Goal: Task Accomplishment & Management: Use online tool/utility

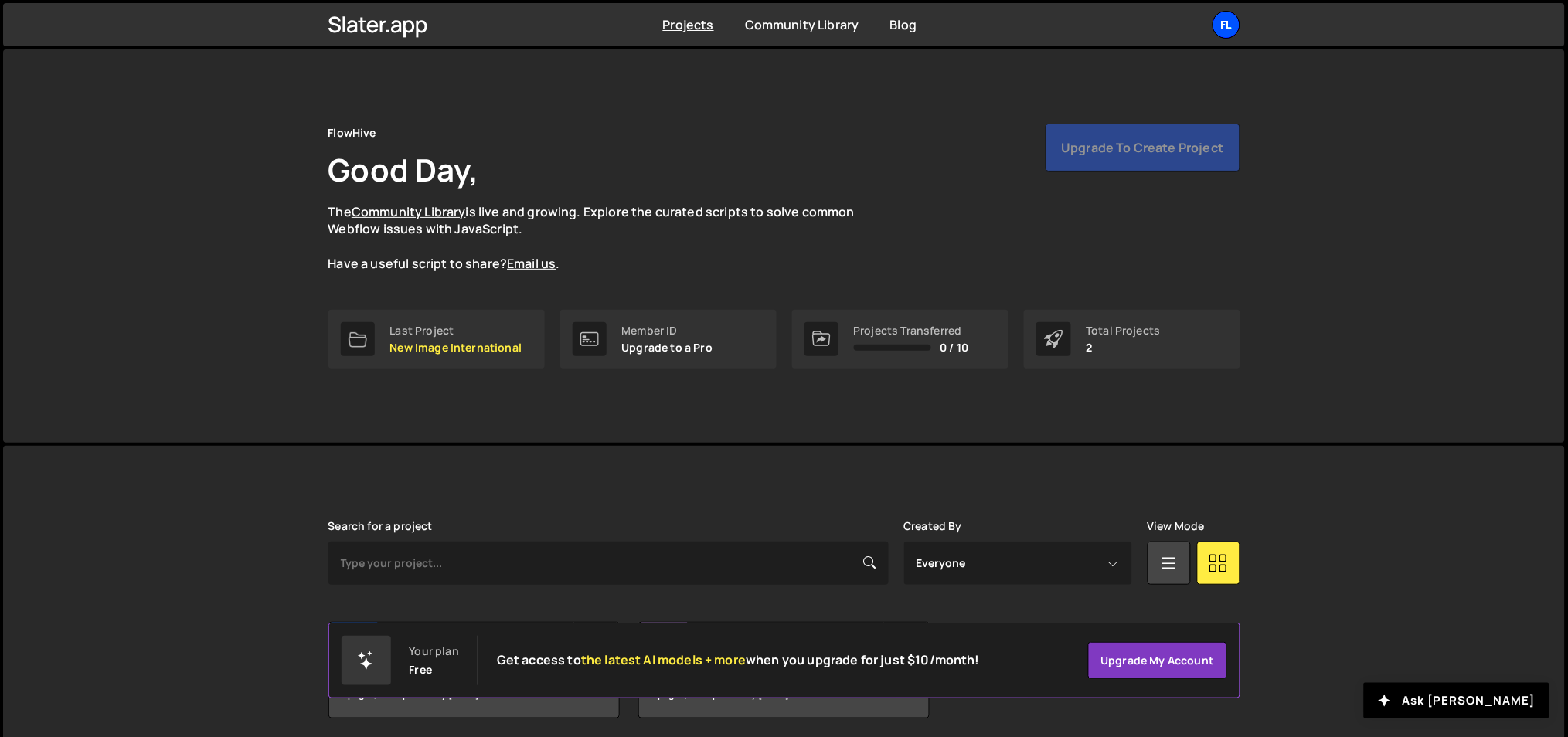
click at [1221, 35] on div "Fl" at bounding box center [1226, 25] width 28 height 28
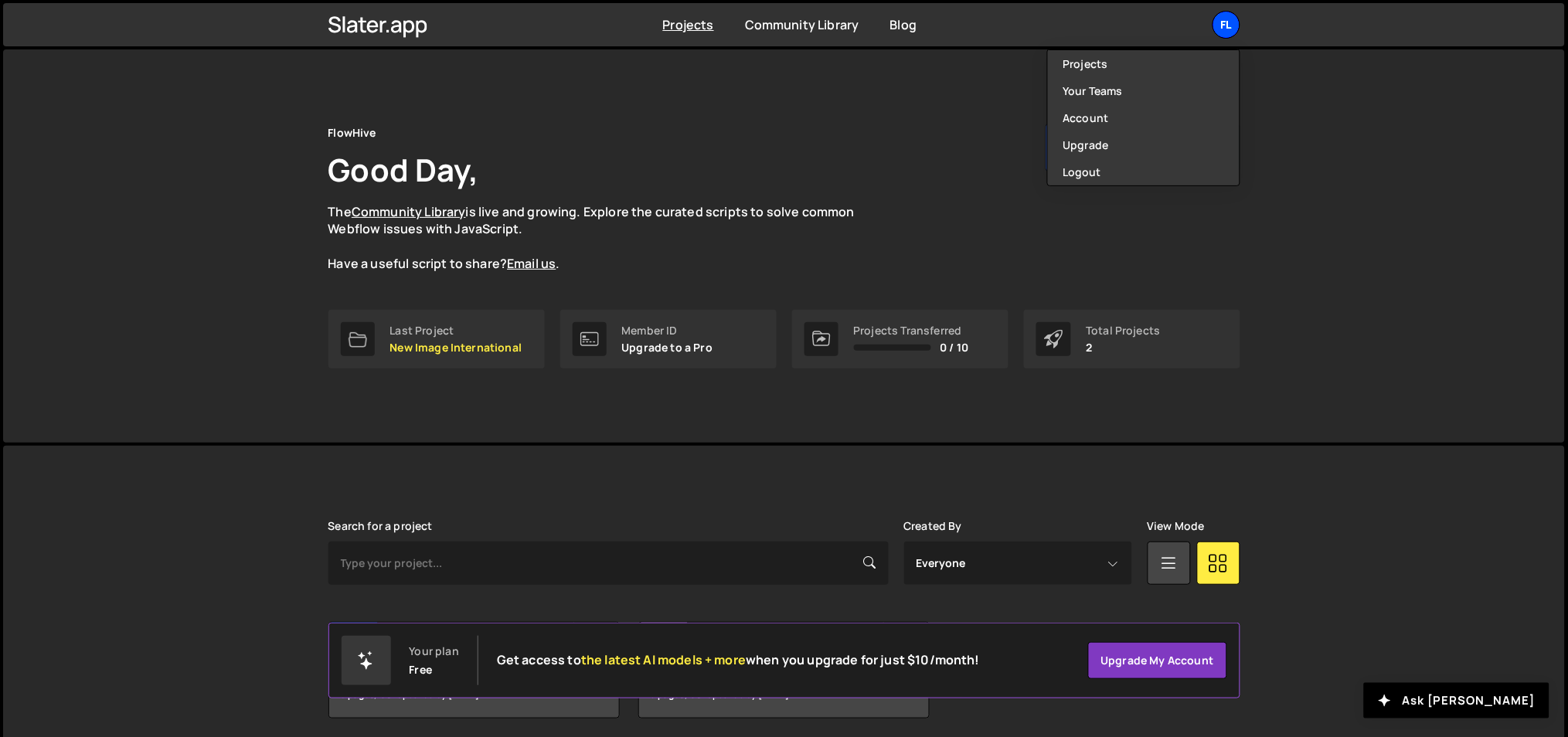
click at [1221, 35] on div "Fl" at bounding box center [1226, 25] width 28 height 28
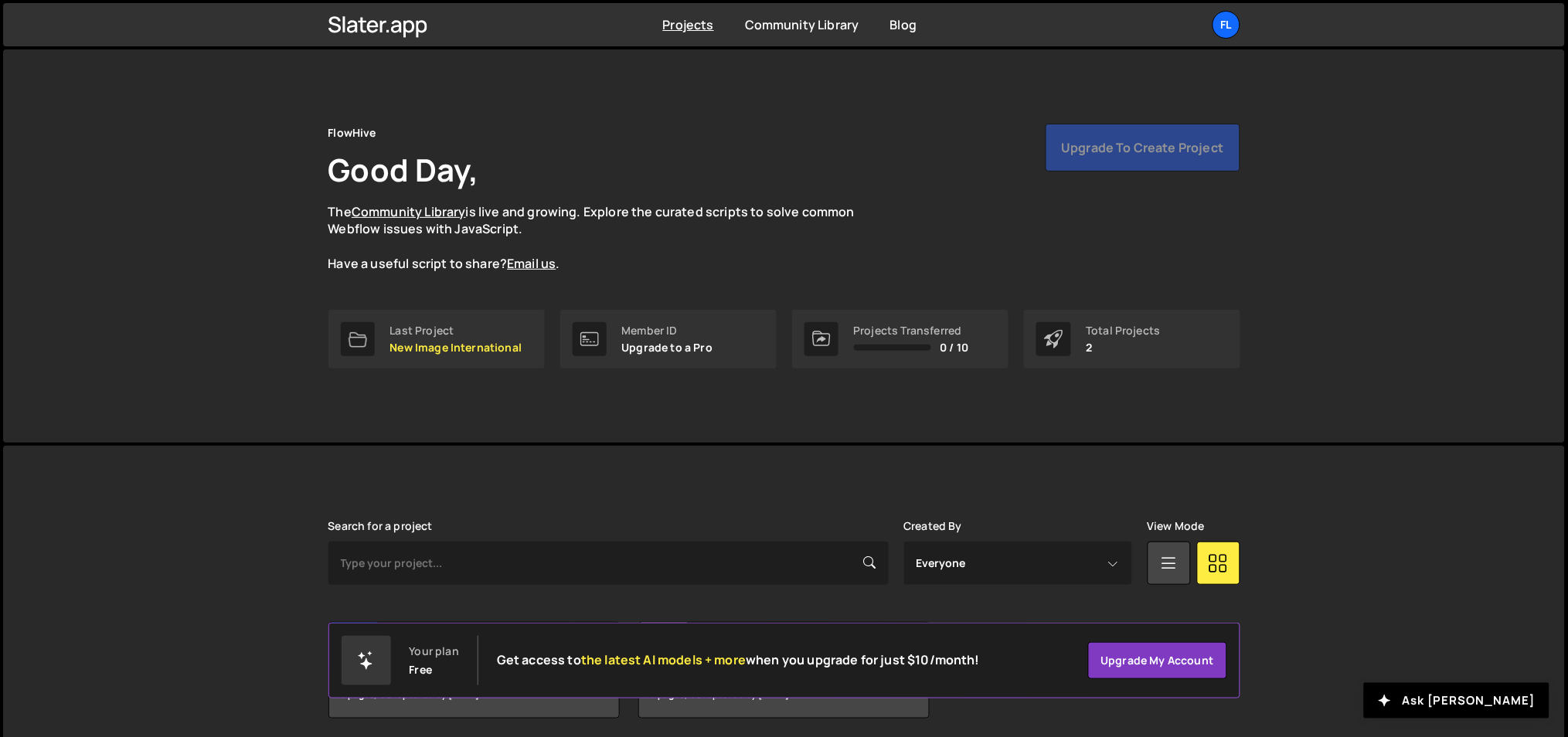
click at [1114, 155] on div "Upgrade to create project" at bounding box center [1143, 147] width 195 height 48
click at [1221, 29] on div "Fl" at bounding box center [1226, 25] width 28 height 28
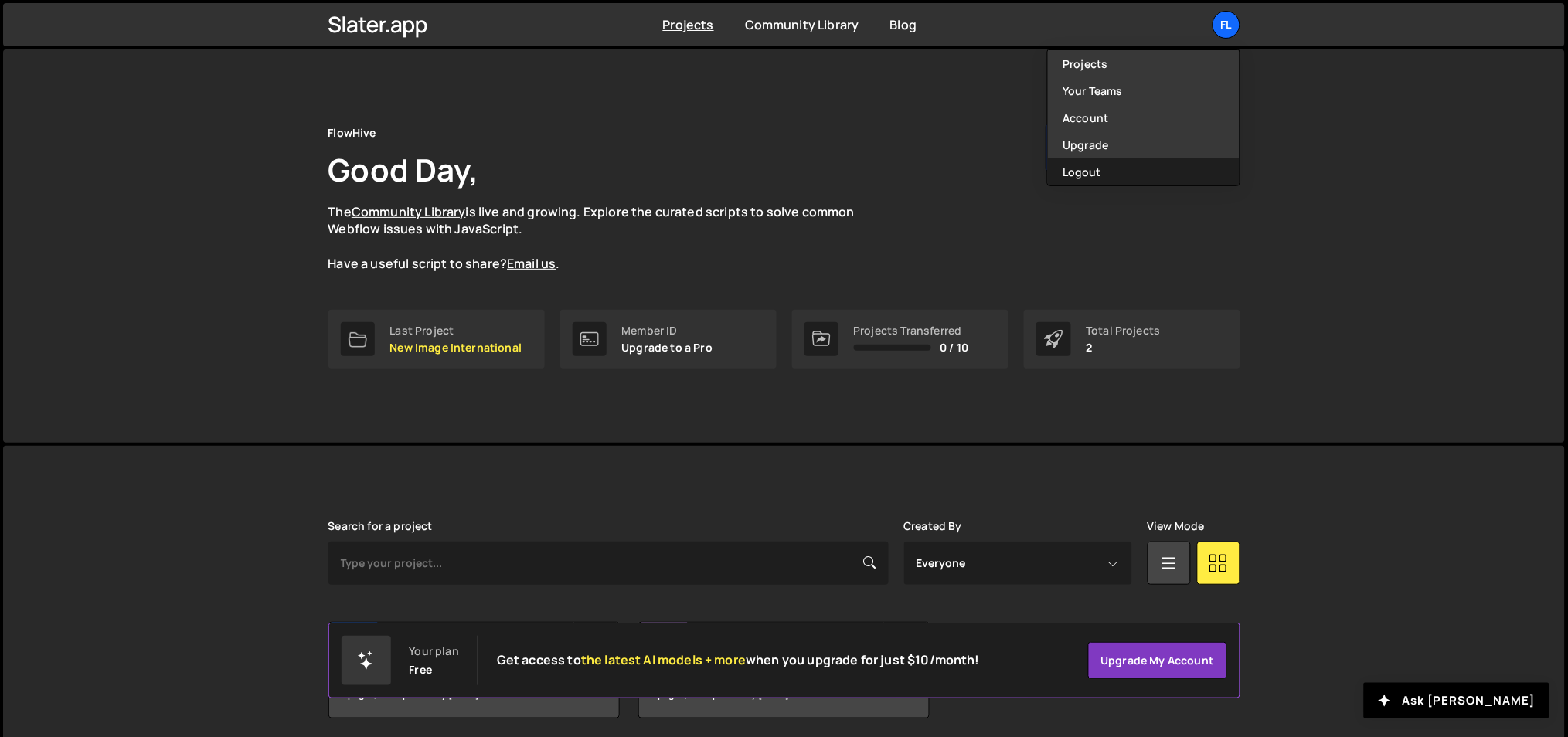
click at [1110, 164] on button "Logout" at bounding box center [1144, 172] width 191 height 27
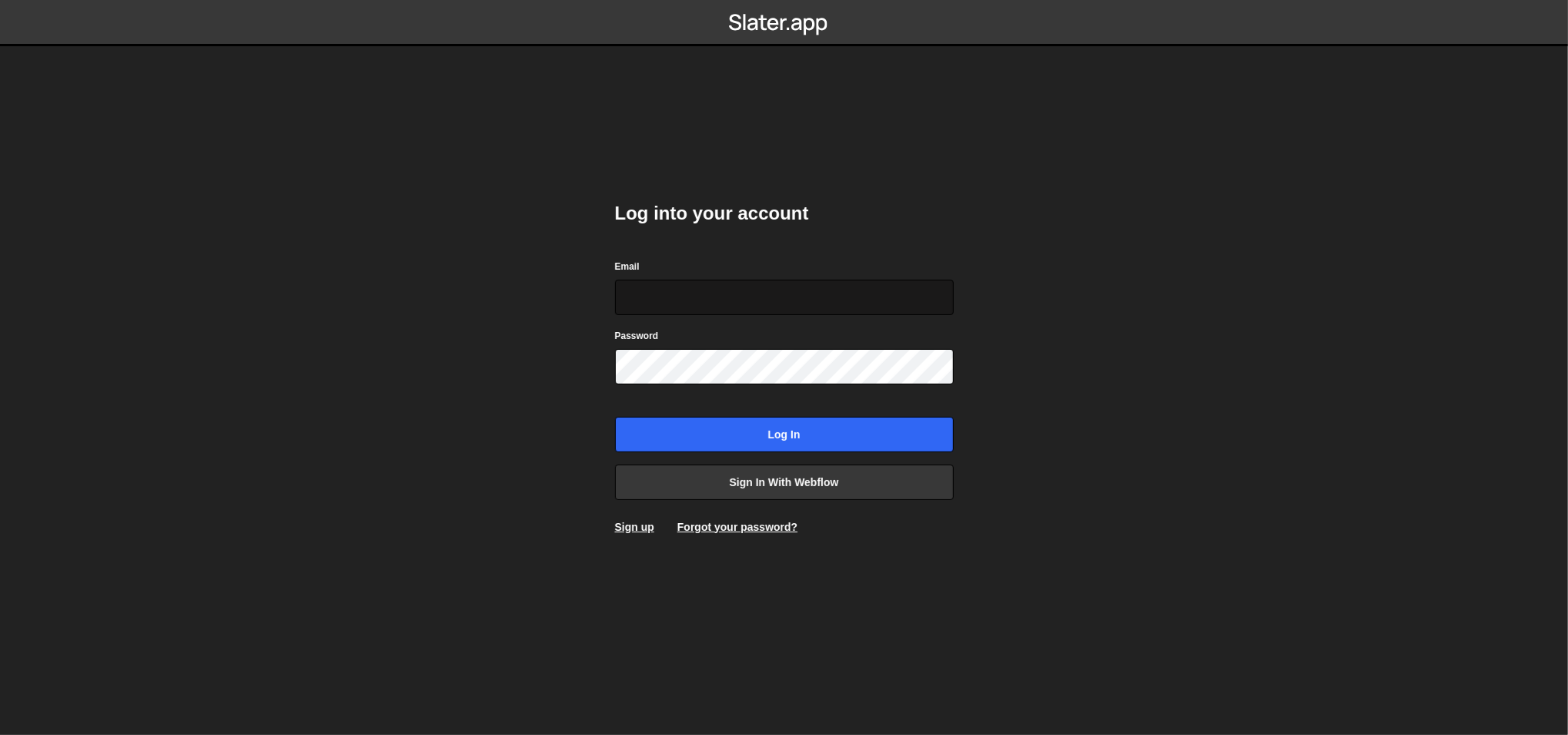
type input "[EMAIL_ADDRESS][DOMAIN_NAME]"
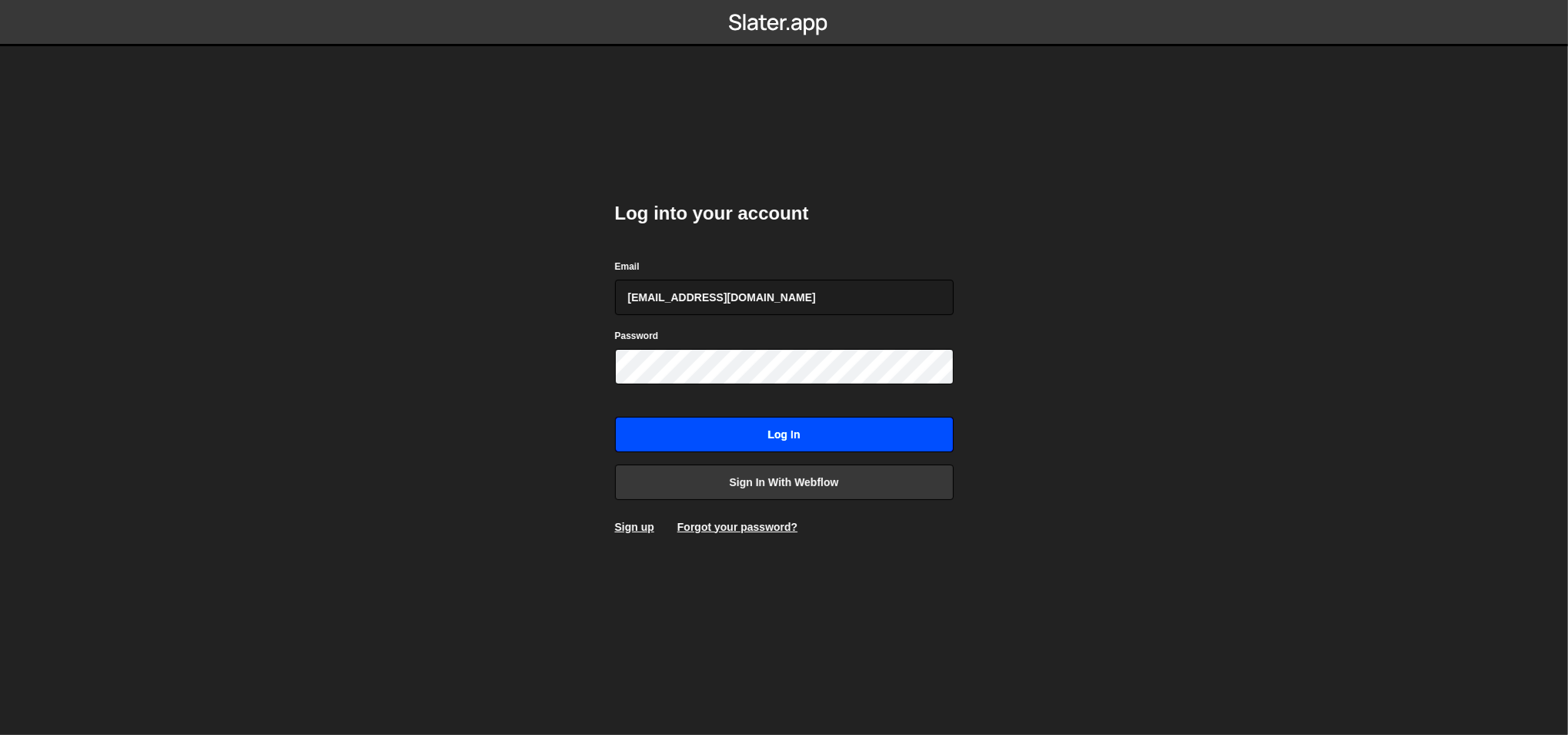
click at [680, 432] on input "Log in" at bounding box center [784, 434] width 339 height 35
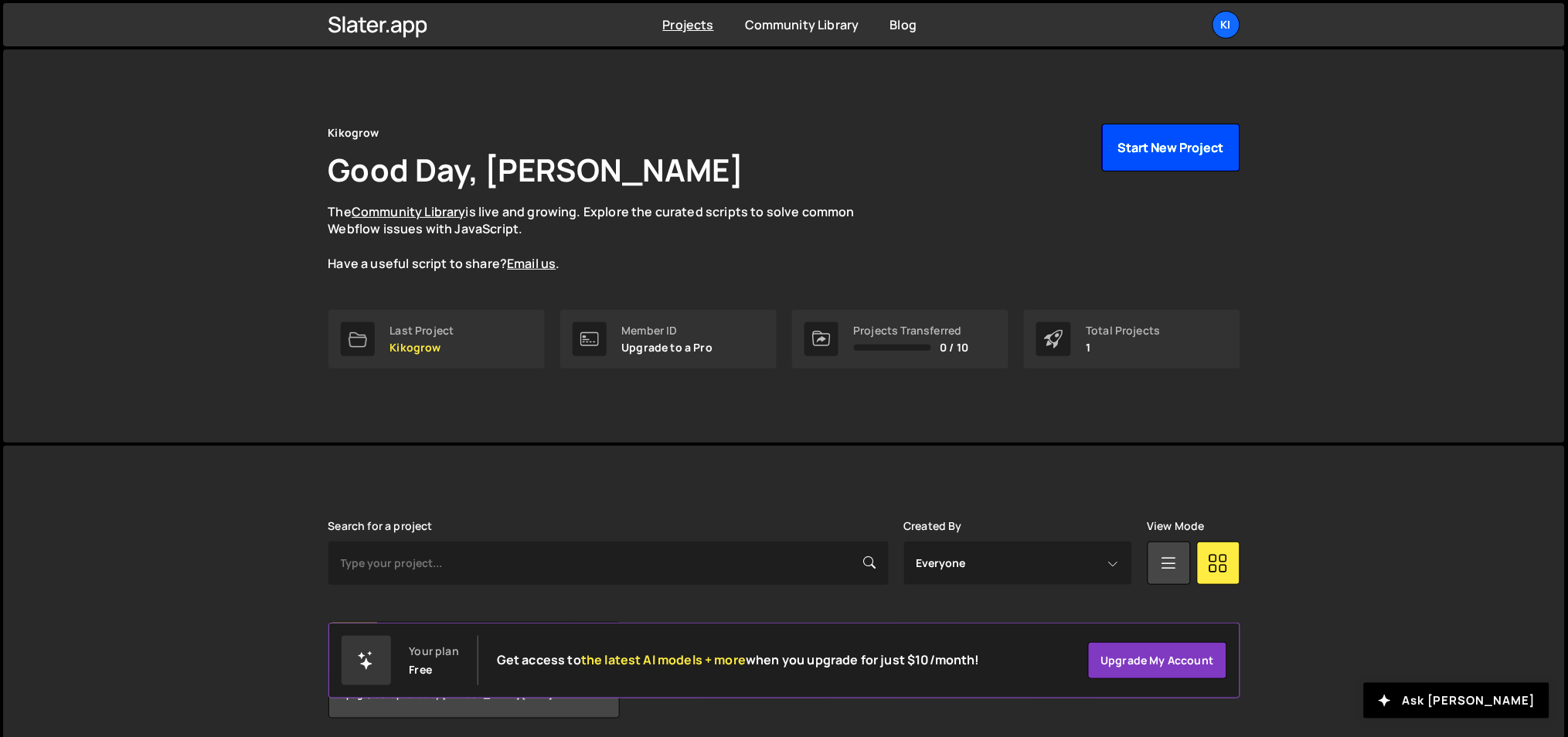
click at [1139, 143] on button "Start New Project" at bounding box center [1171, 147] width 138 height 48
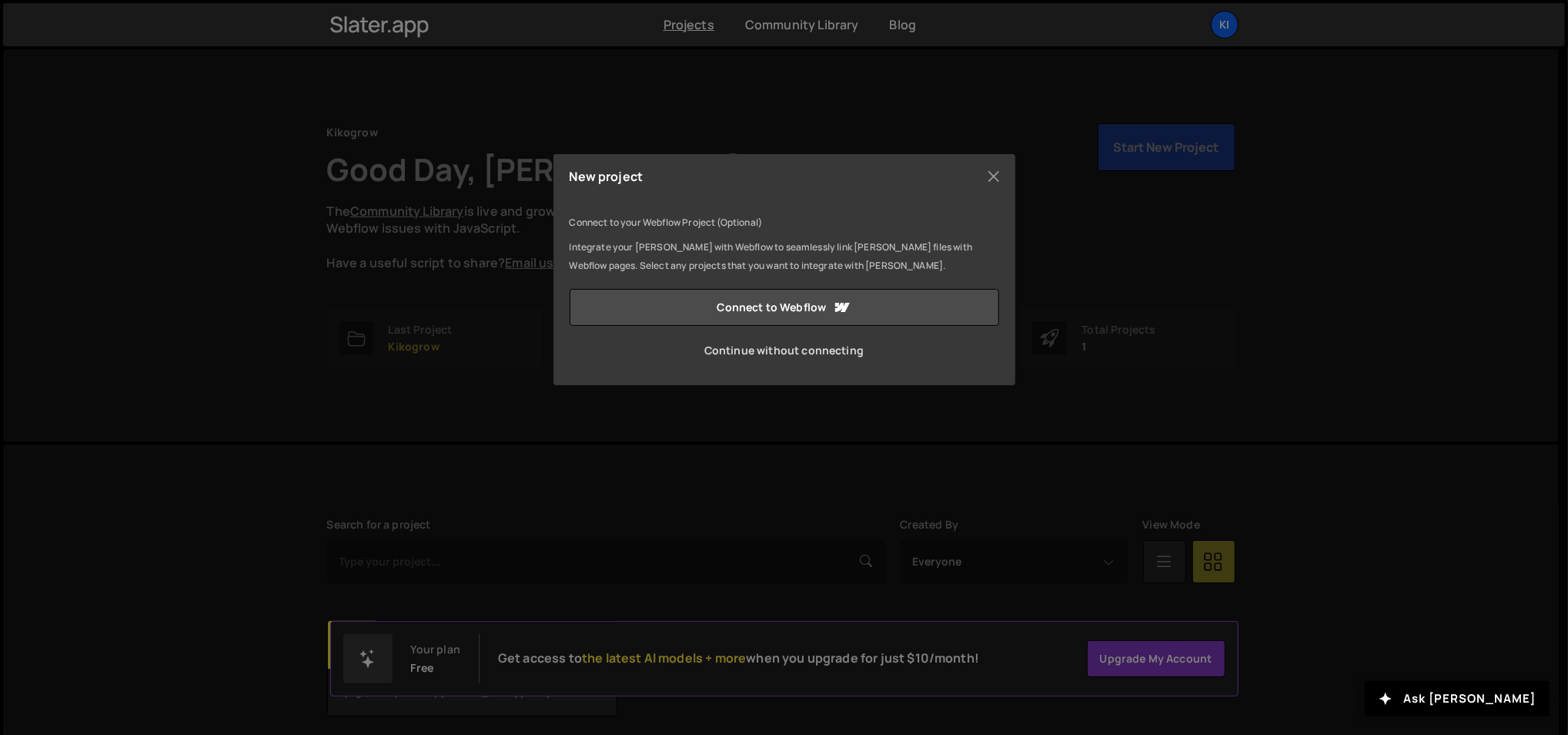
click at [760, 350] on link "Continue without connecting" at bounding box center [784, 350] width 430 height 37
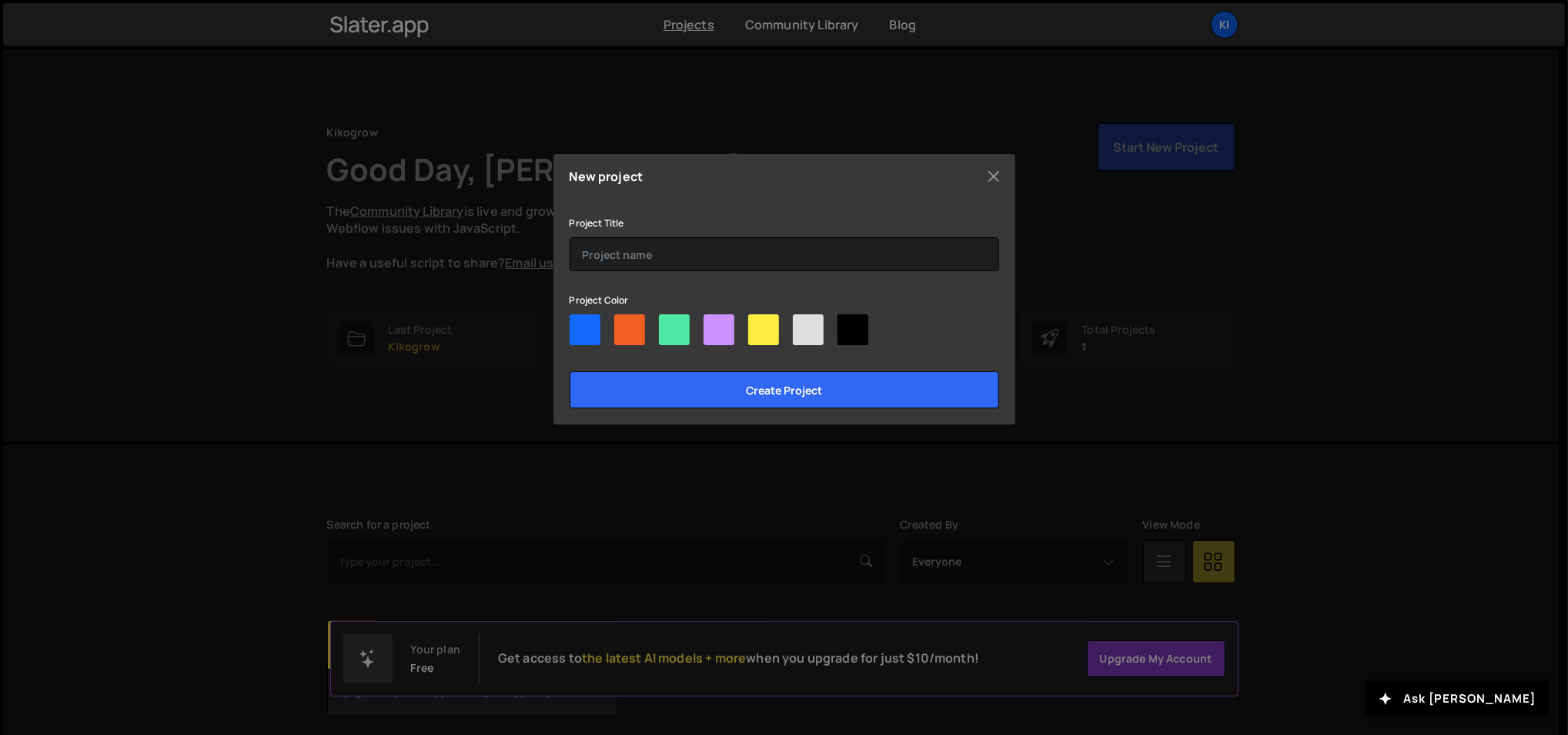
click at [587, 329] on div at bounding box center [585, 330] width 31 height 31
click at [580, 324] on input"] "radio" at bounding box center [575, 320] width 10 height 10
radio input"] "true"
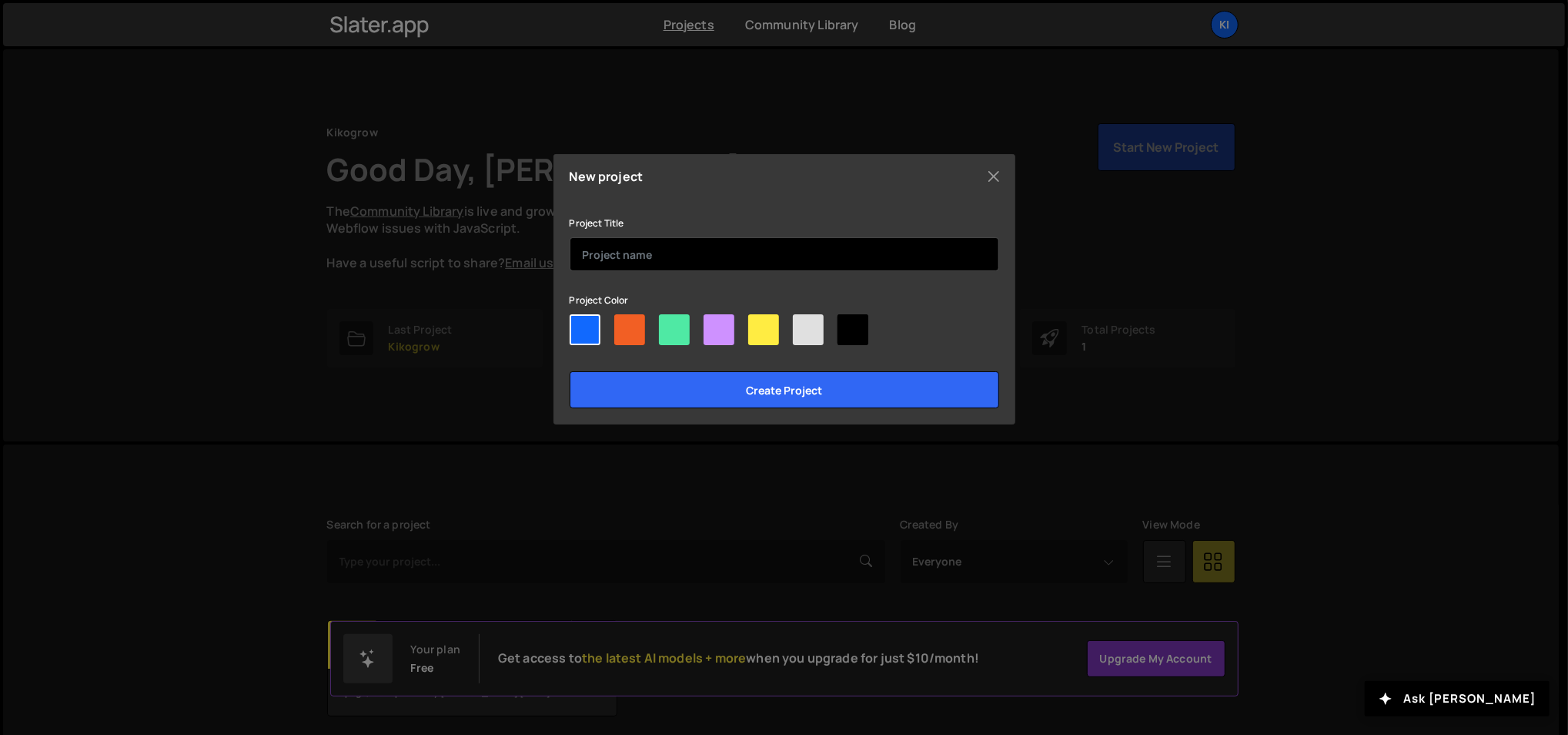
click at [648, 263] on input "text" at bounding box center [784, 254] width 430 height 34
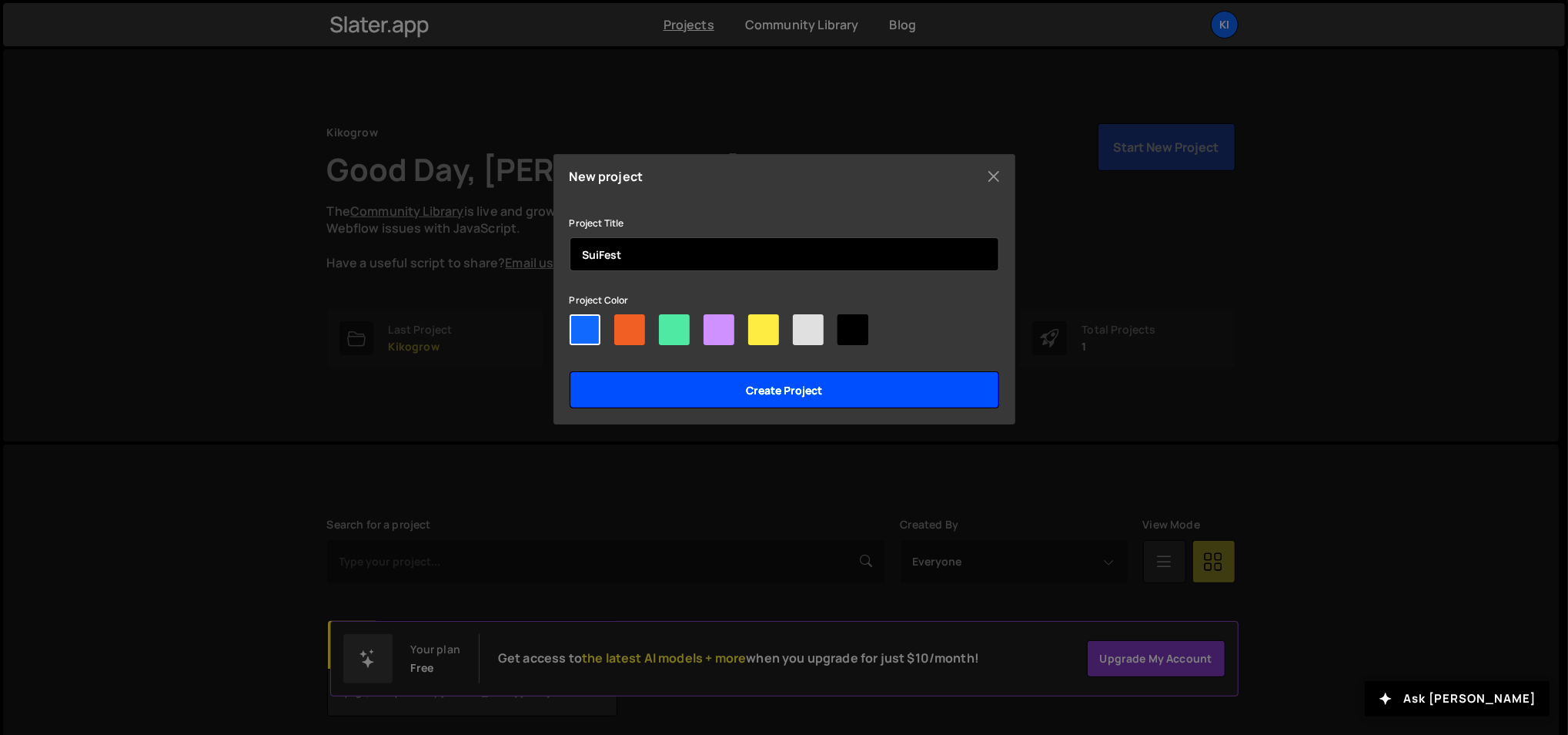
type input "SuiFest"
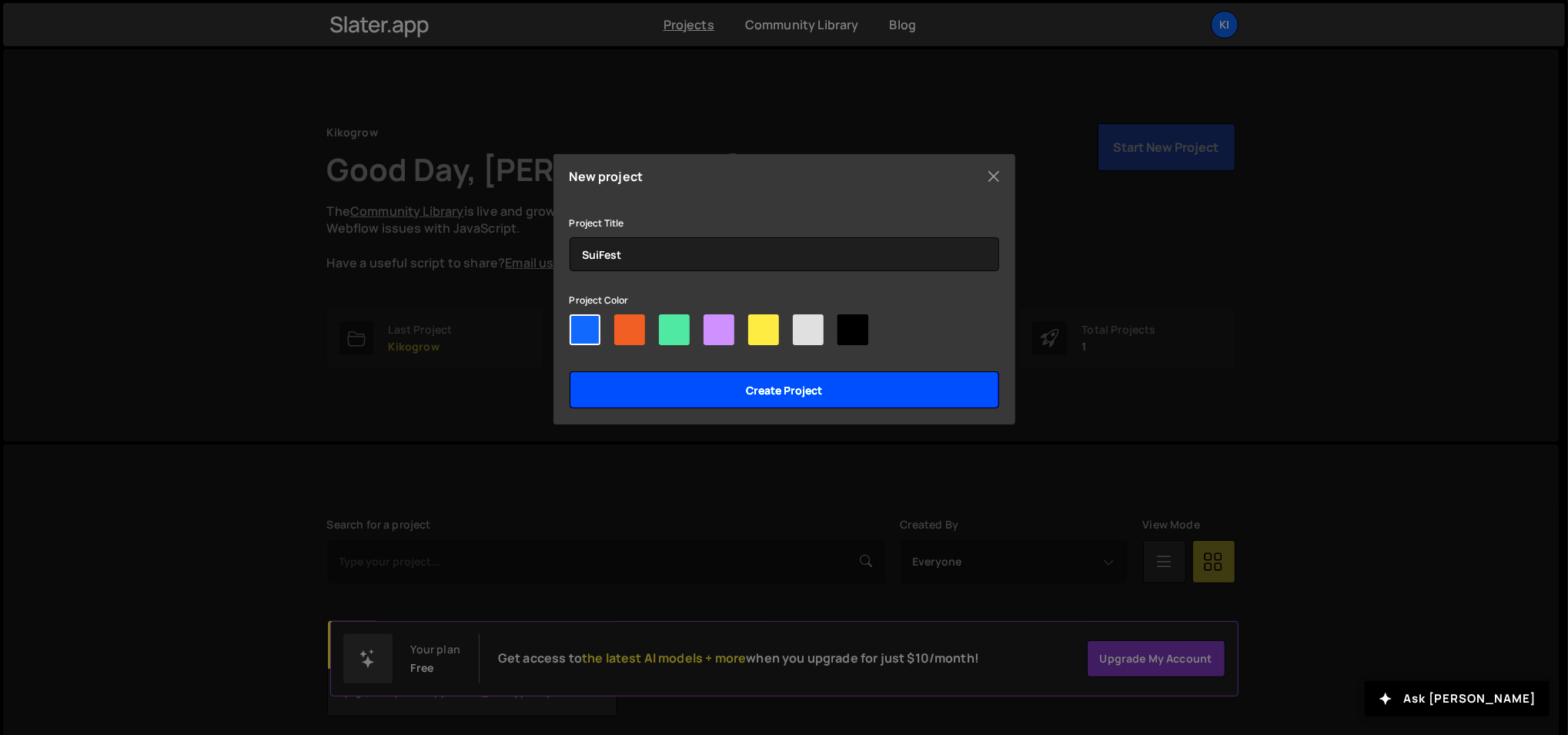
click at [694, 395] on input "Create project" at bounding box center [784, 389] width 430 height 37
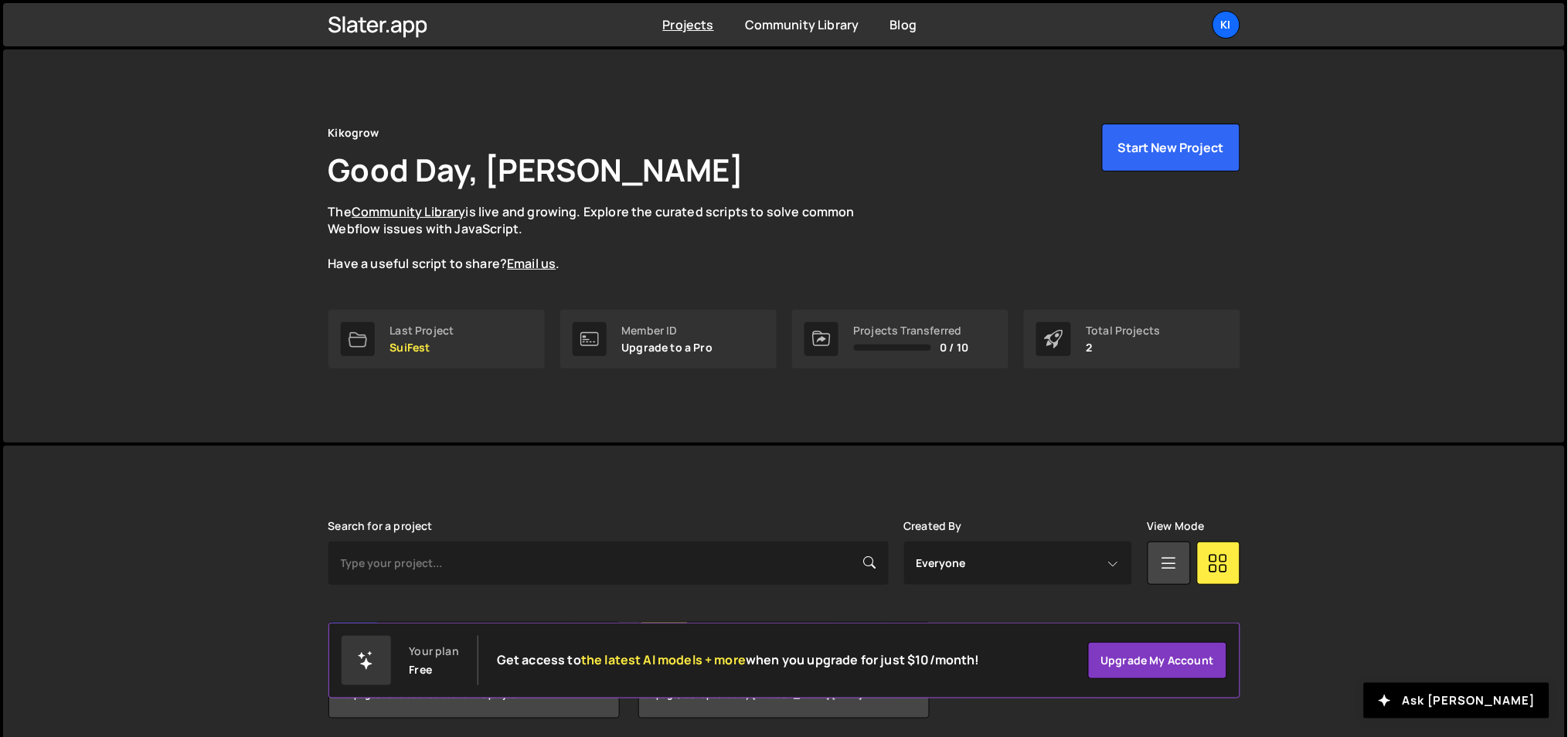
scroll to position [57, 0]
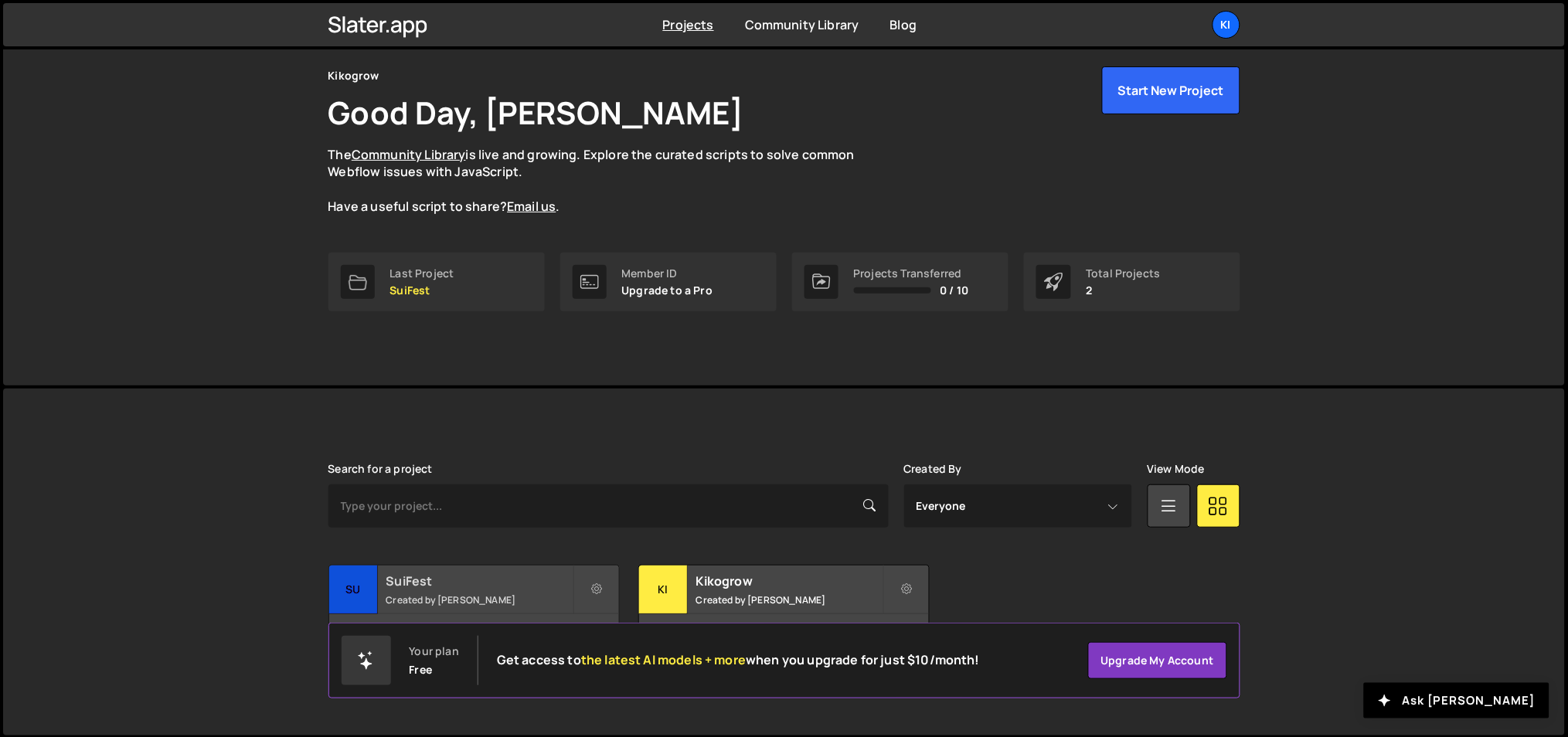
click at [443, 590] on div "SuiFest Created by Ognjen Martinovic" at bounding box center [474, 590] width 290 height 48
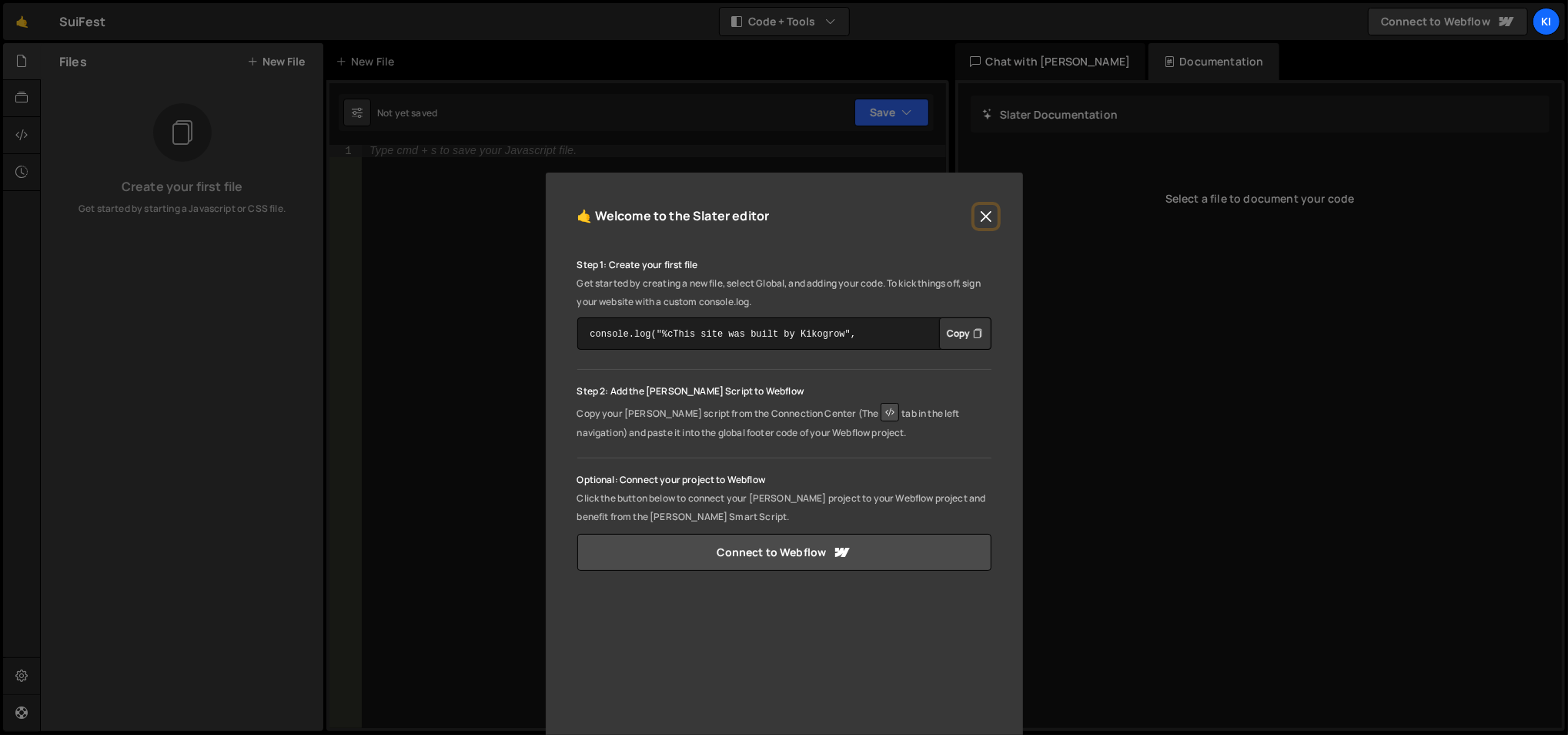
click at [978, 216] on button "Close" at bounding box center [985, 216] width 23 height 23
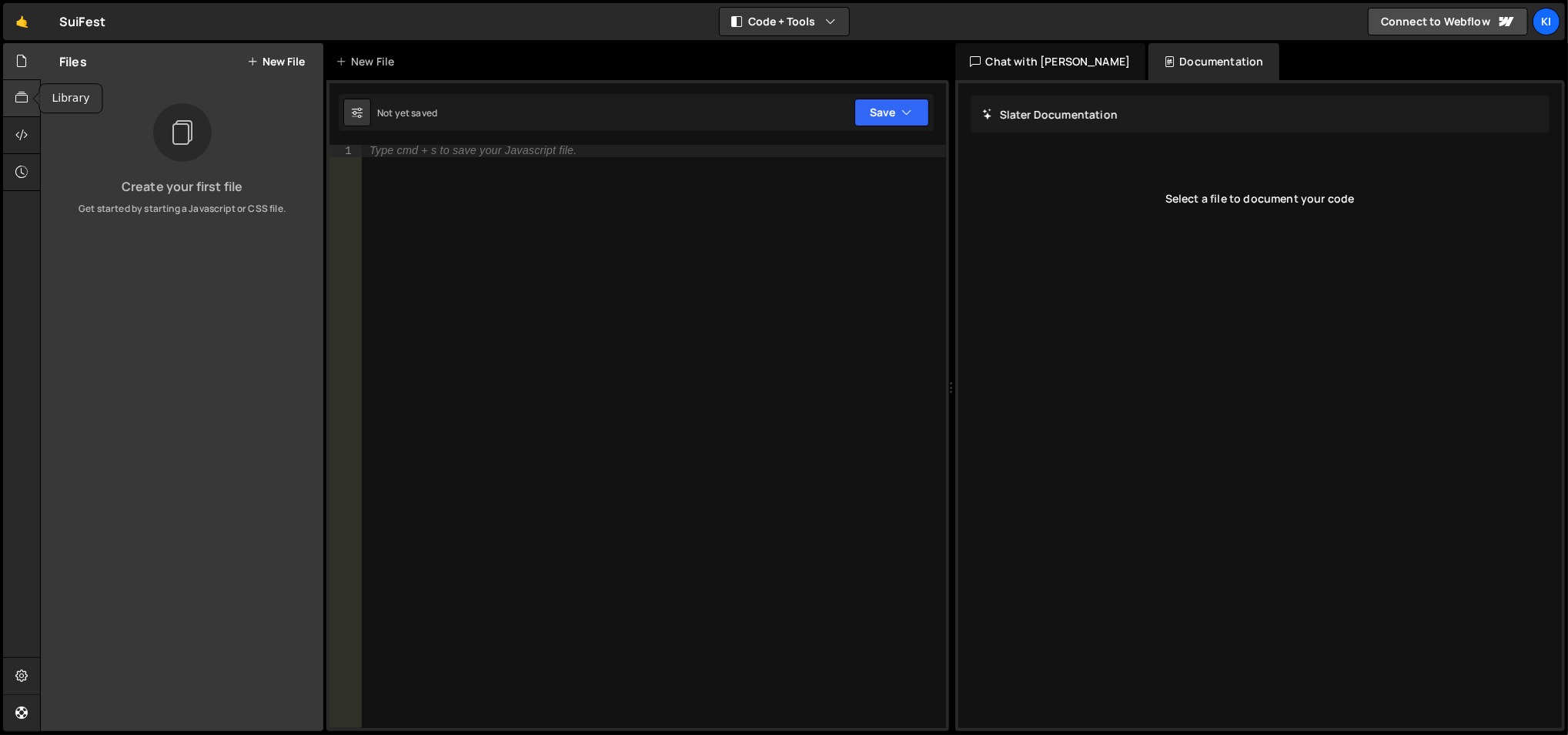
click at [12, 101] on div at bounding box center [22, 98] width 38 height 37
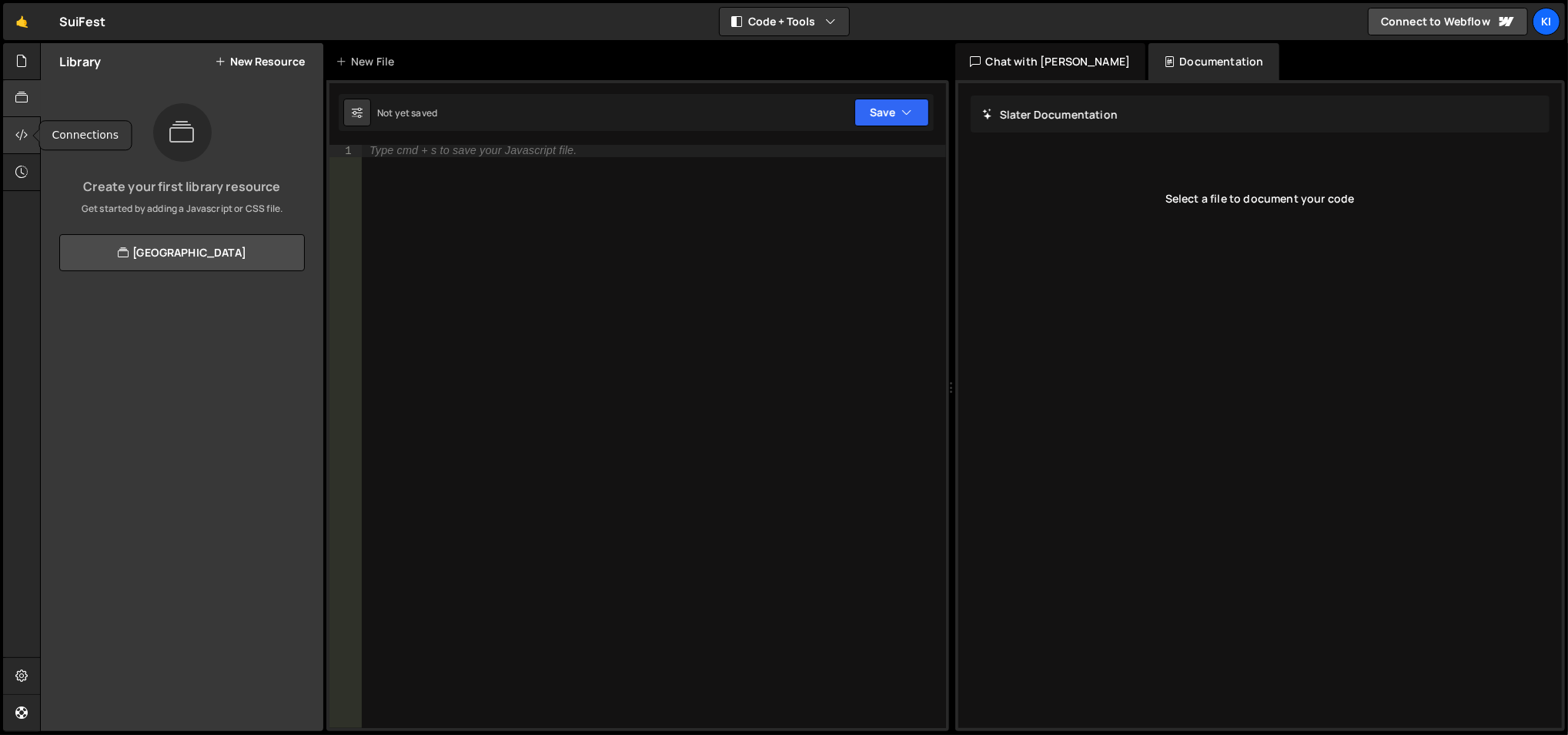
click at [15, 130] on icon at bounding box center [21, 135] width 12 height 17
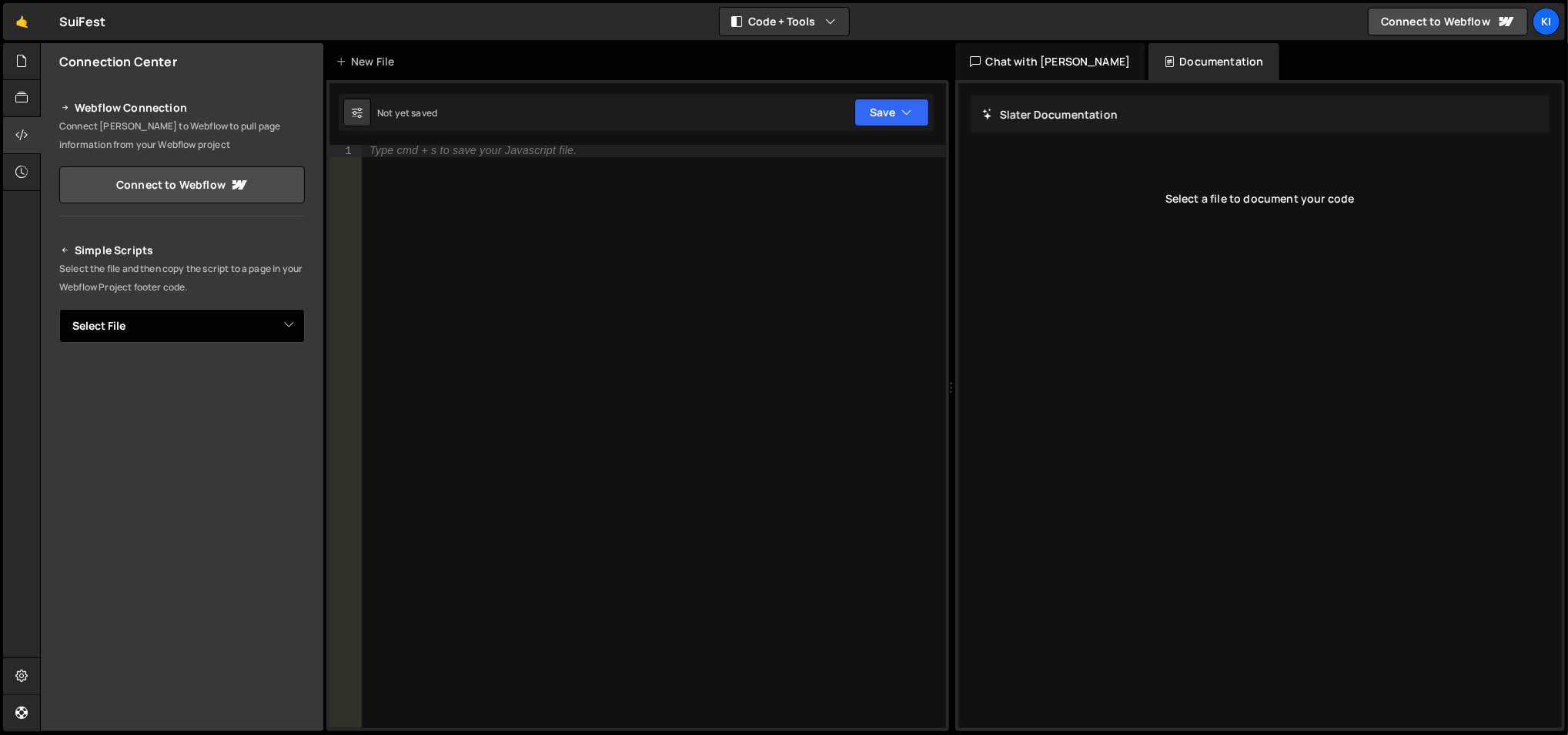
click at [296, 328] on select "Select File" at bounding box center [182, 325] width 246 height 34
click at [59, 309] on select "Select File" at bounding box center [182, 325] width 246 height 34
click at [18, 55] on icon at bounding box center [21, 61] width 12 height 17
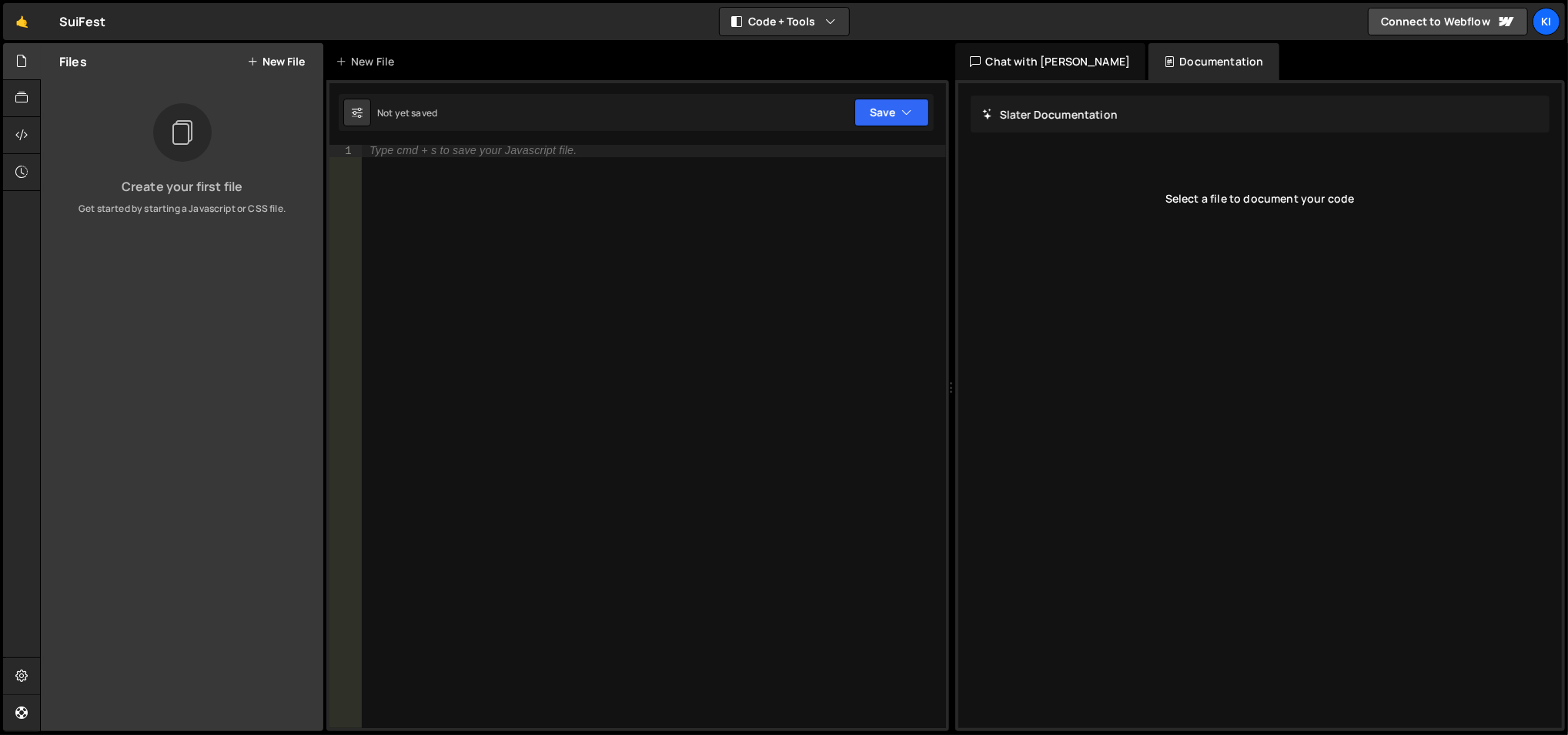
click at [272, 64] on button "New File" at bounding box center [276, 62] width 58 height 12
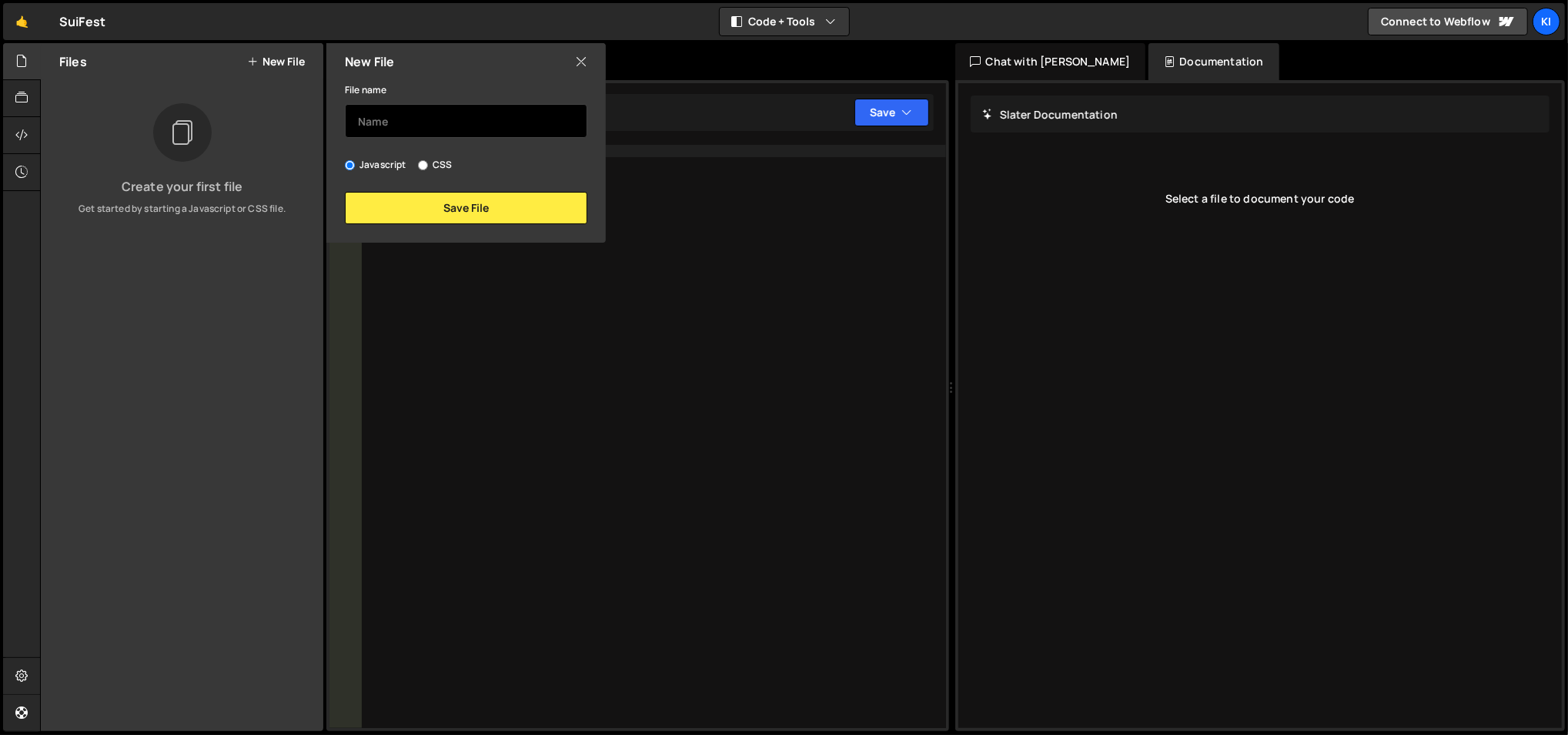
click at [413, 118] on input "text" at bounding box center [466, 120] width 242 height 34
type input "Home"
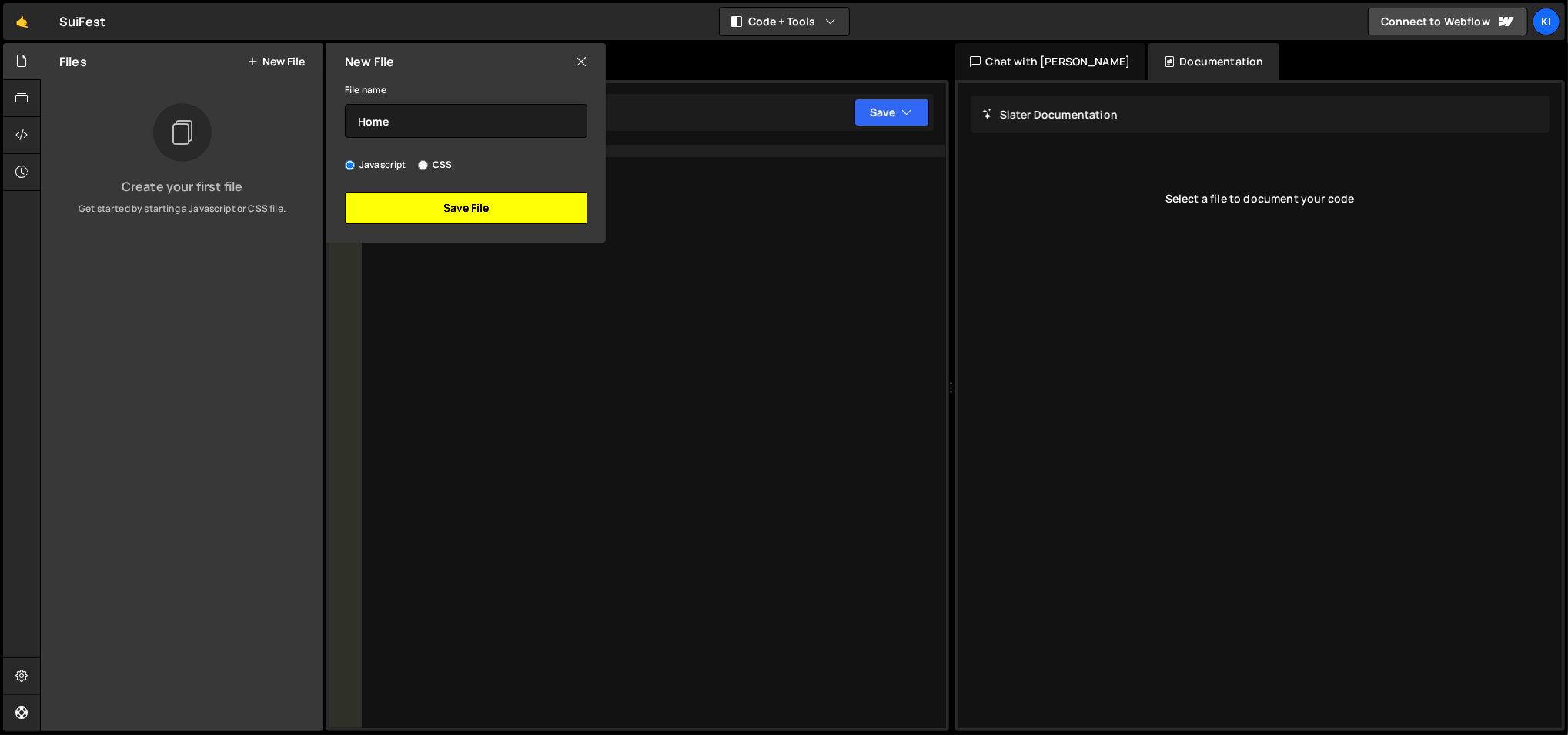
click at [427, 204] on button "Save File" at bounding box center [466, 208] width 242 height 33
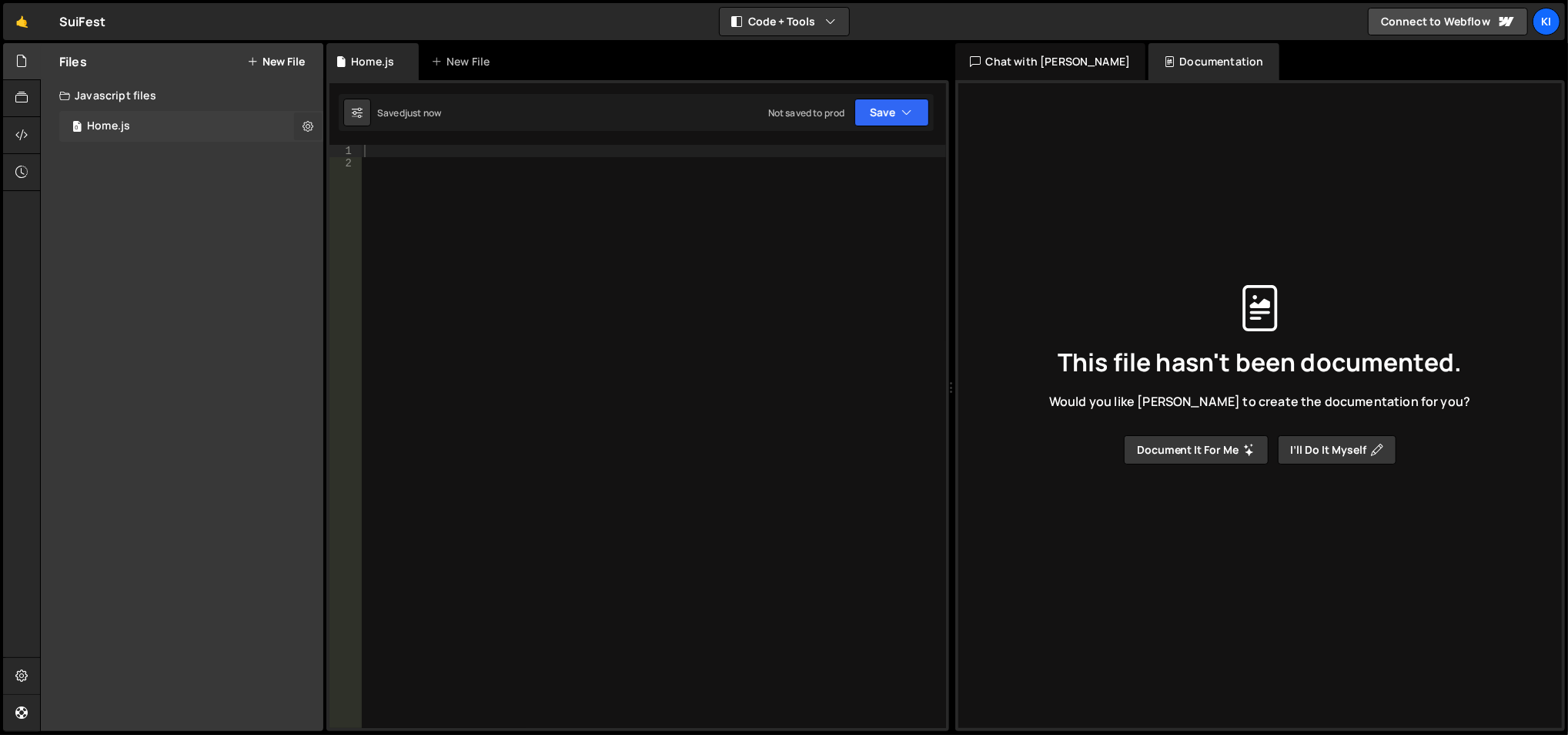
click at [306, 119] on icon at bounding box center [308, 126] width 11 height 15
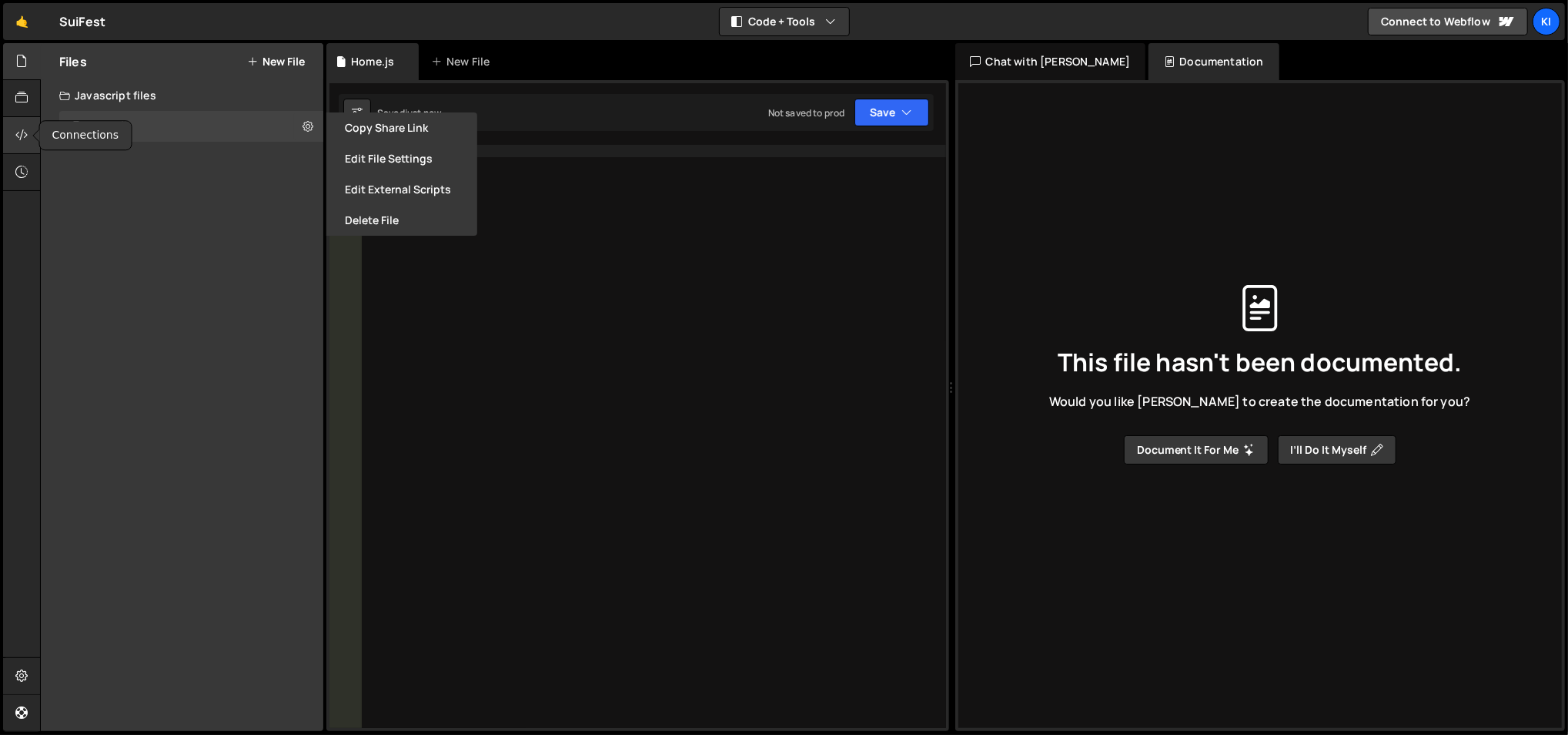
click at [27, 138] on icon at bounding box center [21, 135] width 12 height 17
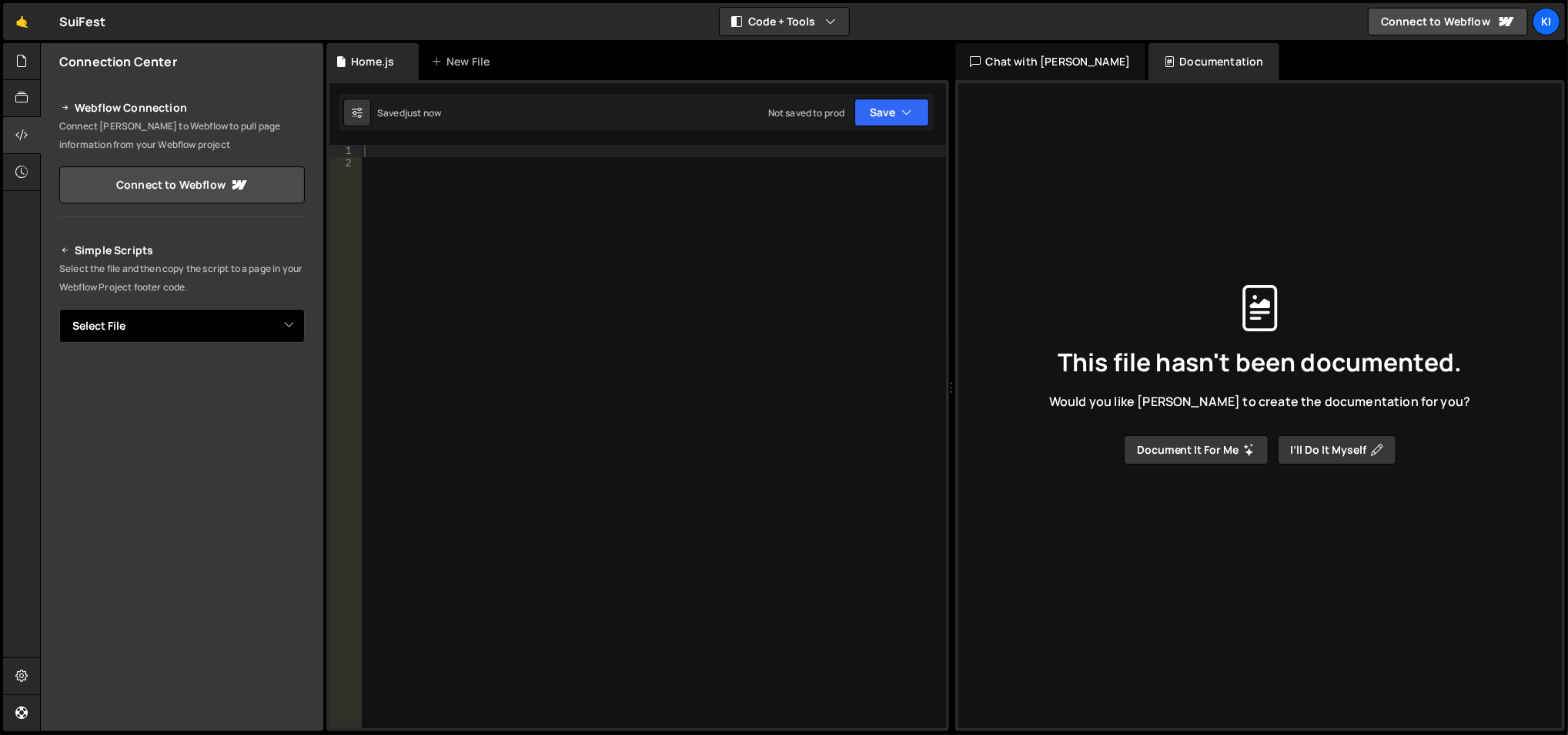
click at [210, 323] on select "Select File Home.js" at bounding box center [182, 325] width 246 height 34
select select "47223"
click at [59, 309] on select "Select File Home.js" at bounding box center [182, 325] width 246 height 34
click at [284, 371] on button "Button group with nested dropdown" at bounding box center [294, 378] width 21 height 33
click at [250, 372] on button "Copy" at bounding box center [258, 378] width 52 height 33
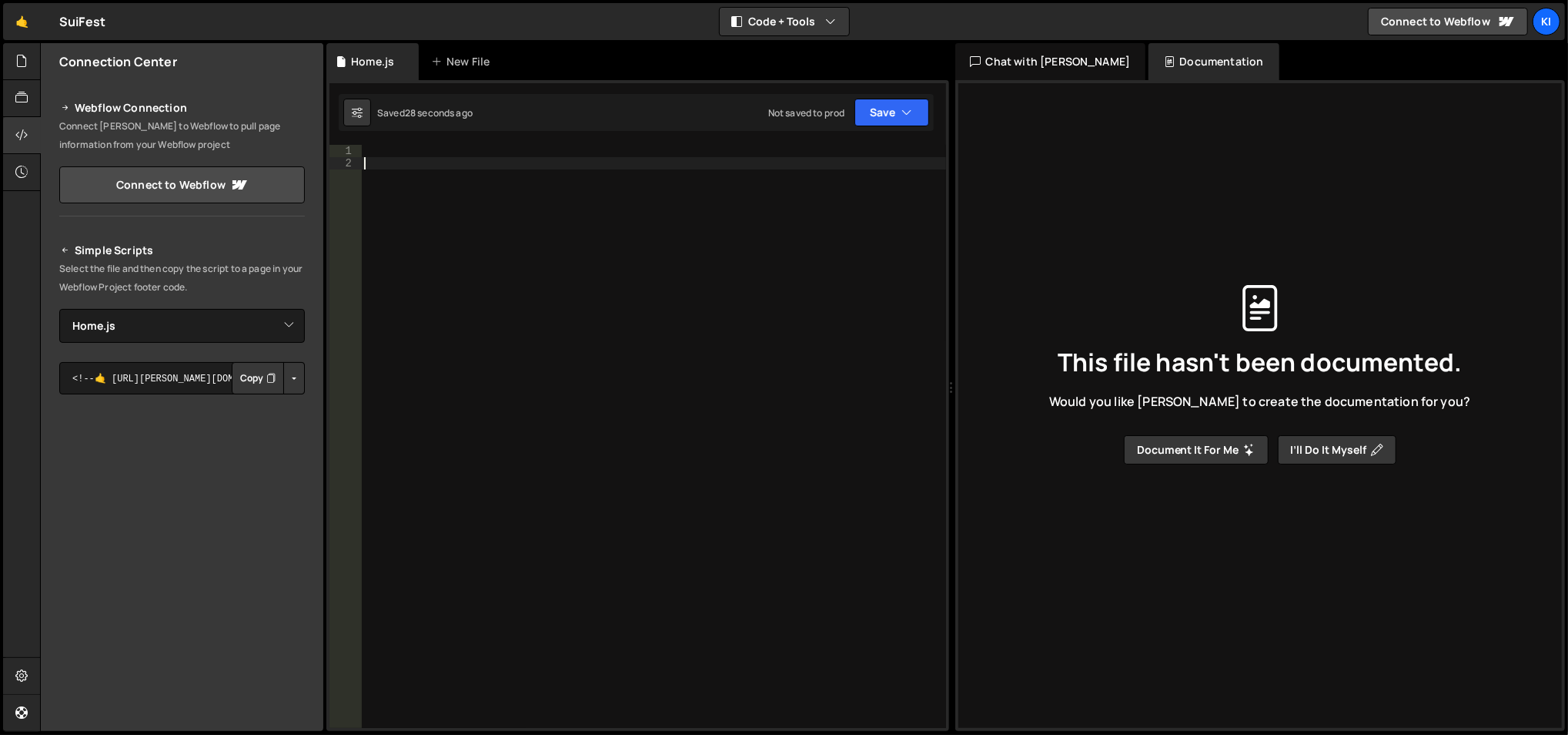
click at [464, 158] on div at bounding box center [654, 449] width 586 height 609
click at [462, 149] on div at bounding box center [654, 449] width 586 height 609
paste textarea "});"
type textarea "});"
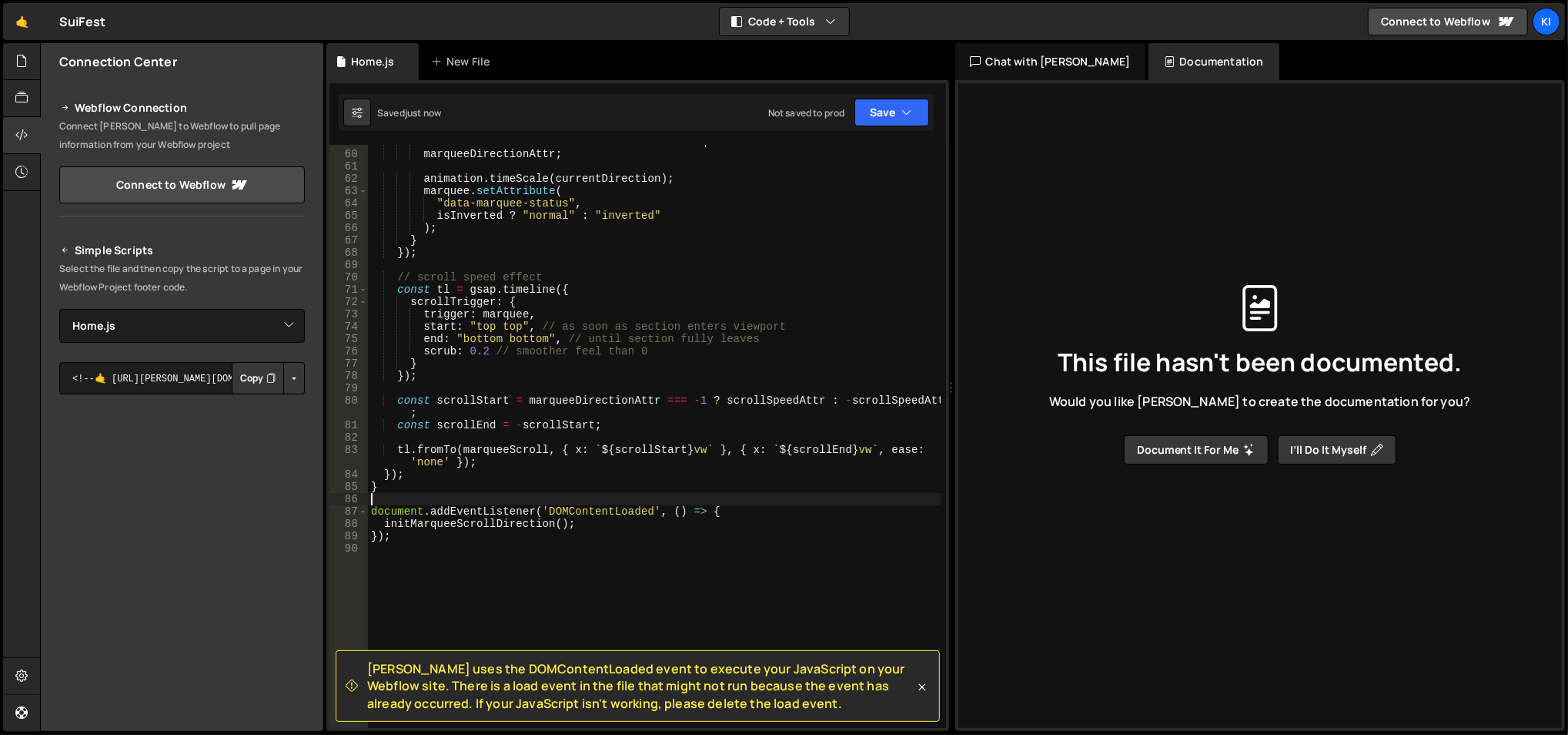
scroll to position [783, 0]
click at [550, 518] on div "const currentDirection = isInverted ? - marqueeDirectionAttr : marqueeDirection…" at bounding box center [654, 441] width 573 height 609
click at [534, 524] on div "const currentDirection = isInverted ? - marqueeDirectionAttr : marqueeDirection…" at bounding box center [654, 441] width 573 height 609
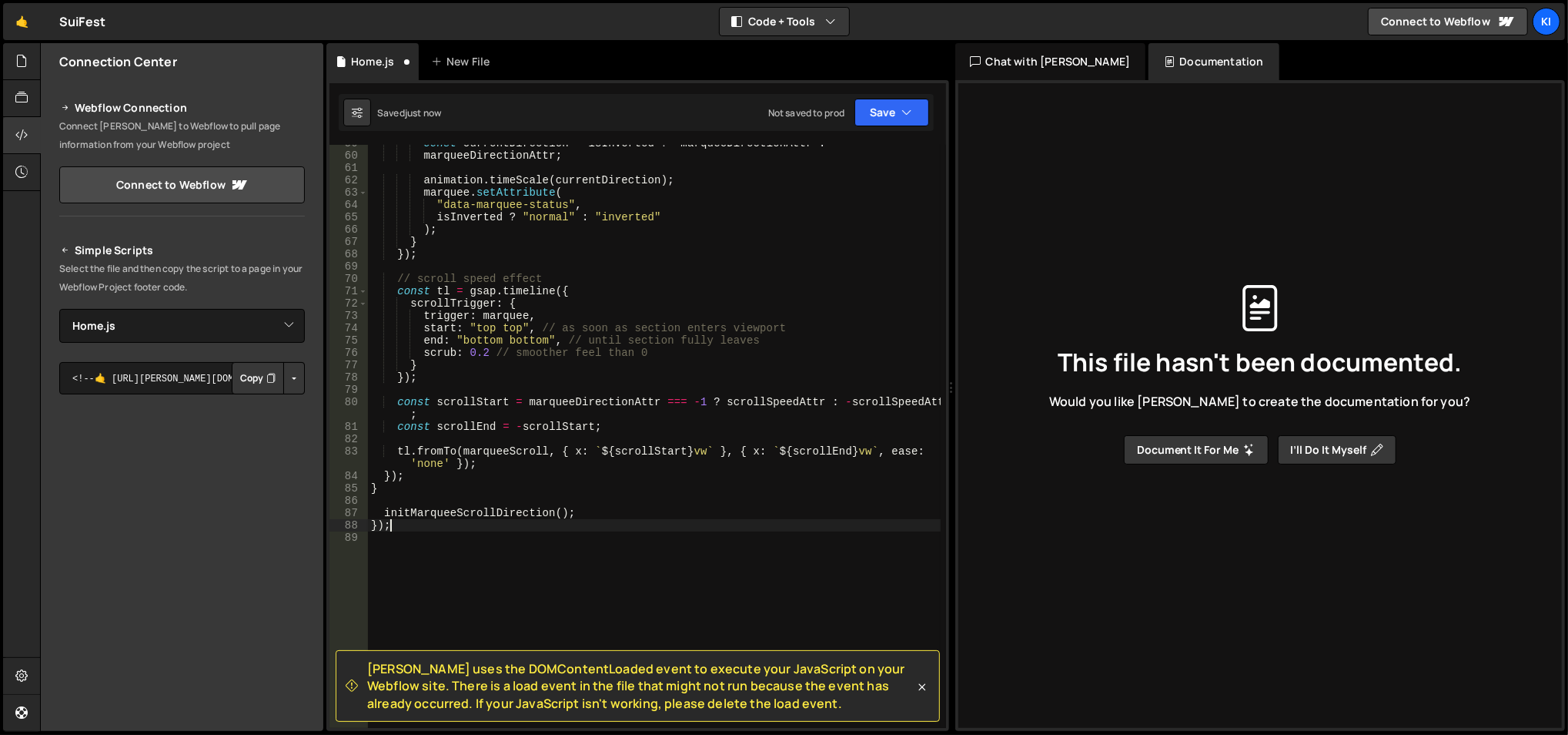
click at [534, 524] on div "const currentDirection = isInverted ? - marqueeDirectionAttr : marqueeDirection…" at bounding box center [654, 441] width 573 height 609
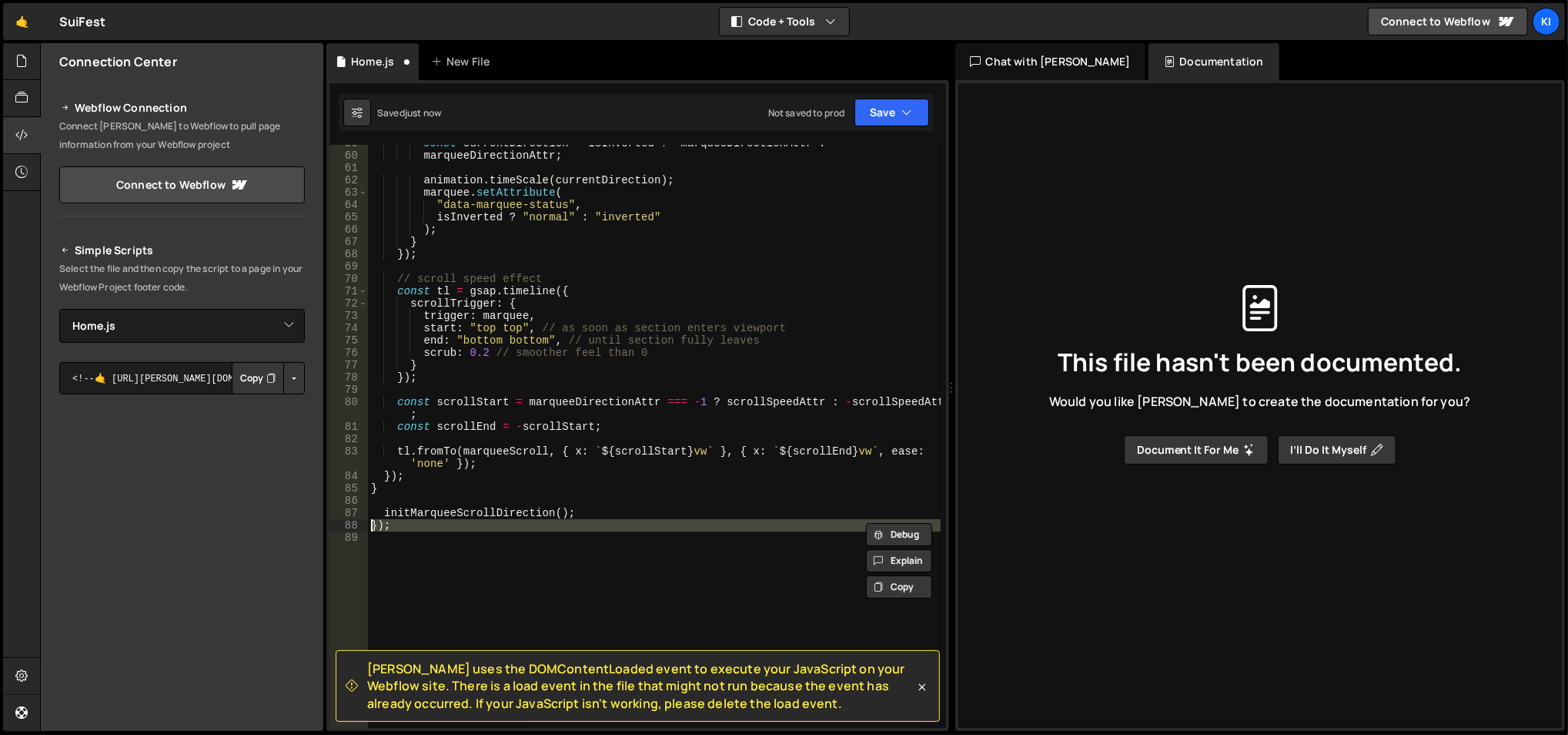
click at [534, 524] on div "const currentDirection = isInverted ? - marqueeDirectionAttr : marqueeDirection…" at bounding box center [654, 441] width 573 height 609
type textarea "});"
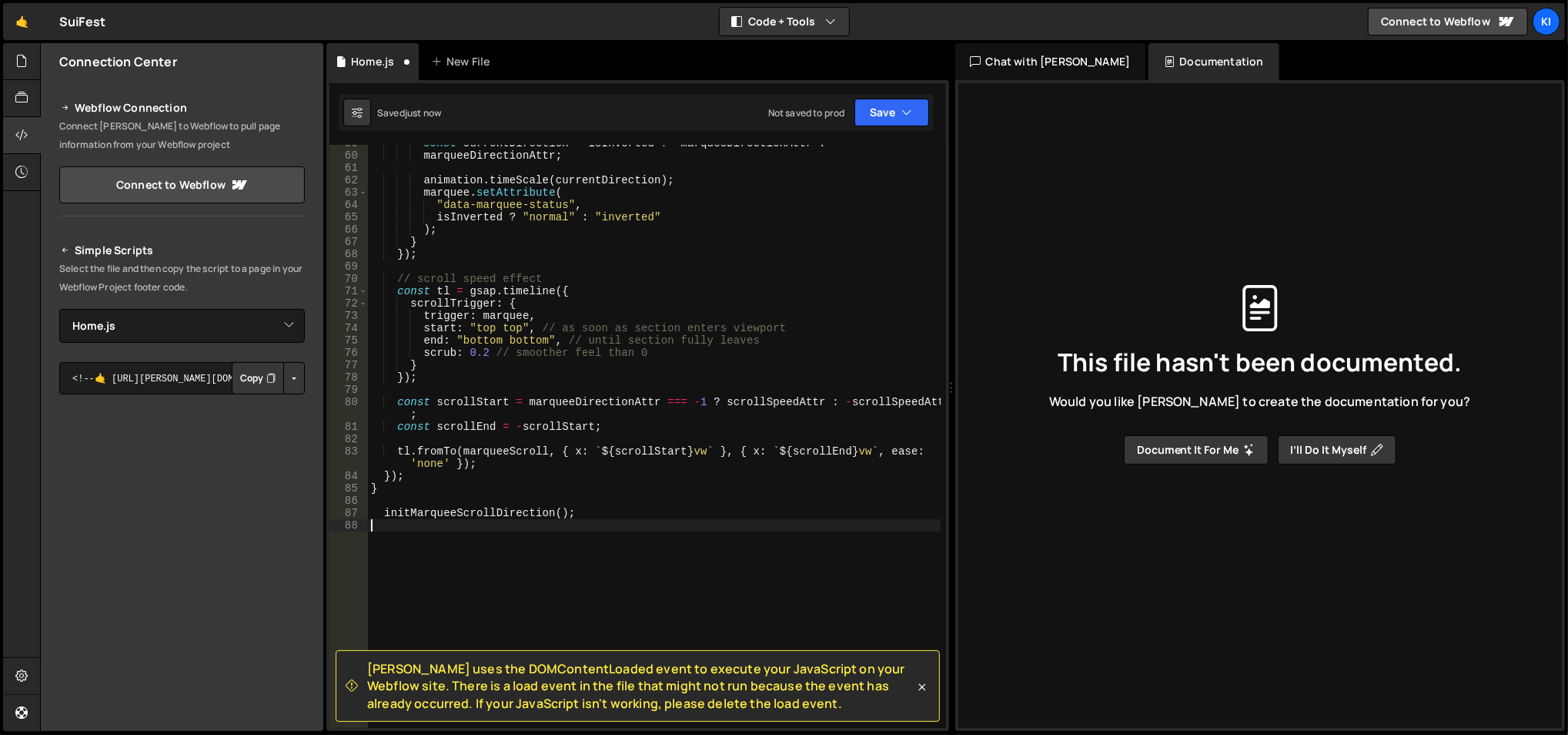
scroll to position [771, 0]
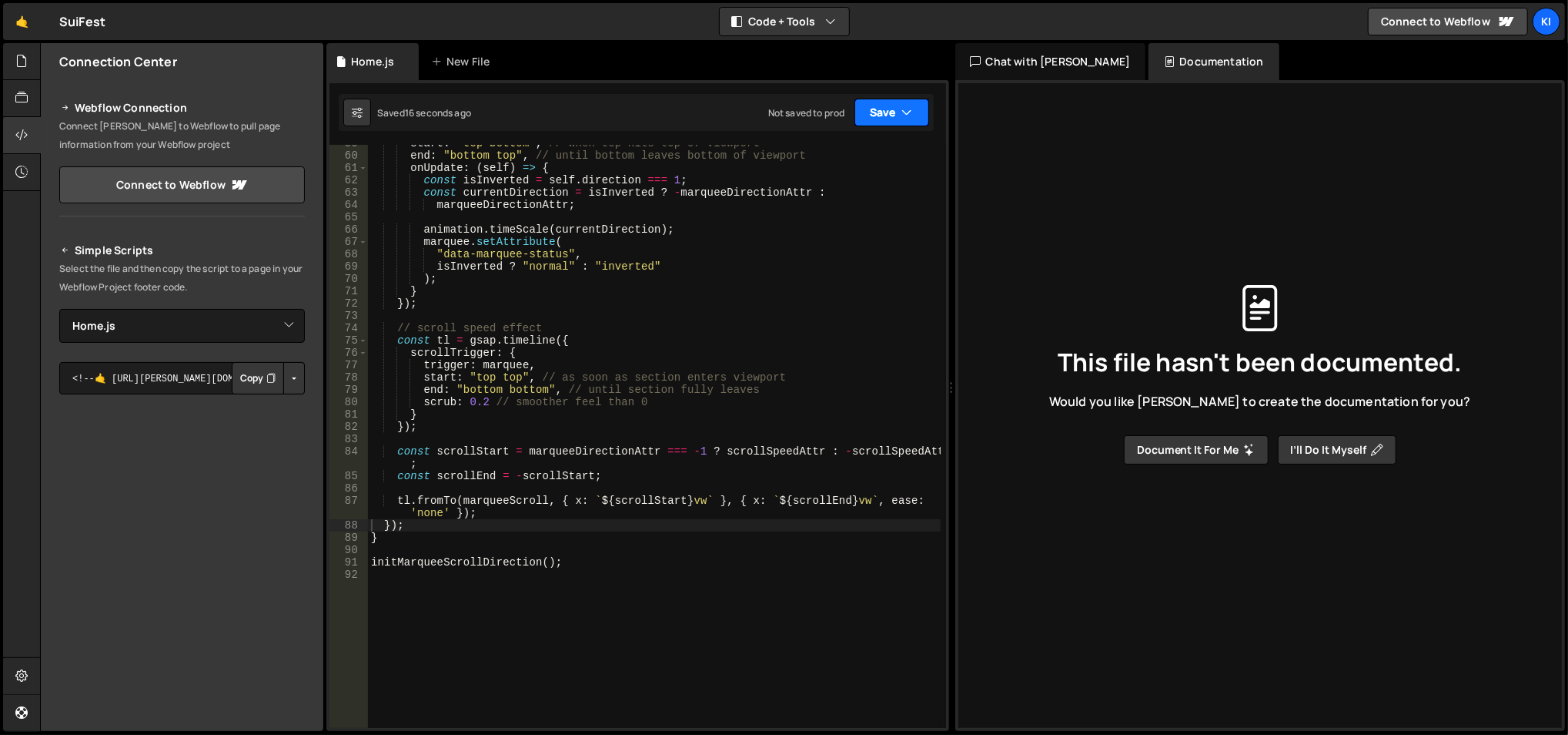
click at [876, 116] on button "Save" at bounding box center [891, 113] width 75 height 28
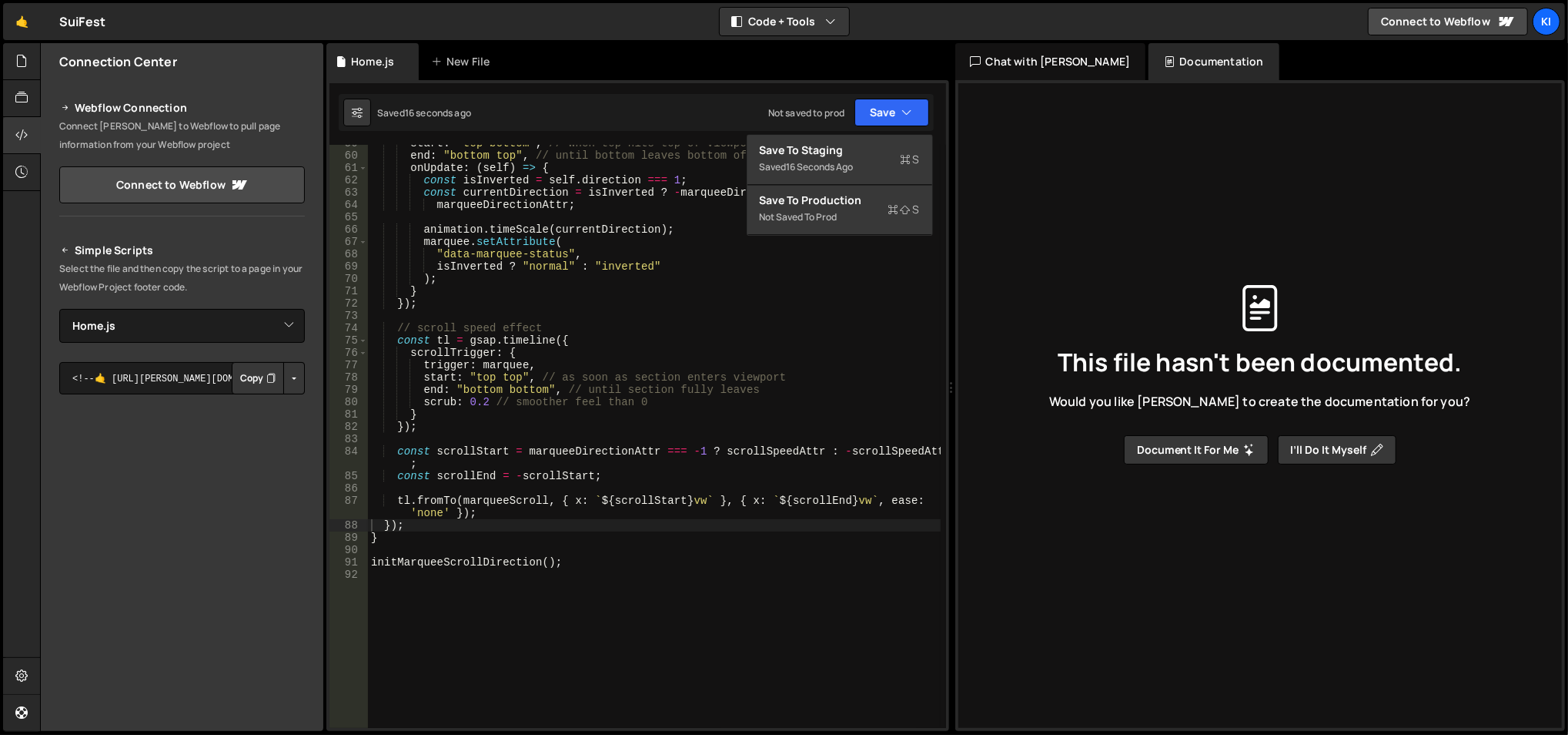
click at [865, 134] on div "Save to Staging S Saved 16 seconds ago Save to Production S Not saved to prod S…" at bounding box center [839, 185] width 186 height 101
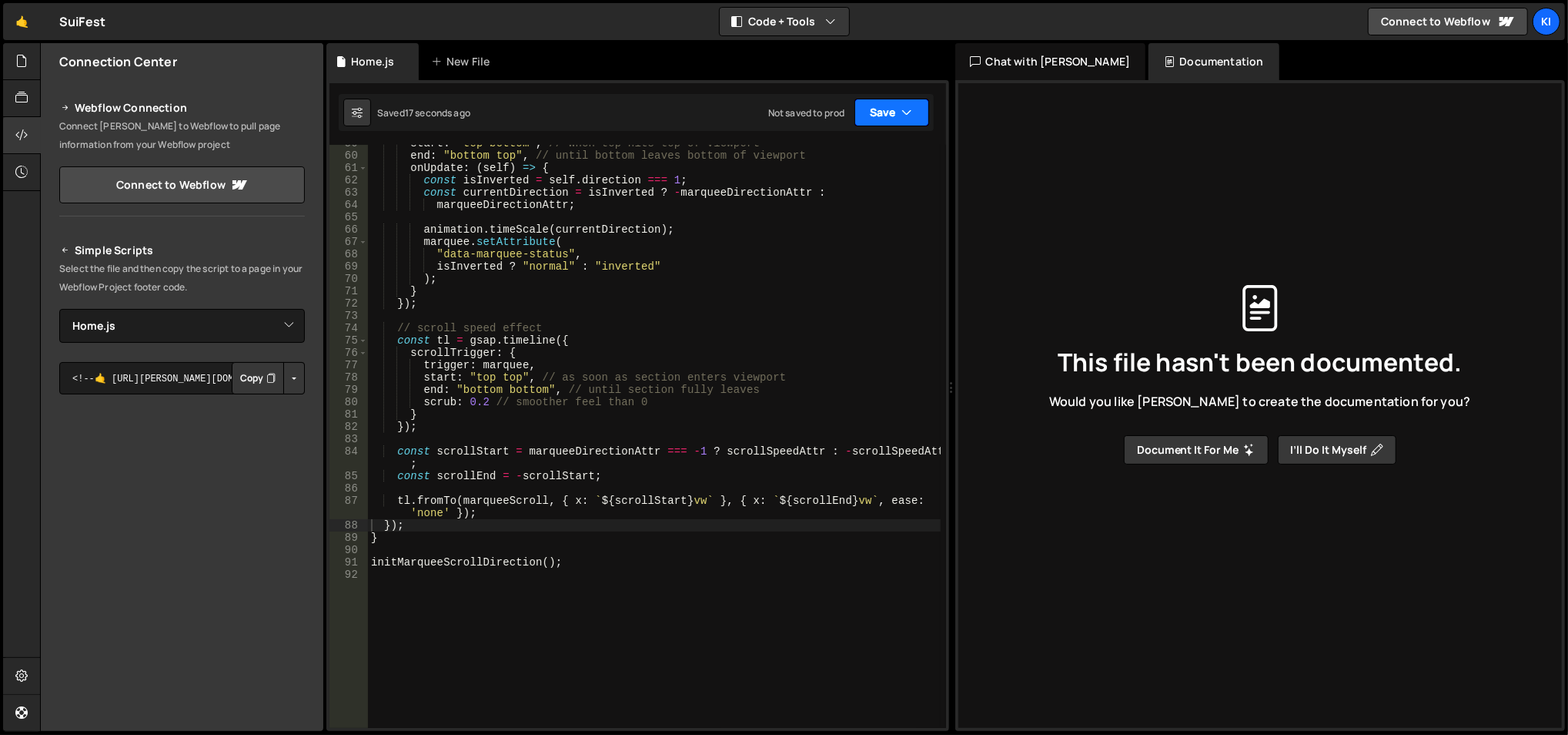
click at [877, 117] on button "Save" at bounding box center [891, 113] width 75 height 28
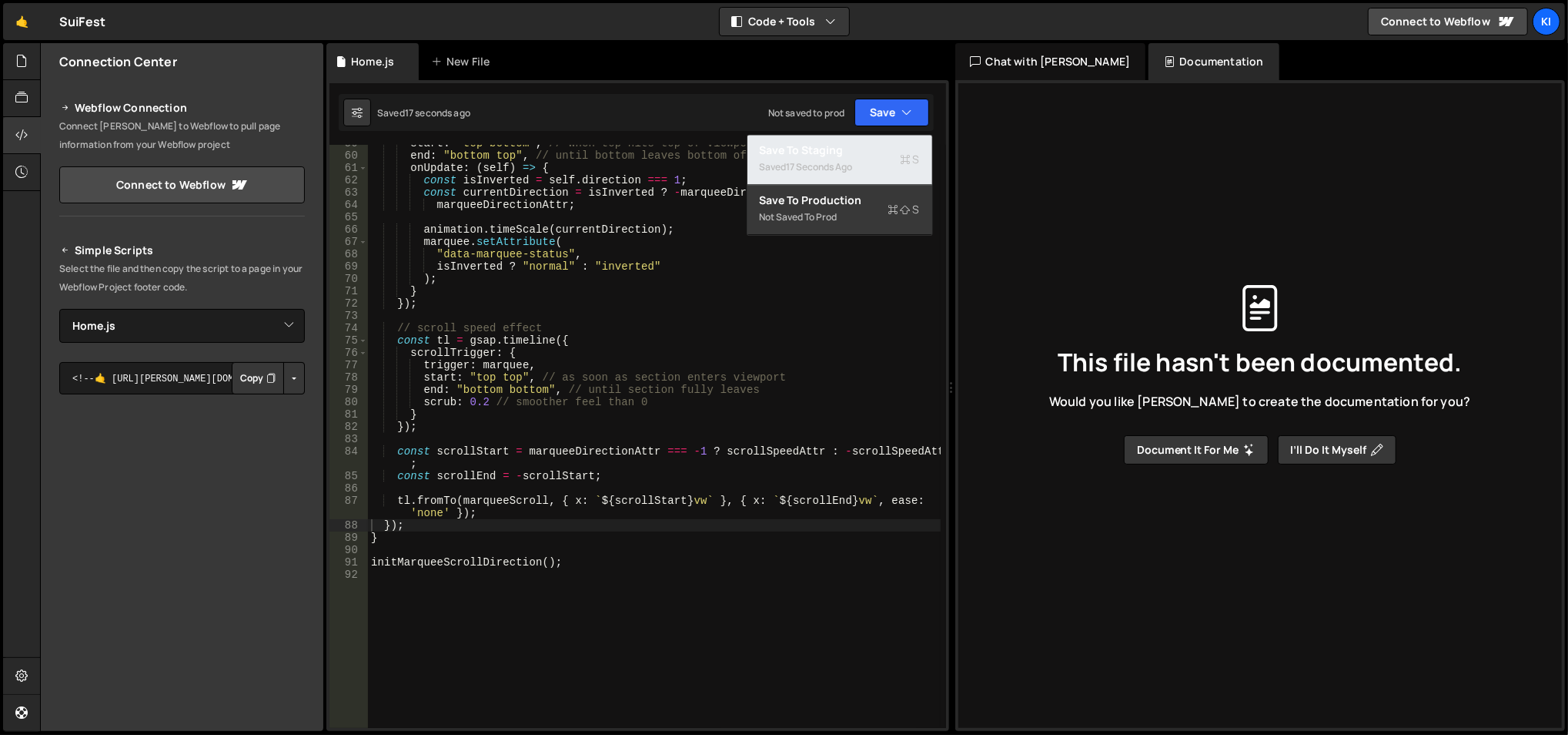
click at [845, 162] on div "Saved 17 seconds ago" at bounding box center [839, 168] width 160 height 19
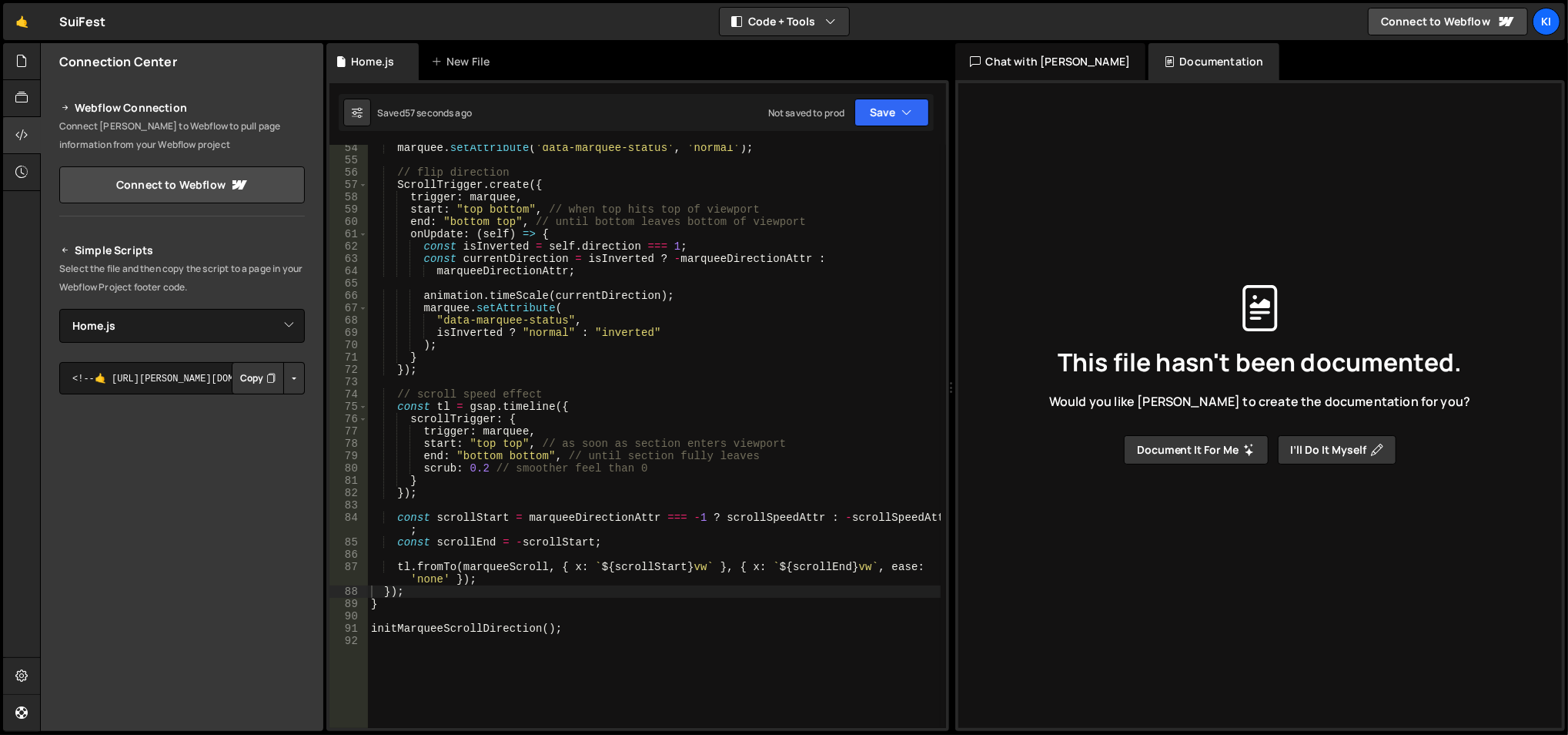
scroll to position [704, 0]
click at [597, 395] on div "marquee . setAttribute ( 'data-marquee-status' , 'normal' ) ; // flip direction…" at bounding box center [654, 447] width 573 height 609
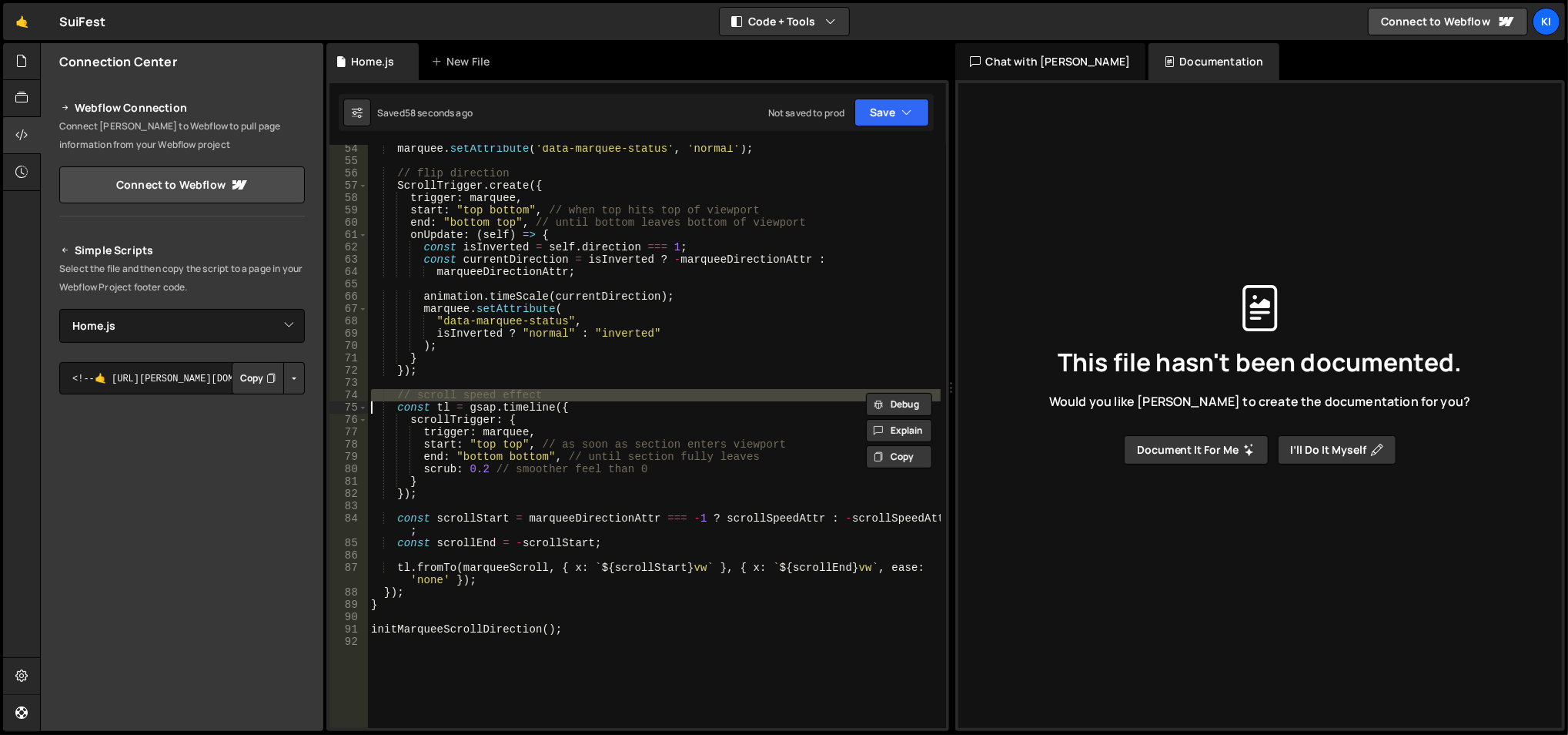
click at [597, 395] on div "marquee . setAttribute ( 'data-marquee-status' , 'normal' ) ; // flip direction…" at bounding box center [654, 447] width 573 height 609
click at [597, 395] on div "marquee . setAttribute ( 'data-marquee-status' , 'normal' ) ; // flip direction…" at bounding box center [654, 436] width 573 height 583
click at [597, 395] on div "marquee . setAttribute ( 'data-marquee-status' , 'normal' ) ; // flip direction…" at bounding box center [654, 447] width 573 height 609
click at [597, 395] on div "marquee . setAttribute ( 'data-marquee-status' , 'normal' ) ; // flip direction…" at bounding box center [654, 436] width 573 height 583
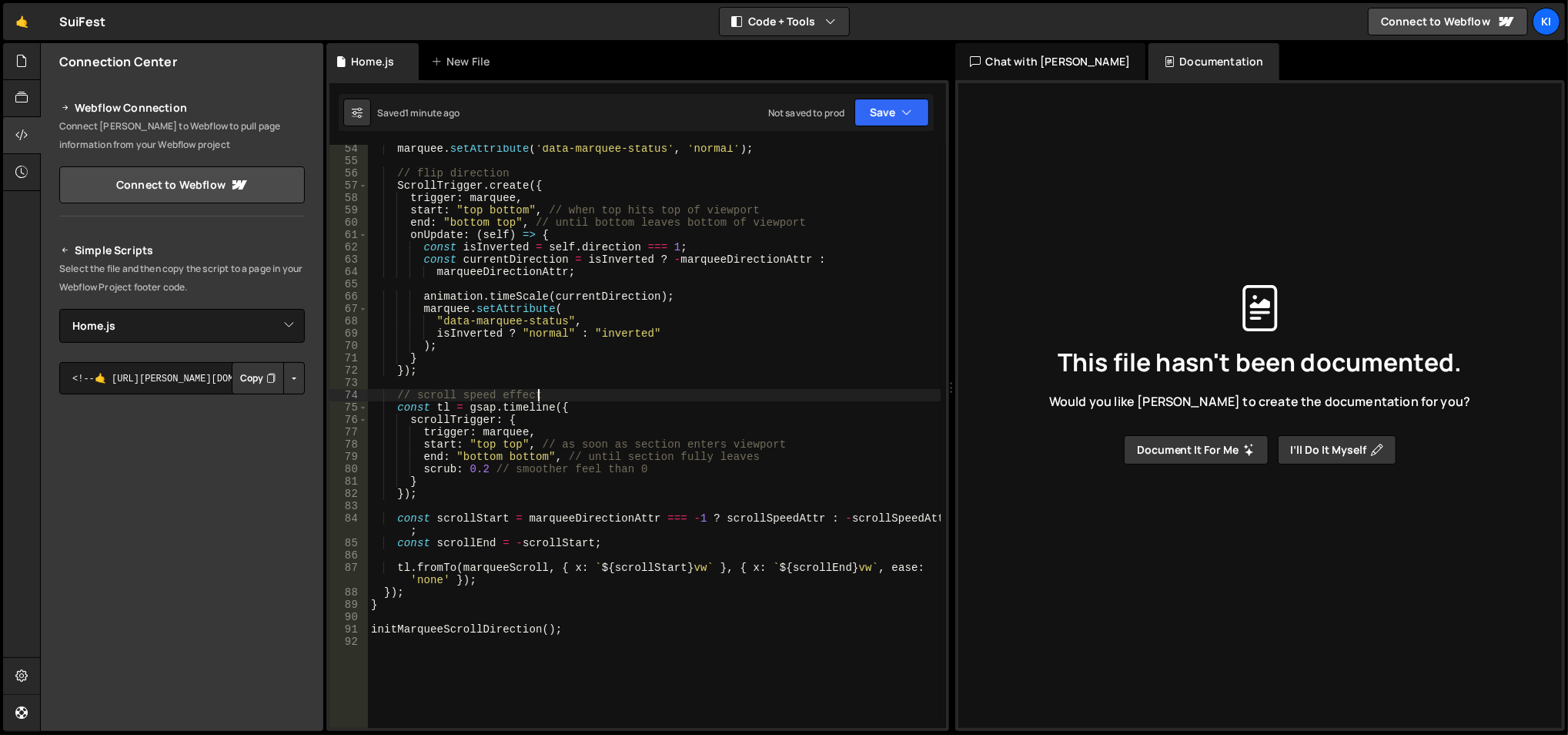
click at [597, 395] on div "marquee . setAttribute ( 'data-marquee-status' , 'normal' ) ; // flip direction…" at bounding box center [654, 447] width 573 height 609
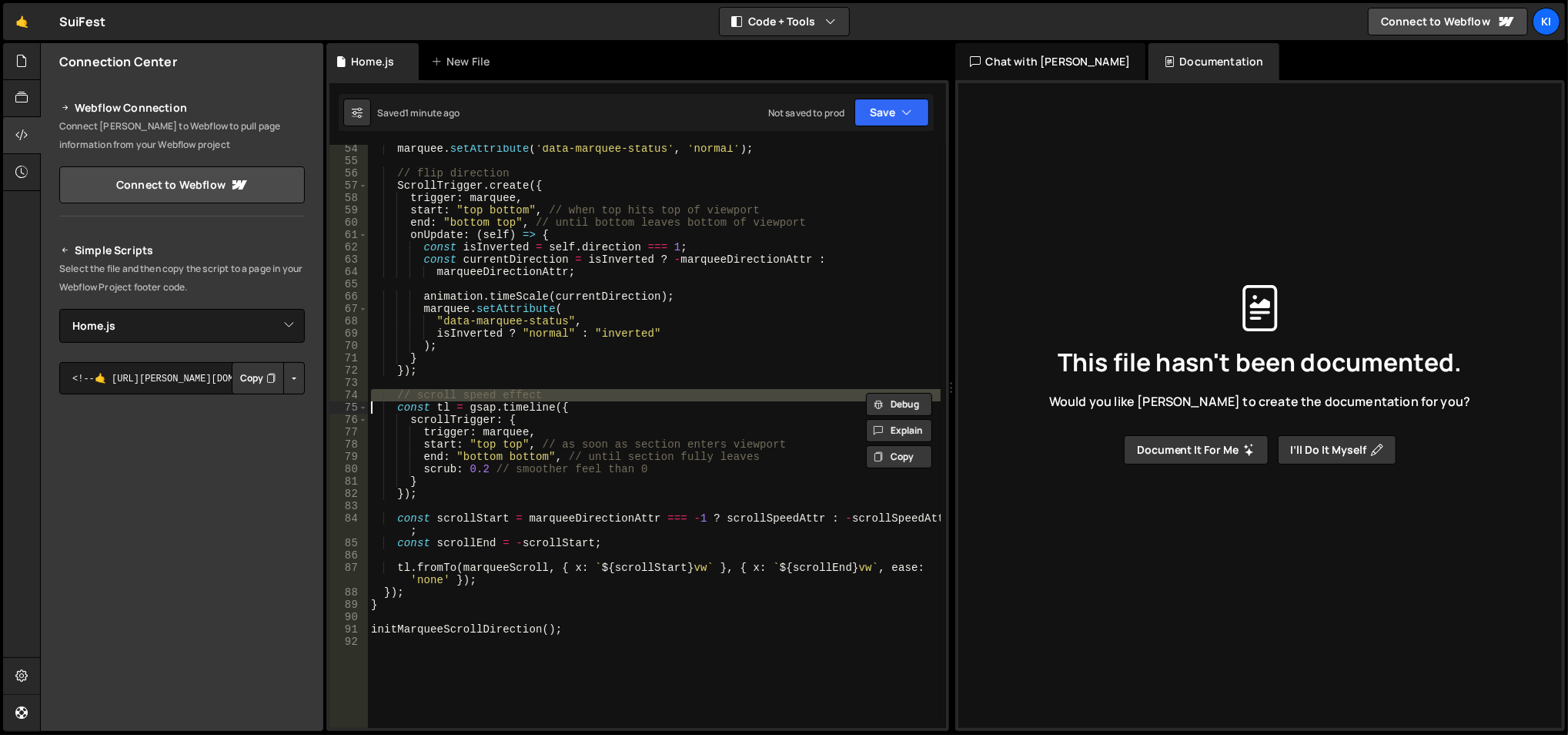
click at [597, 395] on div "marquee . setAttribute ( 'data-marquee-status' , 'normal' ) ; // flip direction…" at bounding box center [654, 447] width 573 height 609
click at [597, 395] on div "marquee . setAttribute ( 'data-marquee-status' , 'normal' ) ; // flip direction…" at bounding box center [654, 436] width 573 height 583
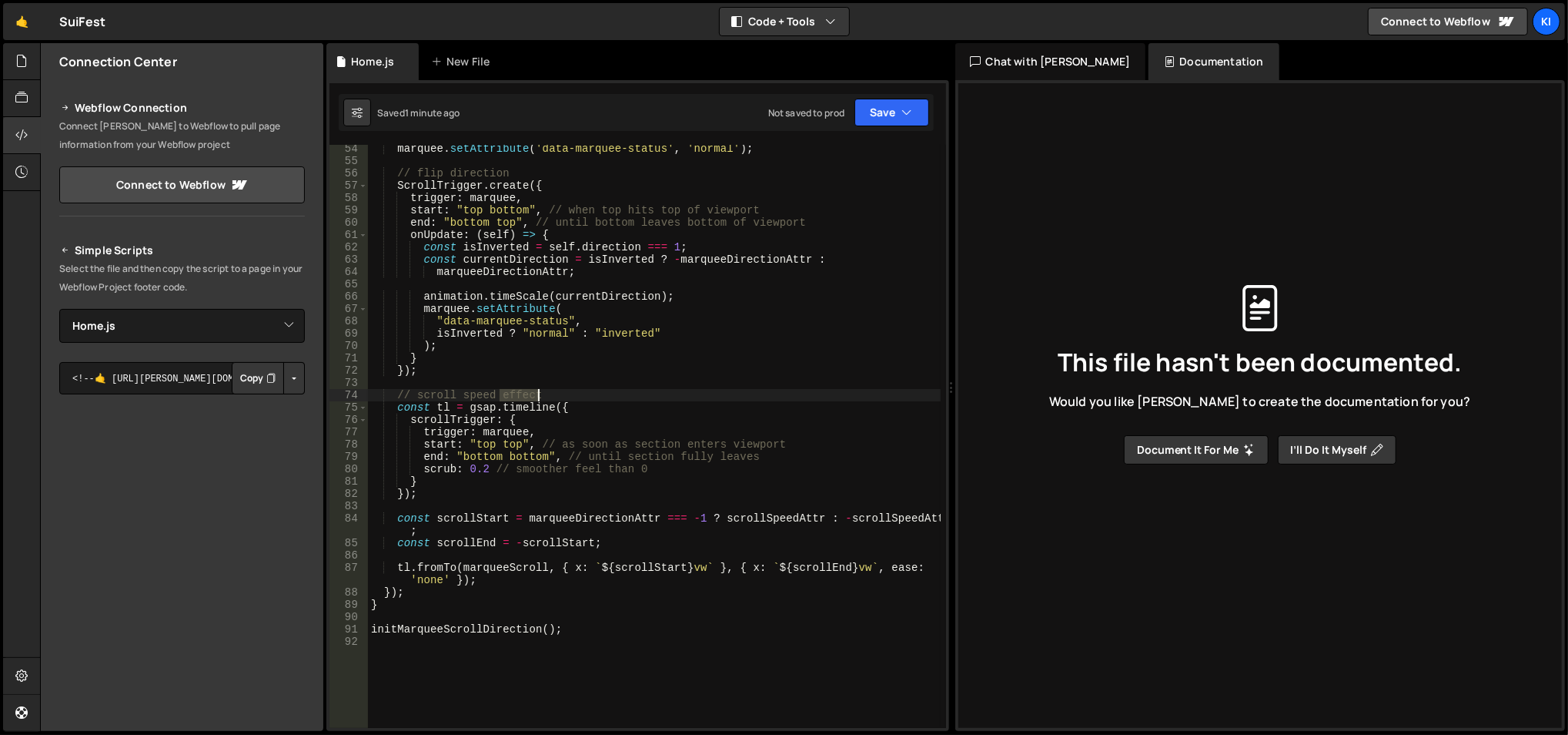
click at [597, 395] on div "marquee . setAttribute ( 'data-marquee-status' , 'normal' ) ; // flip direction…" at bounding box center [654, 447] width 573 height 609
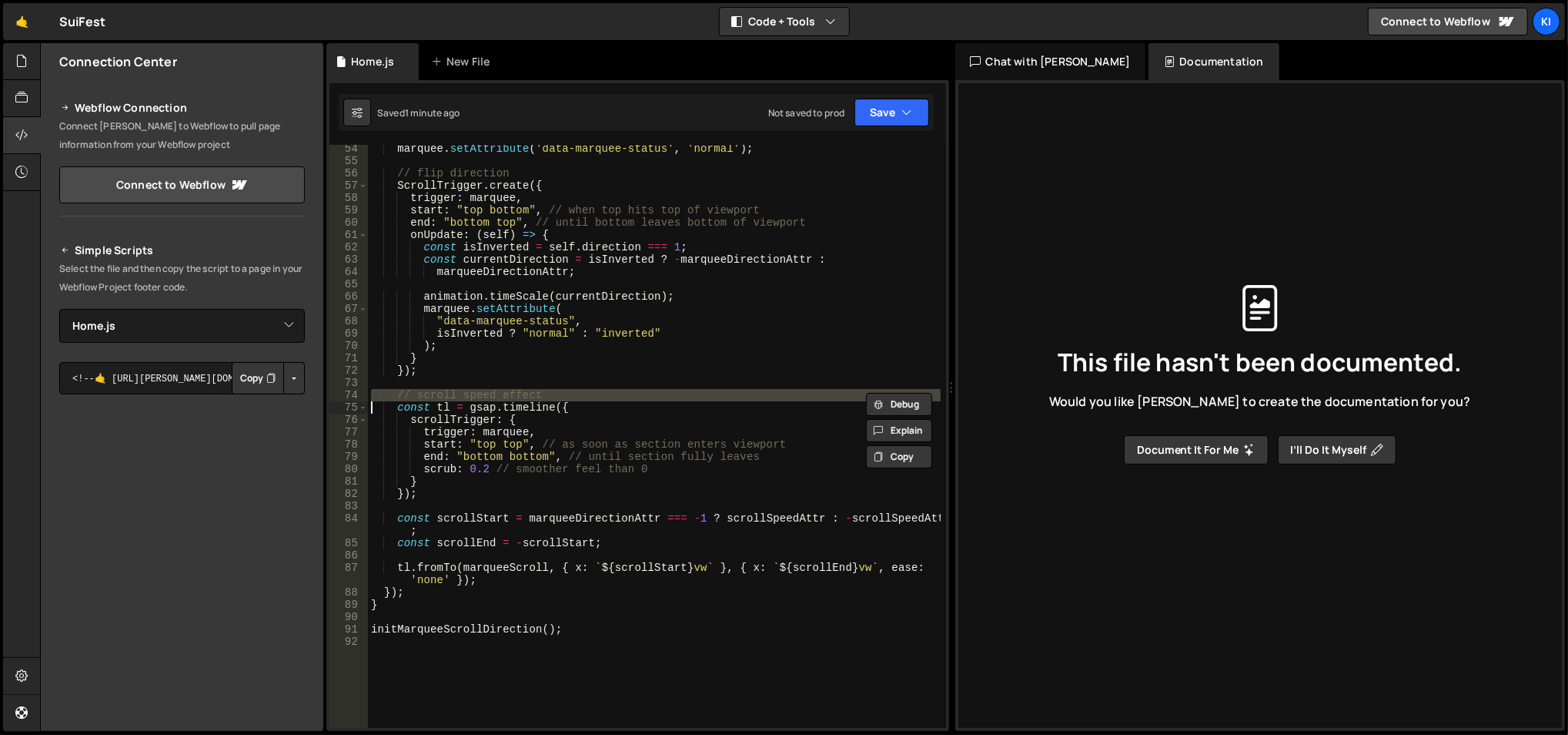
click at [597, 395] on div "marquee . setAttribute ( 'data-marquee-status' , 'normal' ) ; // flip direction…" at bounding box center [654, 447] width 573 height 609
click at [597, 395] on div "marquee . setAttribute ( 'data-marquee-status' , 'normal' ) ; // flip direction…" at bounding box center [654, 436] width 573 height 583
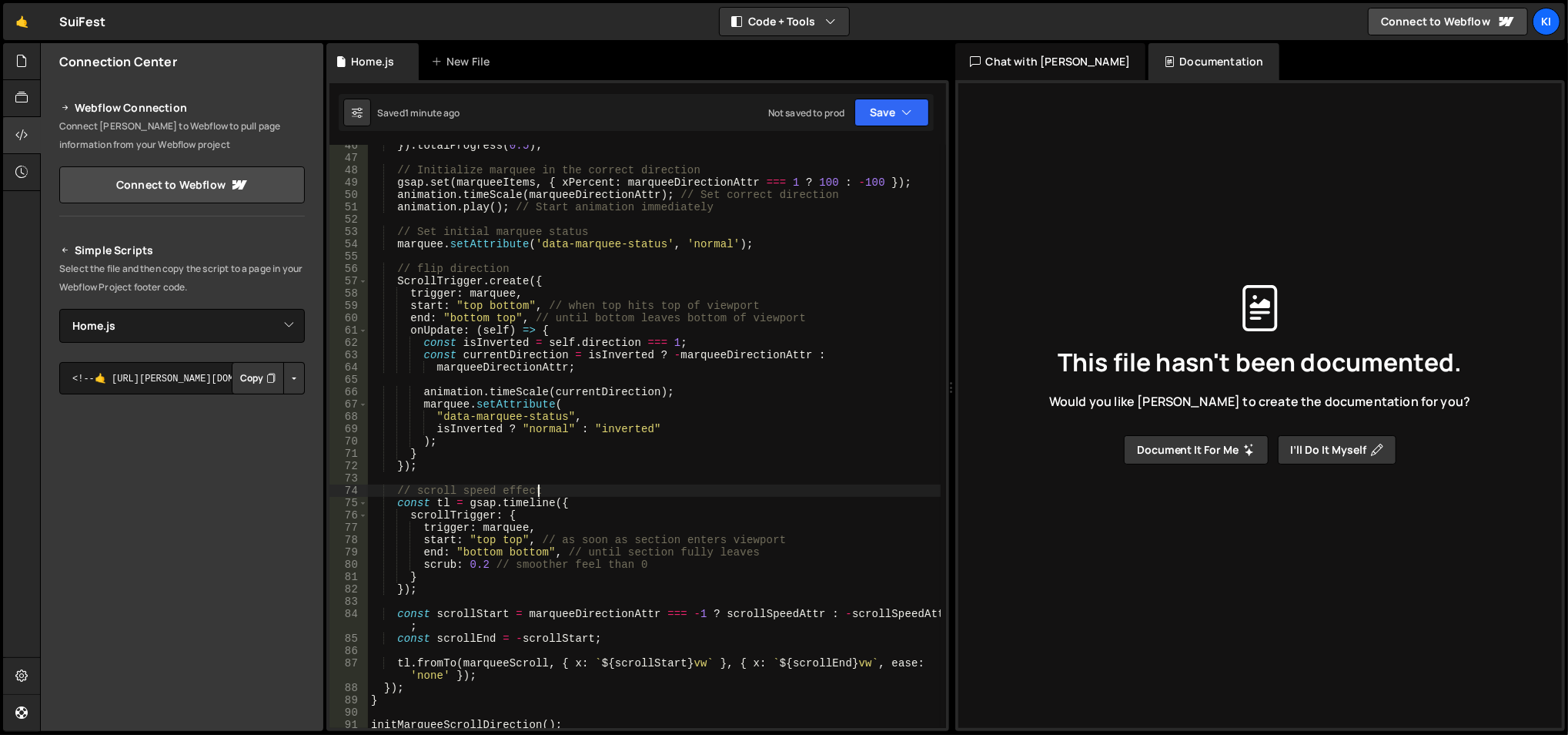
scroll to position [609, 0]
click at [434, 499] on div "}) . totalProgress ( 0.5 ) ; // Initialize marquee in the correct direction gsa…" at bounding box center [654, 443] width 573 height 609
click at [431, 498] on div "}) . totalProgress ( 0.5 ) ; // Initialize marquee in the correct direction gsa…" at bounding box center [654, 443] width 573 height 609
click at [598, 276] on div "}) . totalProgress ( 0.5 ) ; // Initialize marquee in the correct direction gsa…" at bounding box center [654, 443] width 573 height 609
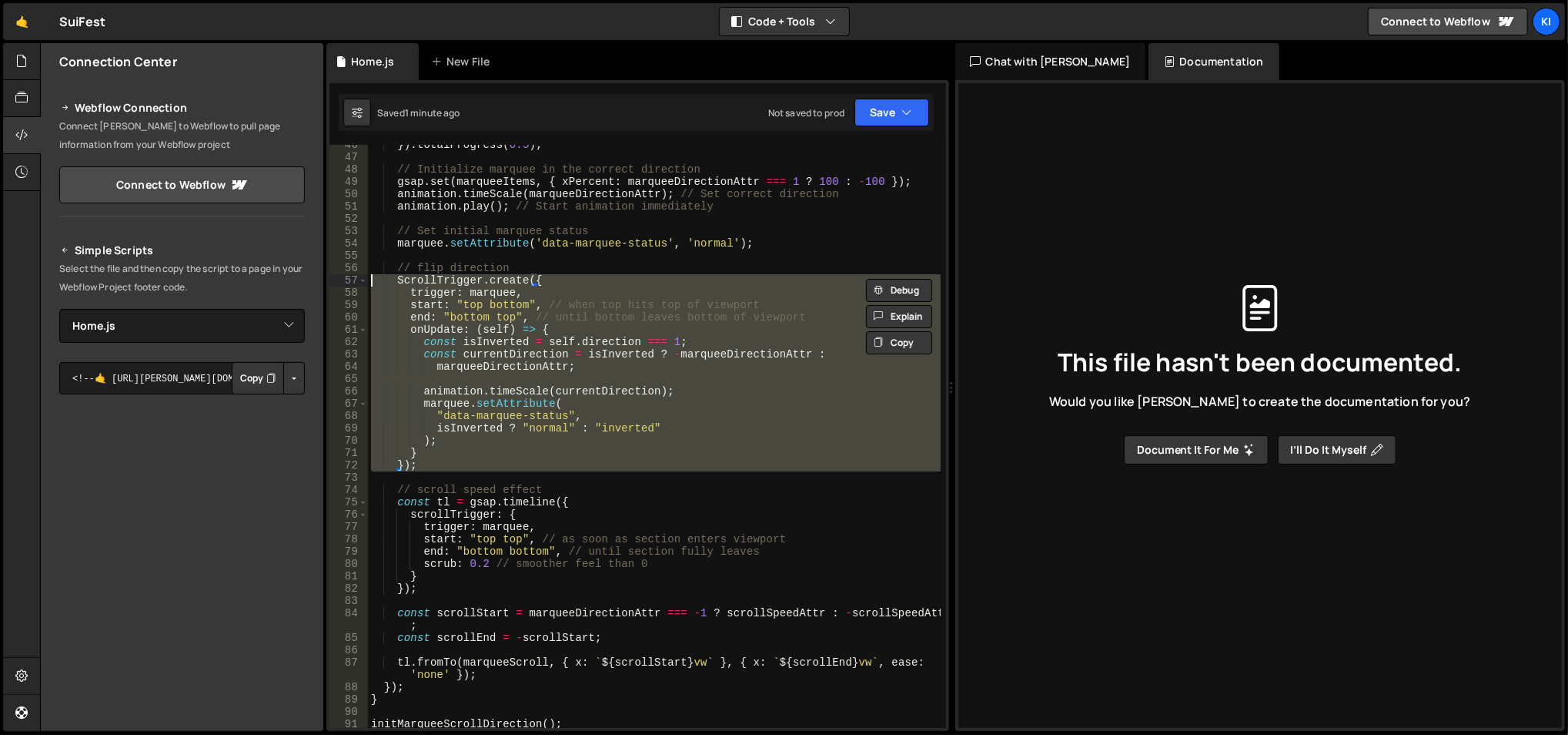
click at [598, 276] on div "}) . totalProgress ( 0.5 ) ; // Initialize marquee in the correct direction gsa…" at bounding box center [654, 443] width 573 height 609
click at [598, 276] on div "}) . totalProgress ( 0.5 ) ; // Initialize marquee in the correct direction gsa…" at bounding box center [654, 436] width 573 height 583
click at [598, 276] on div "}) . totalProgress ( 0.5 ) ; // Initialize marquee in the correct direction gsa…" at bounding box center [654, 443] width 573 height 609
click at [598, 276] on div "}) . totalProgress ( 0.5 ) ; // Initialize marquee in the correct direction gsa…" at bounding box center [654, 436] width 573 height 583
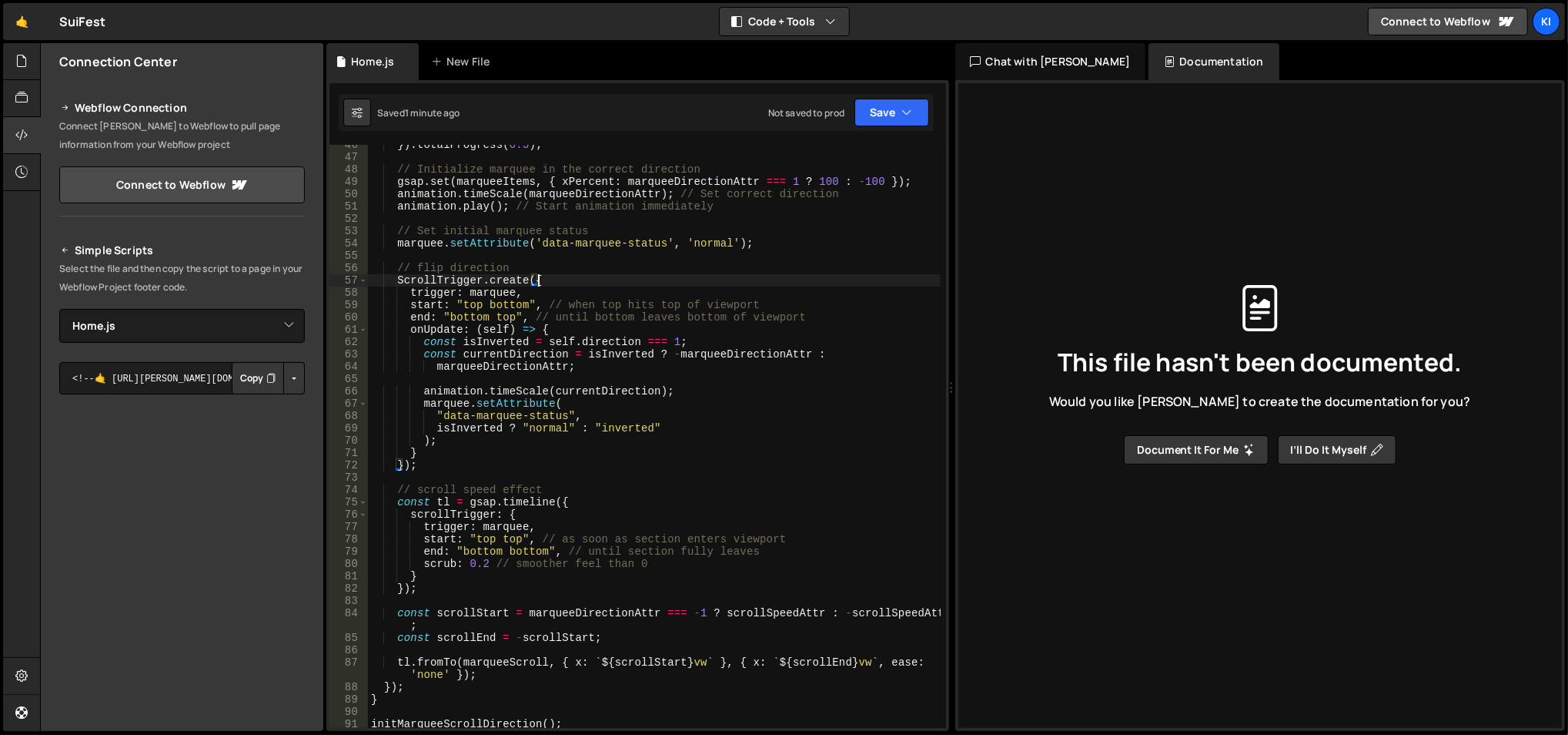
click at [598, 276] on div "}) . totalProgress ( 0.5 ) ; // Initialize marquee in the correct direction gsa…" at bounding box center [654, 443] width 573 height 609
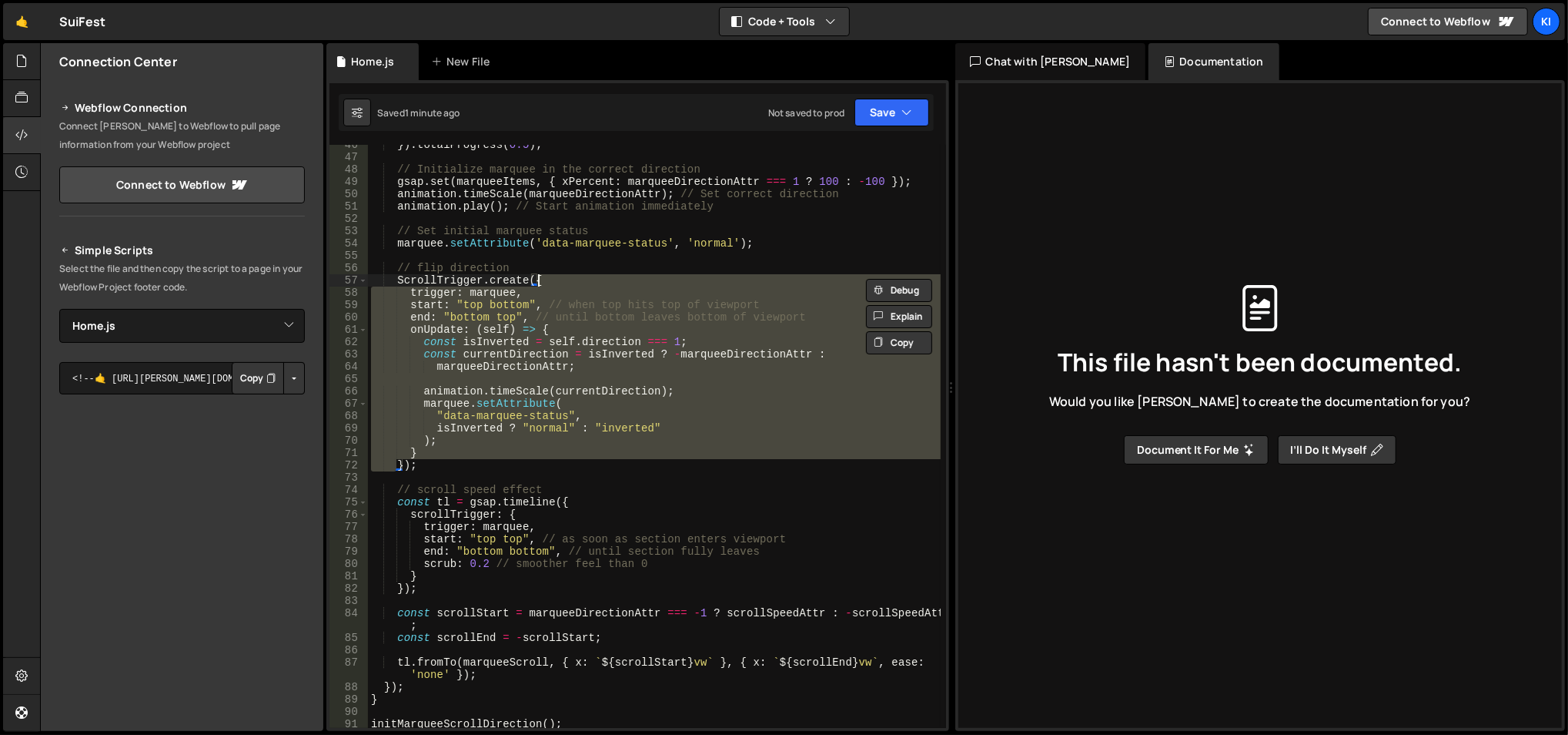
click at [598, 276] on div "}) . totalProgress ( 0.5 ) ; // Initialize marquee in the correct direction gsa…" at bounding box center [654, 443] width 573 height 609
click at [598, 276] on div "}) . totalProgress ( 0.5 ) ; // Initialize marquee in the correct direction gsa…" at bounding box center [654, 436] width 573 height 583
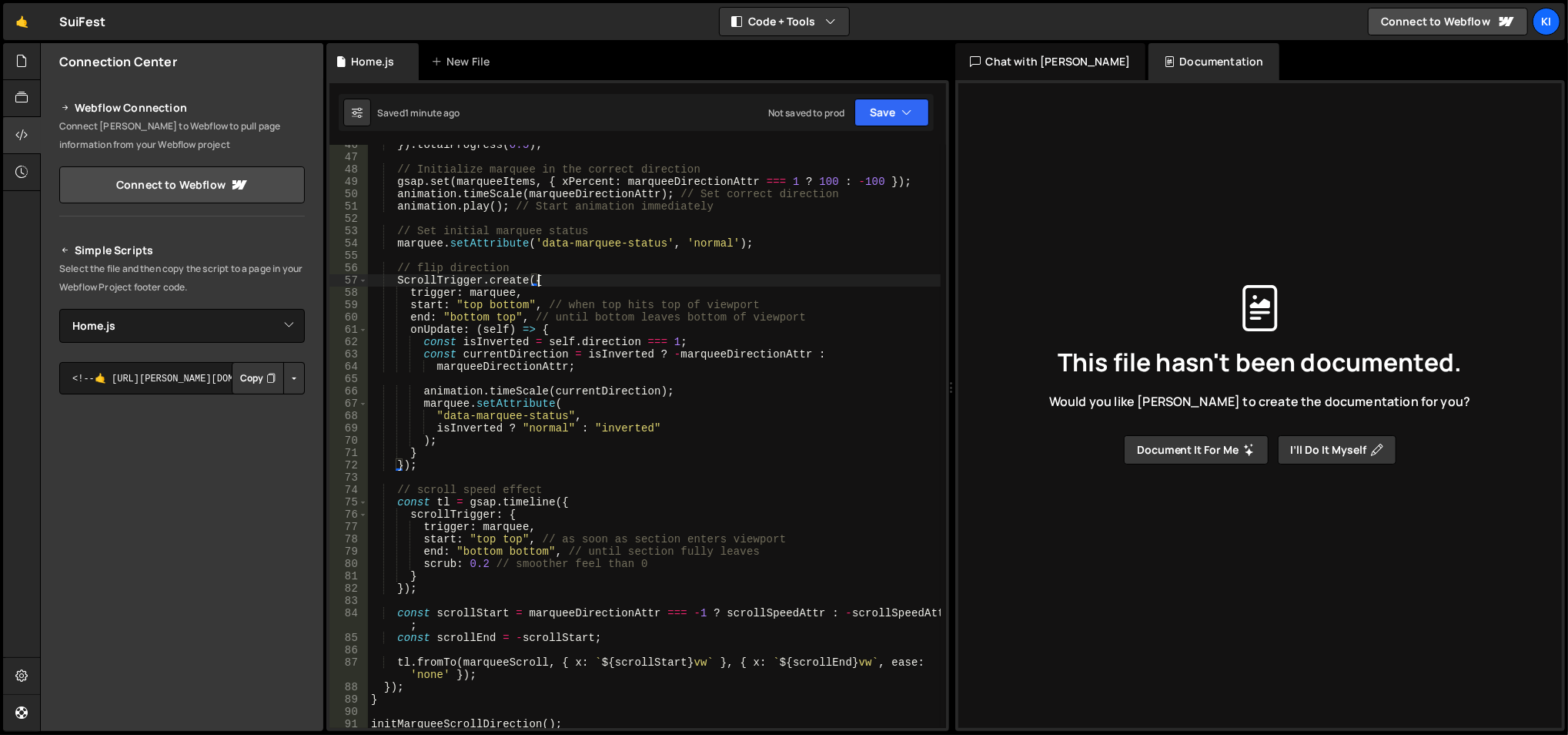
click at [598, 276] on div "}) . totalProgress ( 0.5 ) ; // Initialize marquee in the correct direction gsa…" at bounding box center [654, 443] width 573 height 609
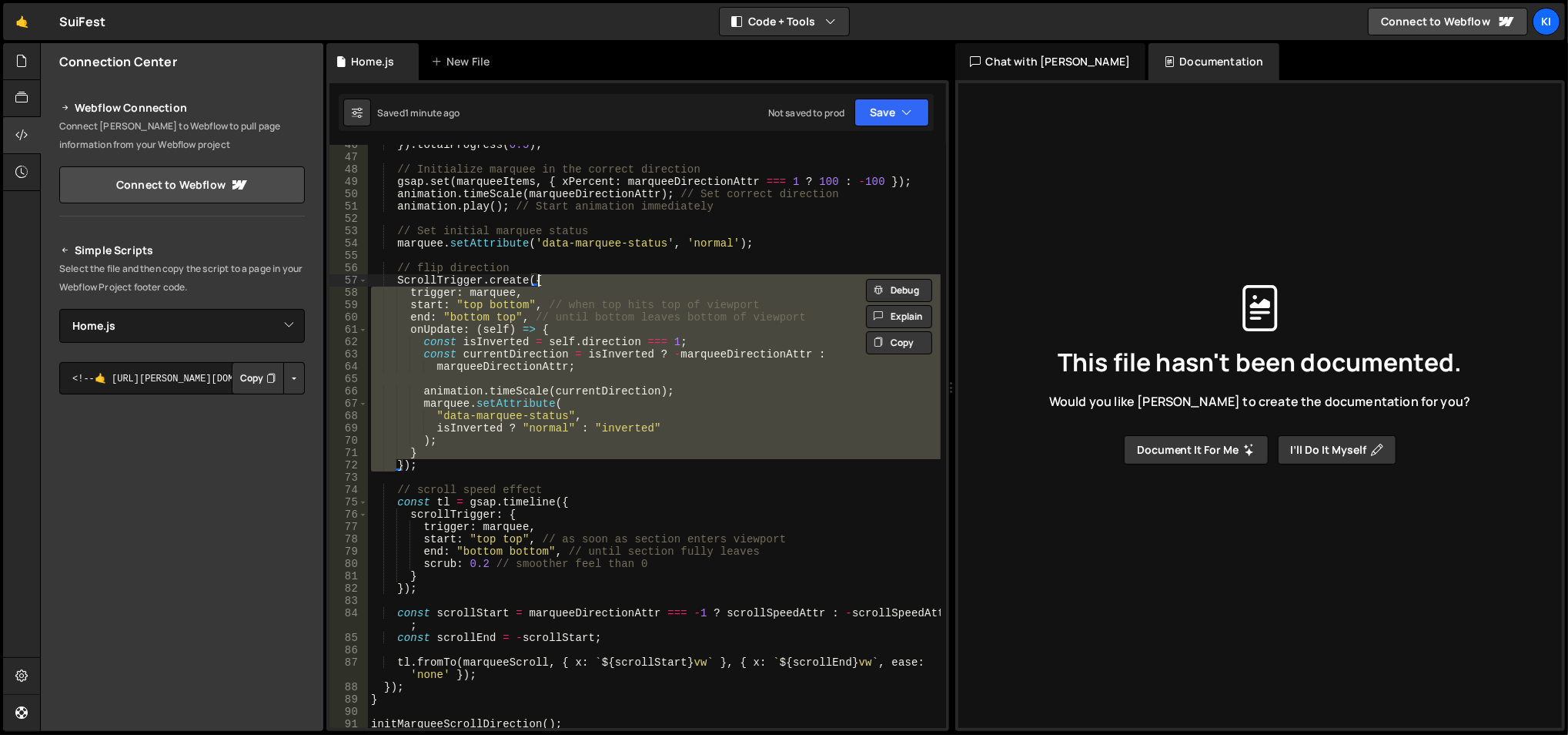
click at [598, 276] on div "}) . totalProgress ( 0.5 ) ; // Initialize marquee in the correct direction gsa…" at bounding box center [654, 443] width 573 height 609
click at [598, 276] on div "}) . totalProgress ( 0.5 ) ; // Initialize marquee in the correct direction gsa…" at bounding box center [654, 436] width 573 height 583
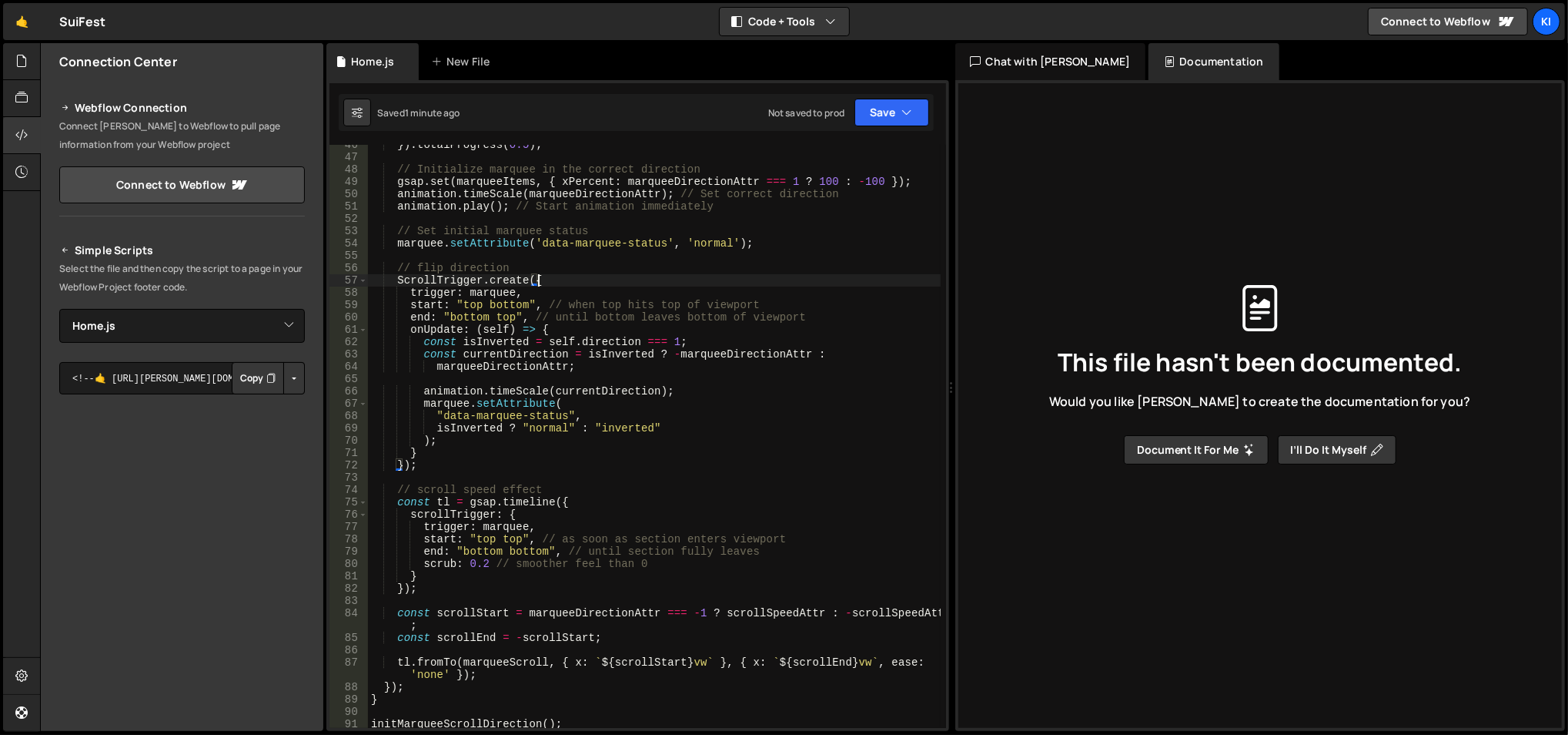
click at [595, 263] on div "}) . totalProgress ( 0.5 ) ; // Initialize marquee in the correct direction gsa…" at bounding box center [654, 443] width 573 height 609
type textarea "// flip direction"
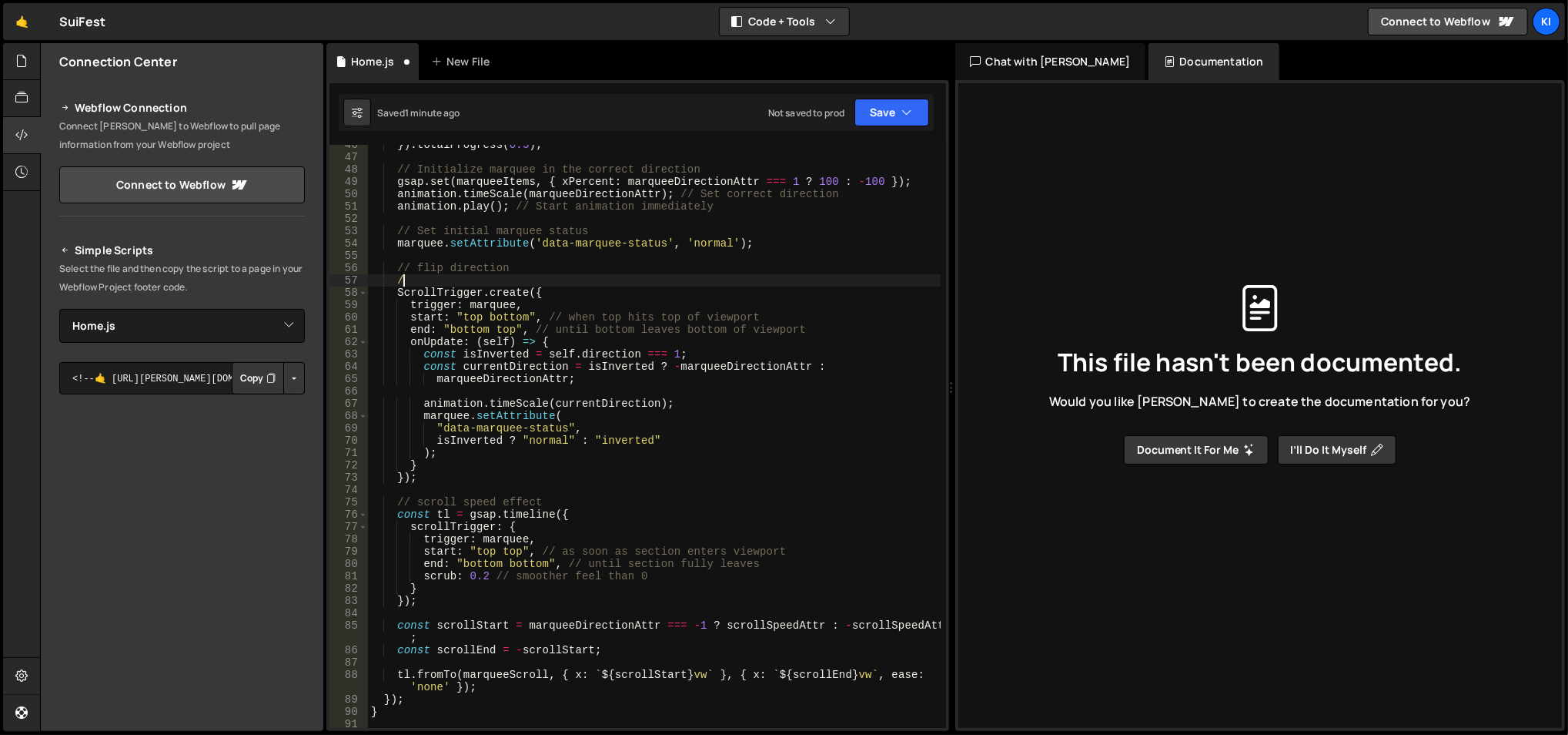
scroll to position [0, 2]
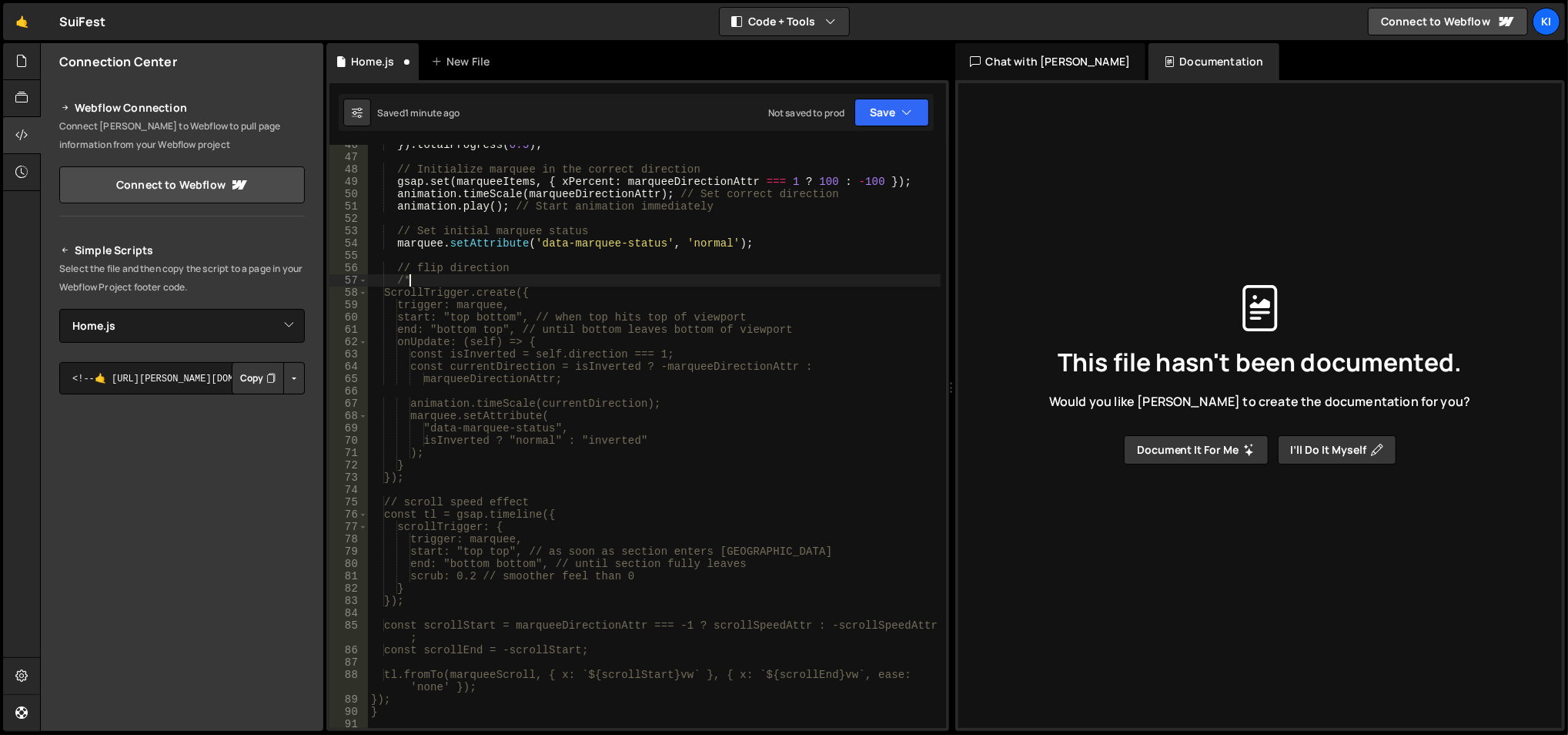
click at [480, 469] on div "}) . totalProgress ( 0.5 ) ; // Initialize marquee in the correct direction gsa…" at bounding box center [654, 443] width 573 height 609
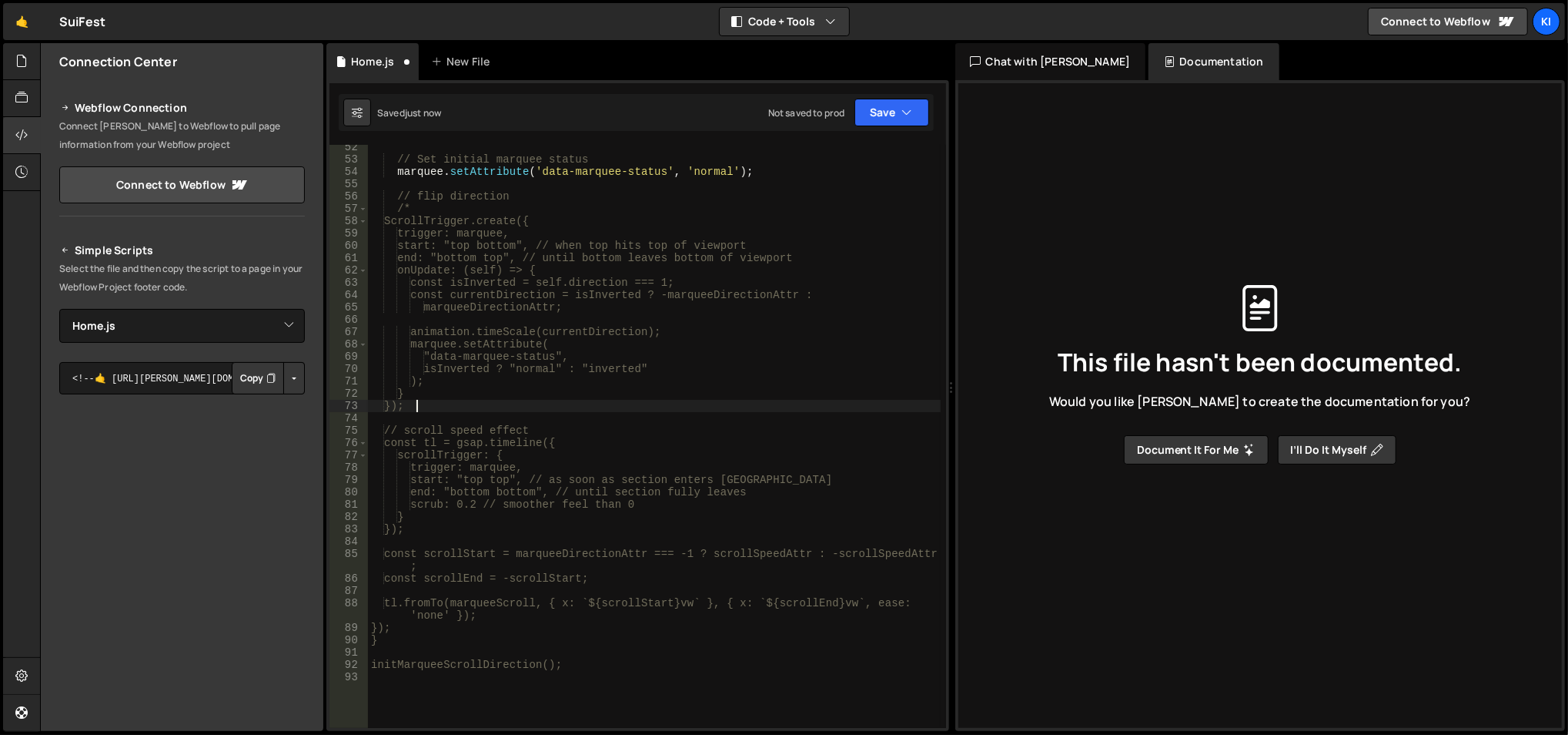
scroll to position [681, 0]
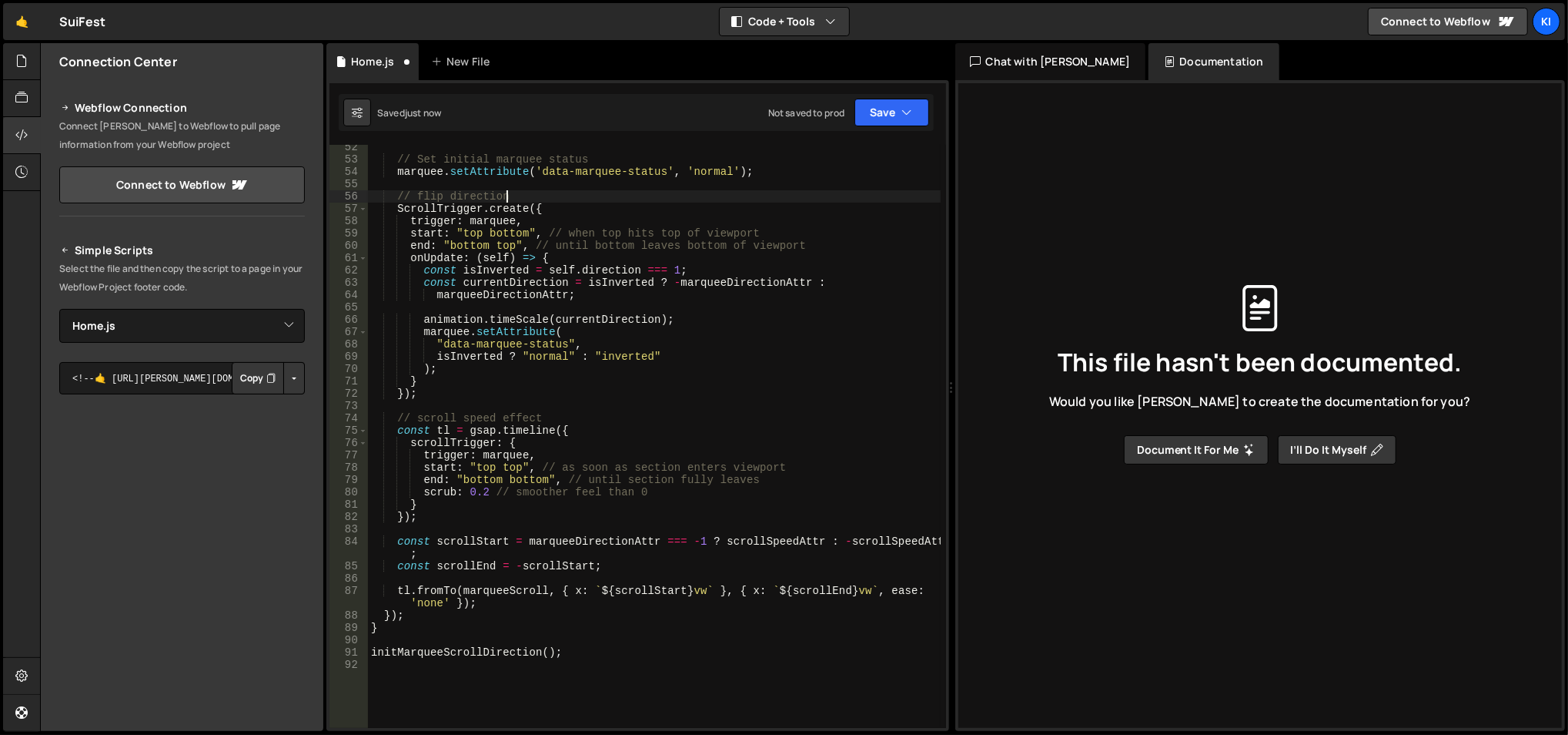
type textarea "initMarqueeScrollDirection();"
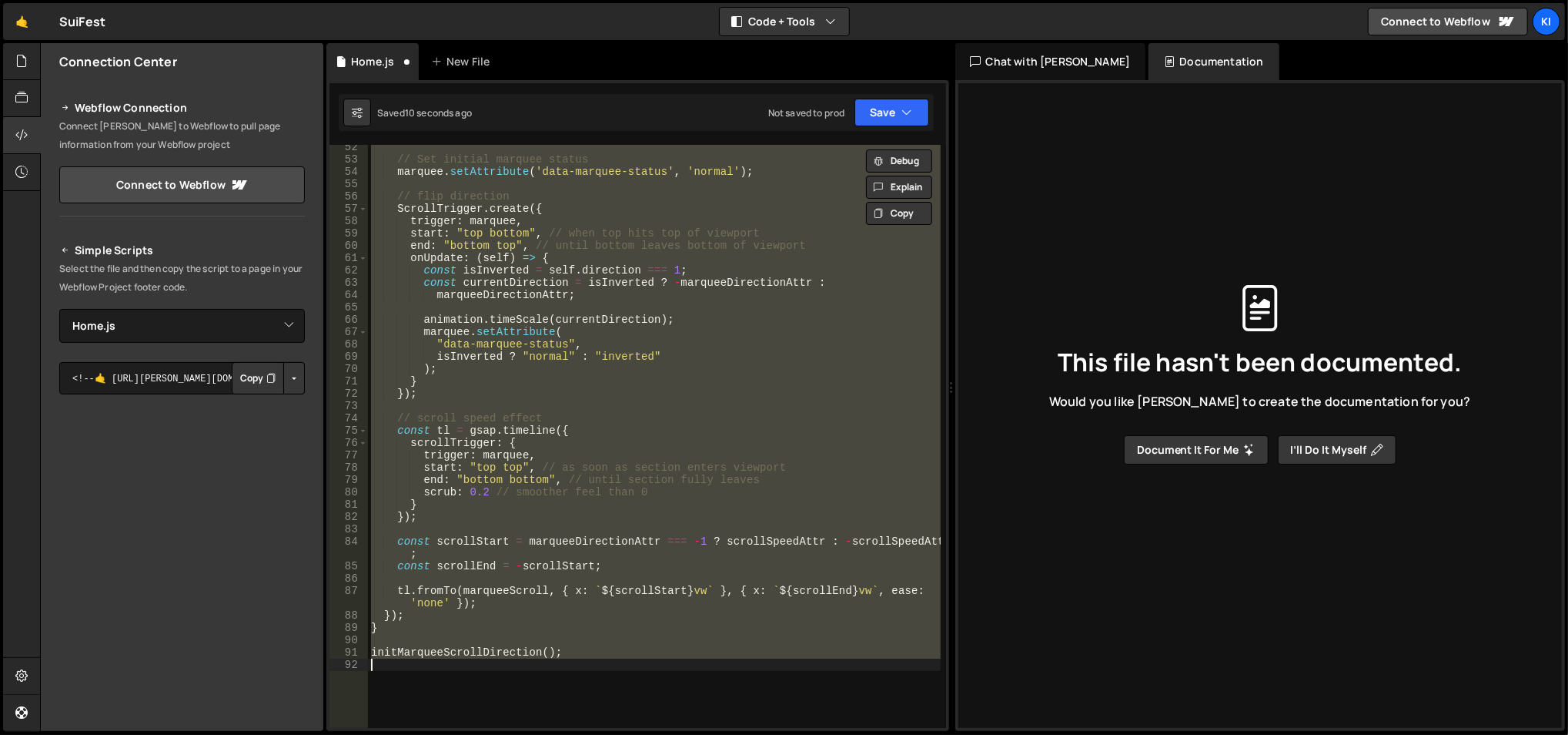
scroll to position [0, 0]
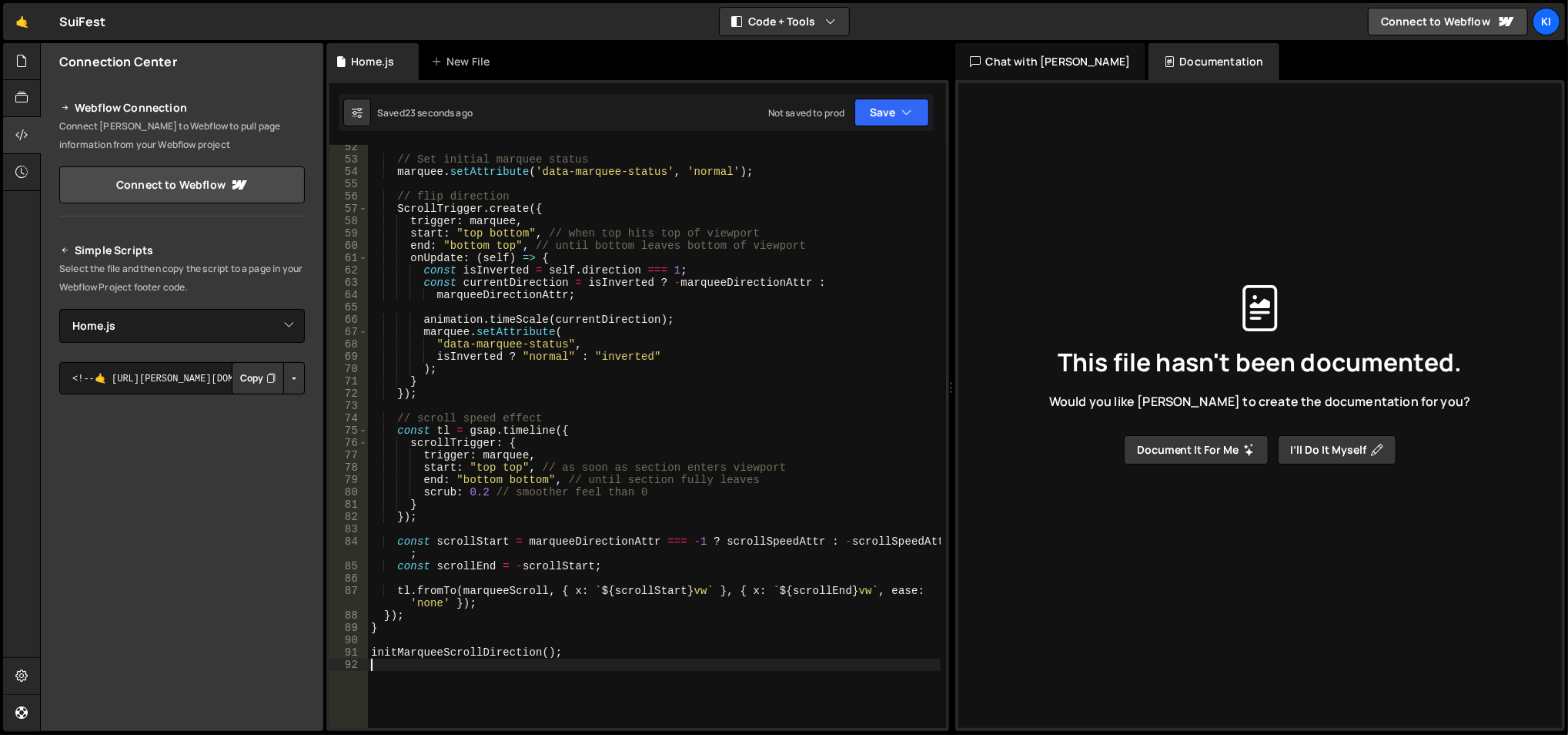
click at [607, 422] on div "// Set initial marquee status marquee . setAttribute ( 'data-marquee-status' , …" at bounding box center [654, 445] width 573 height 609
type textarea "// scroll speed effect"
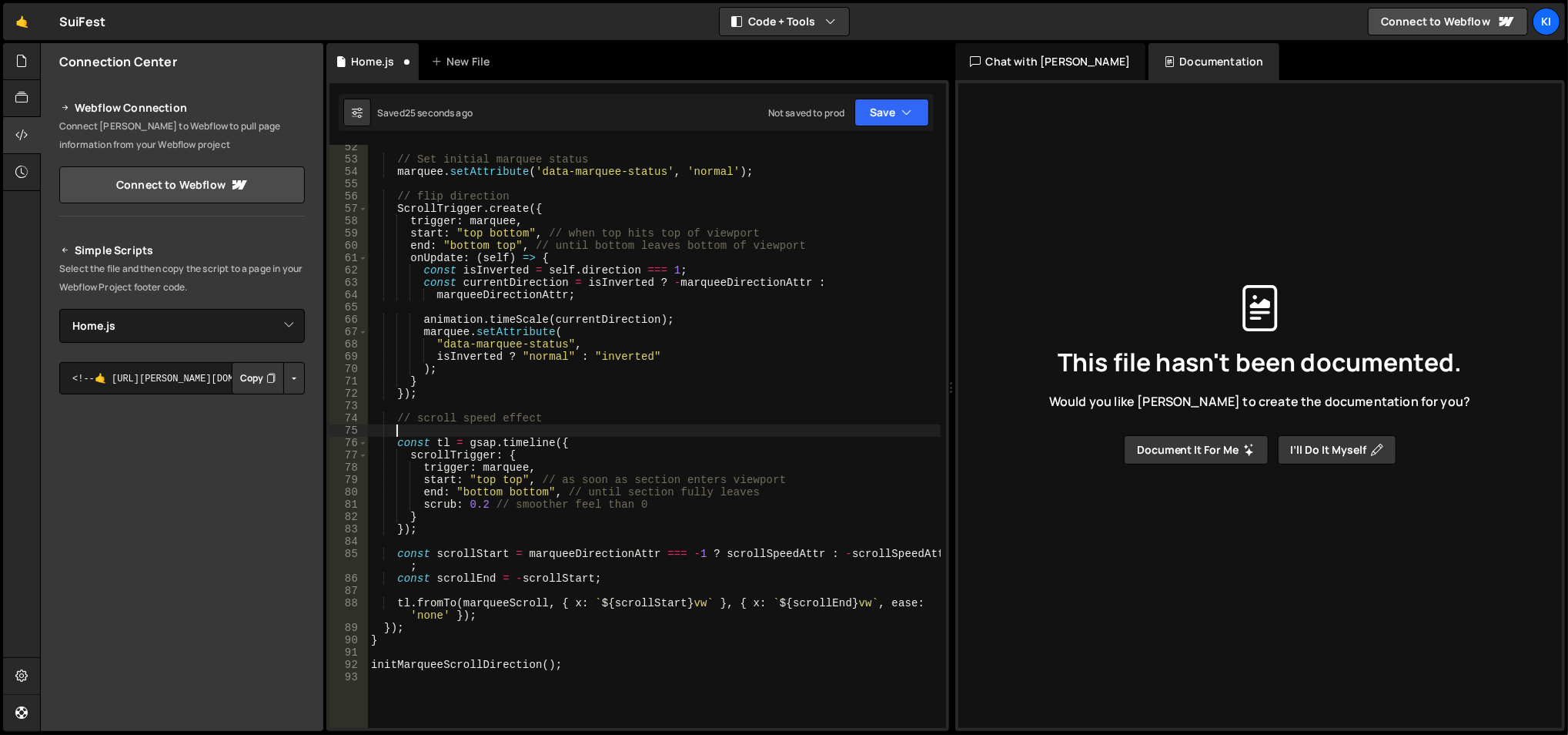
scroll to position [0, 2]
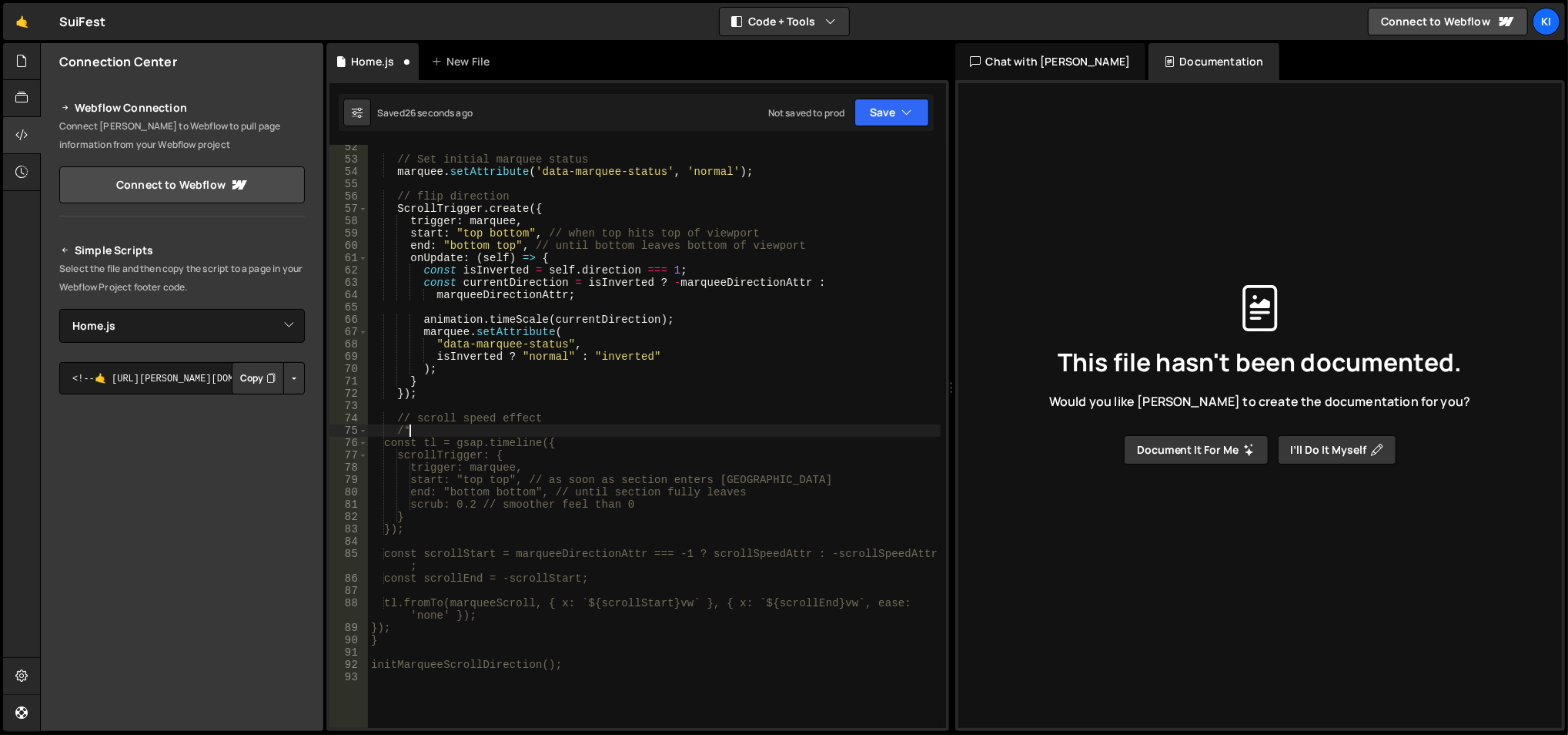
click at [558, 523] on div "// Set initial marquee status marquee . setAttribute ( 'data-marquee-status' , …" at bounding box center [654, 445] width 573 height 609
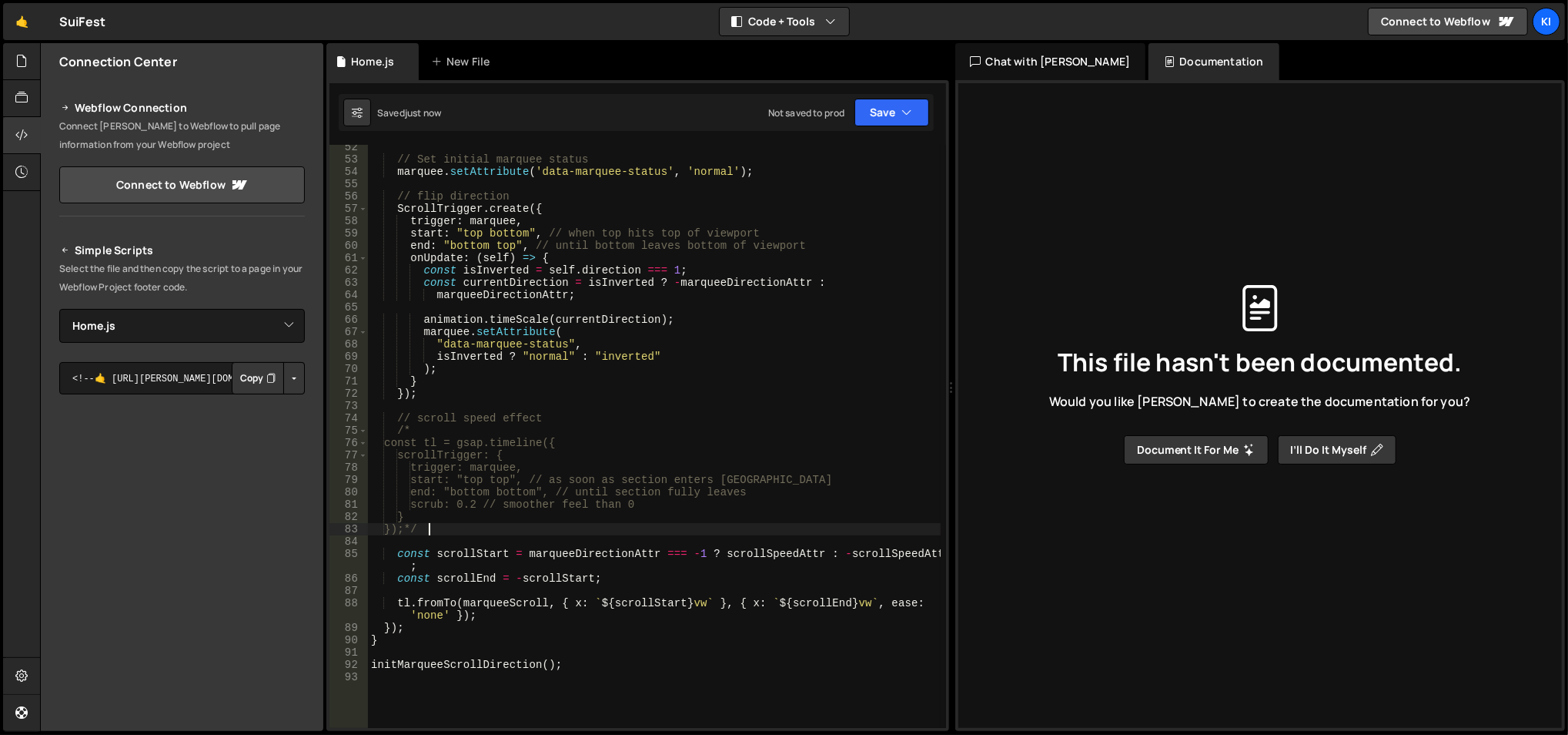
type textarea "});*/"
click at [648, 401] on div "// Set initial marquee status marquee . setAttribute ( 'data-marquee-status' , …" at bounding box center [654, 445] width 573 height 609
type textarea "// scroll speed effect"
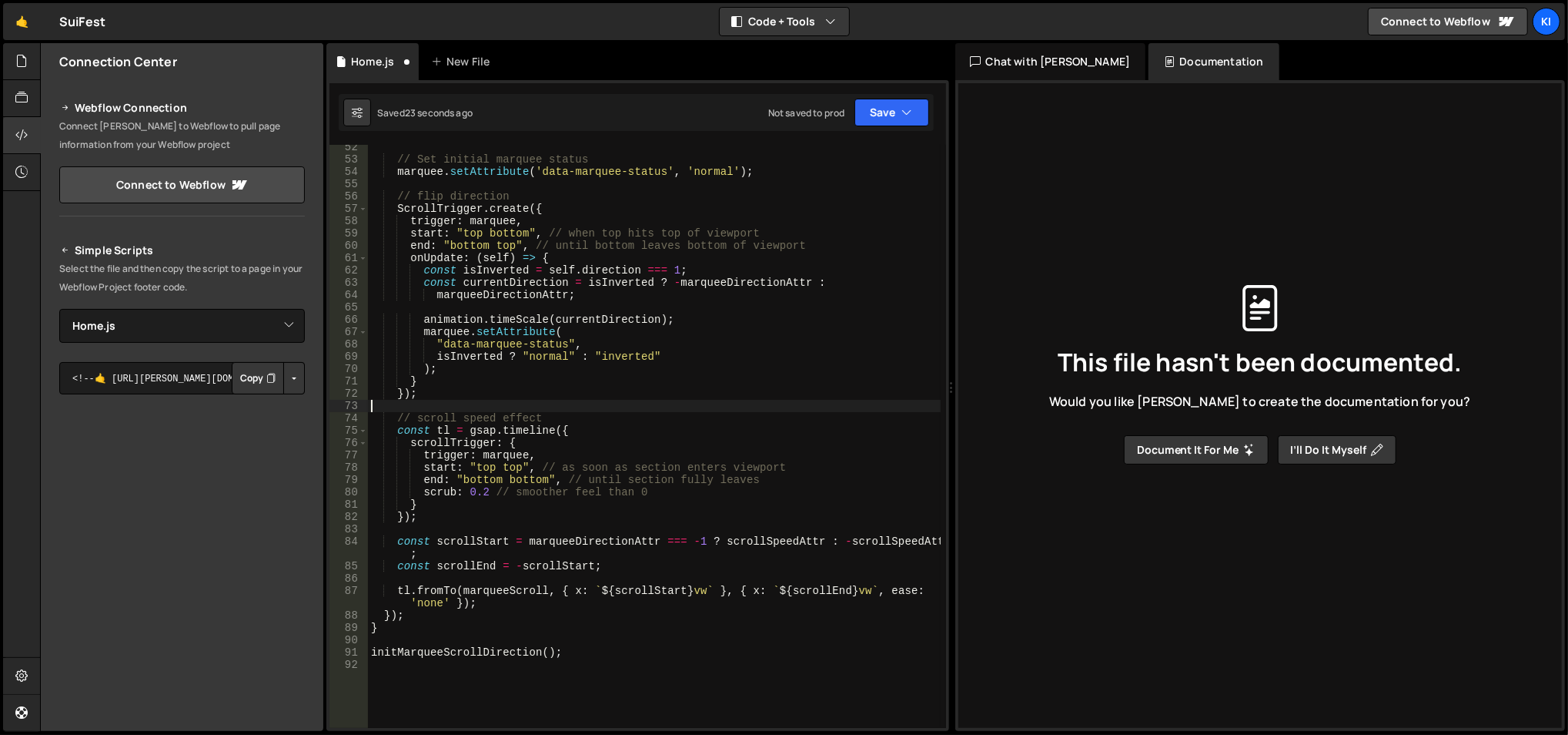
click at [648, 401] on div "// Set initial marquee status marquee . setAttribute ( 'data-marquee-status' , …" at bounding box center [654, 445] width 573 height 609
click at [618, 396] on div "// Set initial marquee status marquee . setAttribute ( 'data-marquee-status' , …" at bounding box center [654, 445] width 573 height 609
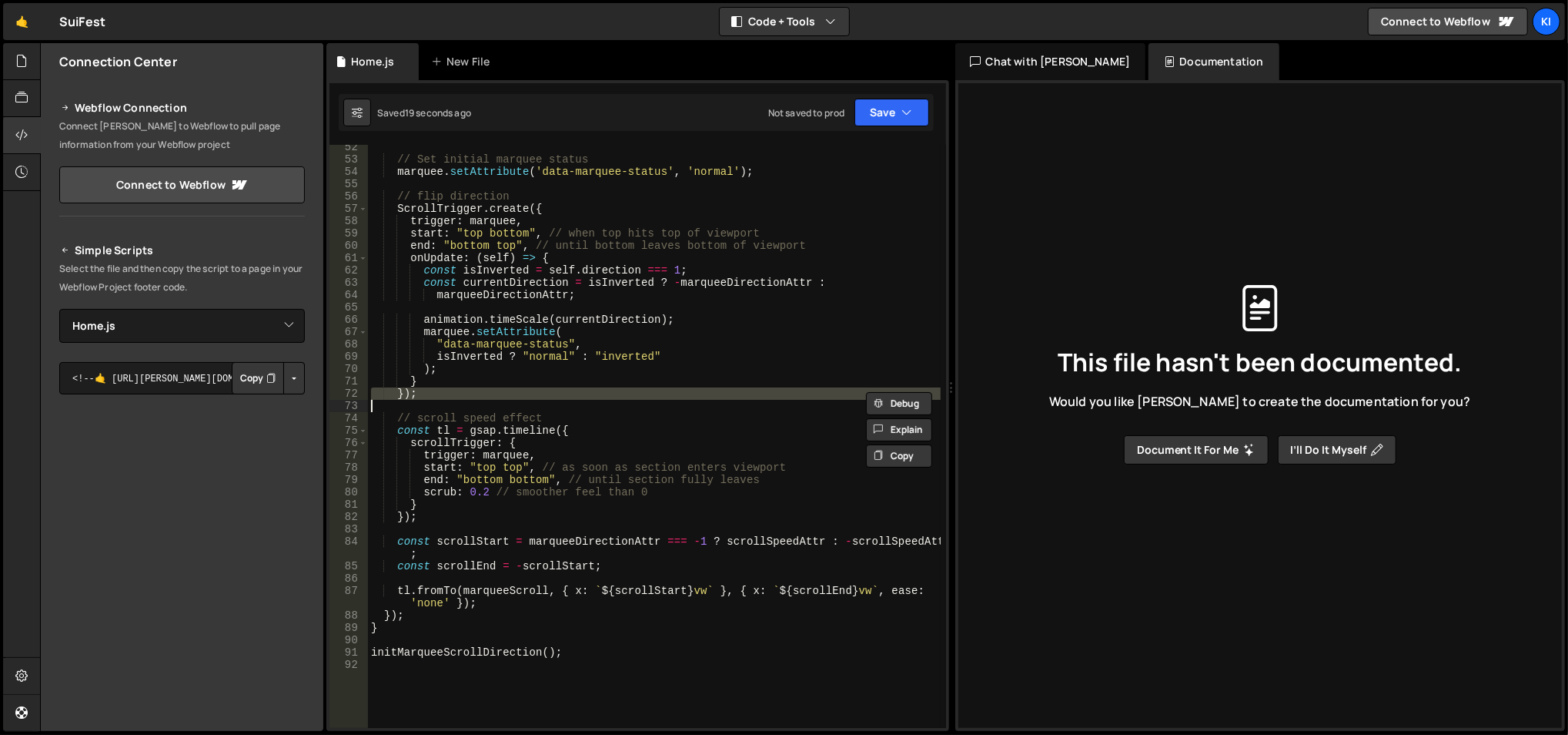
click at [618, 396] on div "// Set initial marquee status marquee . setAttribute ( 'data-marquee-status' , …" at bounding box center [654, 445] width 573 height 609
type textarea "});"
click at [618, 407] on div "// Set initial marquee status marquee . setAttribute ( 'data-marquee-status' , …" at bounding box center [654, 436] width 573 height 583
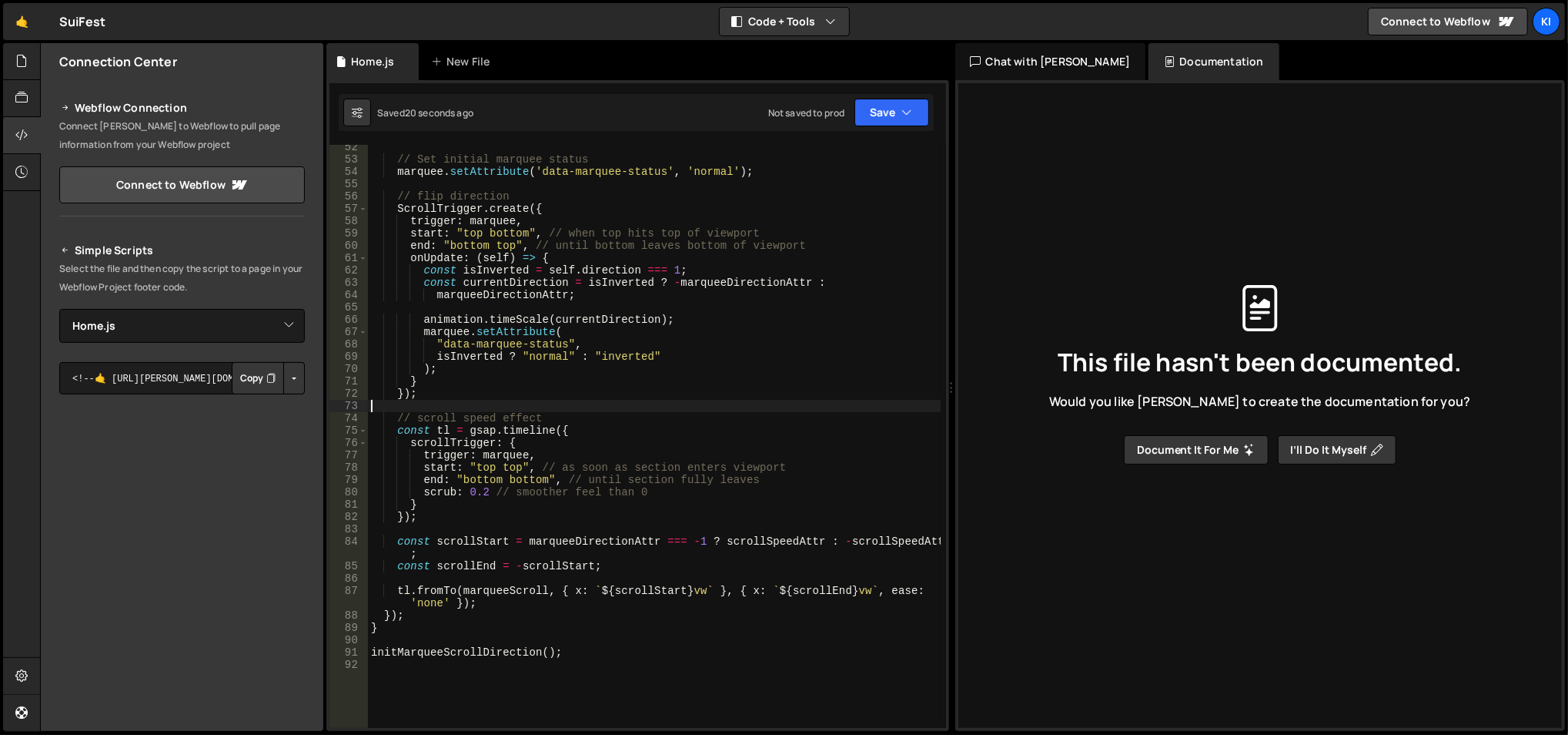
click at [618, 407] on div "// Set initial marquee status marquee . setAttribute ( 'data-marquee-status' , …" at bounding box center [654, 445] width 573 height 609
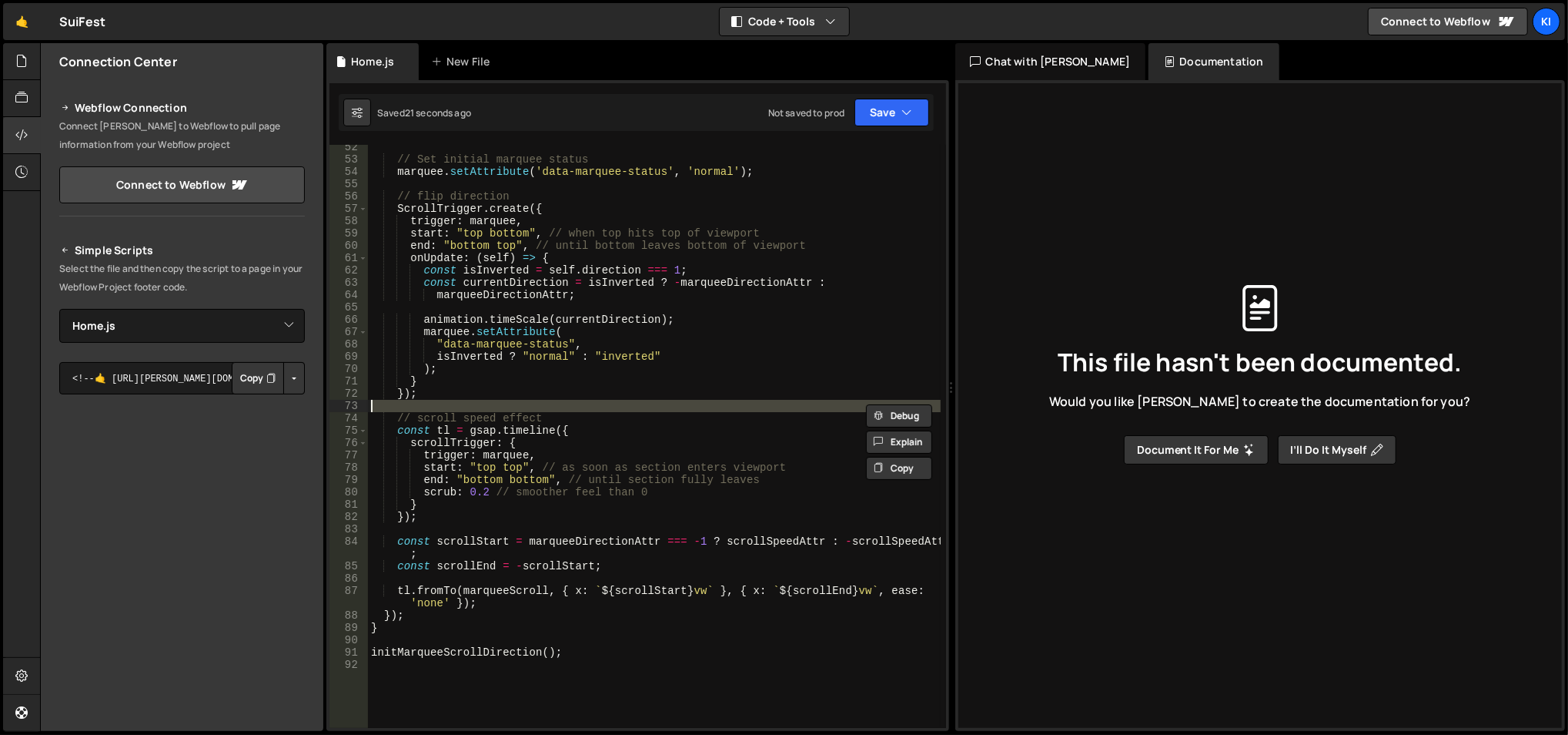
click at [608, 434] on div "// Set initial marquee status marquee . setAttribute ( 'data-marquee-status' , …" at bounding box center [654, 445] width 573 height 609
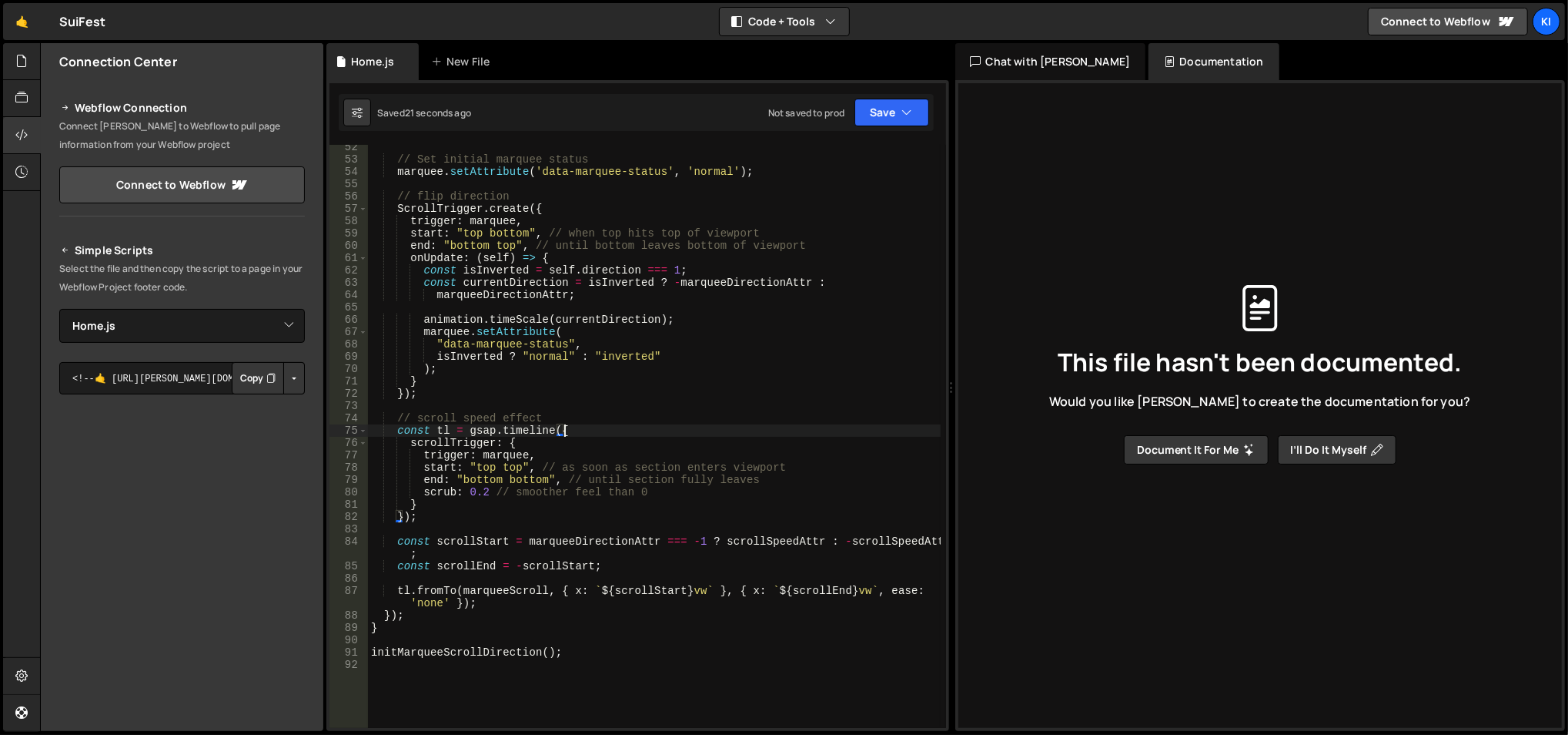
click at [608, 434] on div "// Set initial marquee status marquee . setAttribute ( 'data-marquee-status' , …" at bounding box center [654, 445] width 573 height 609
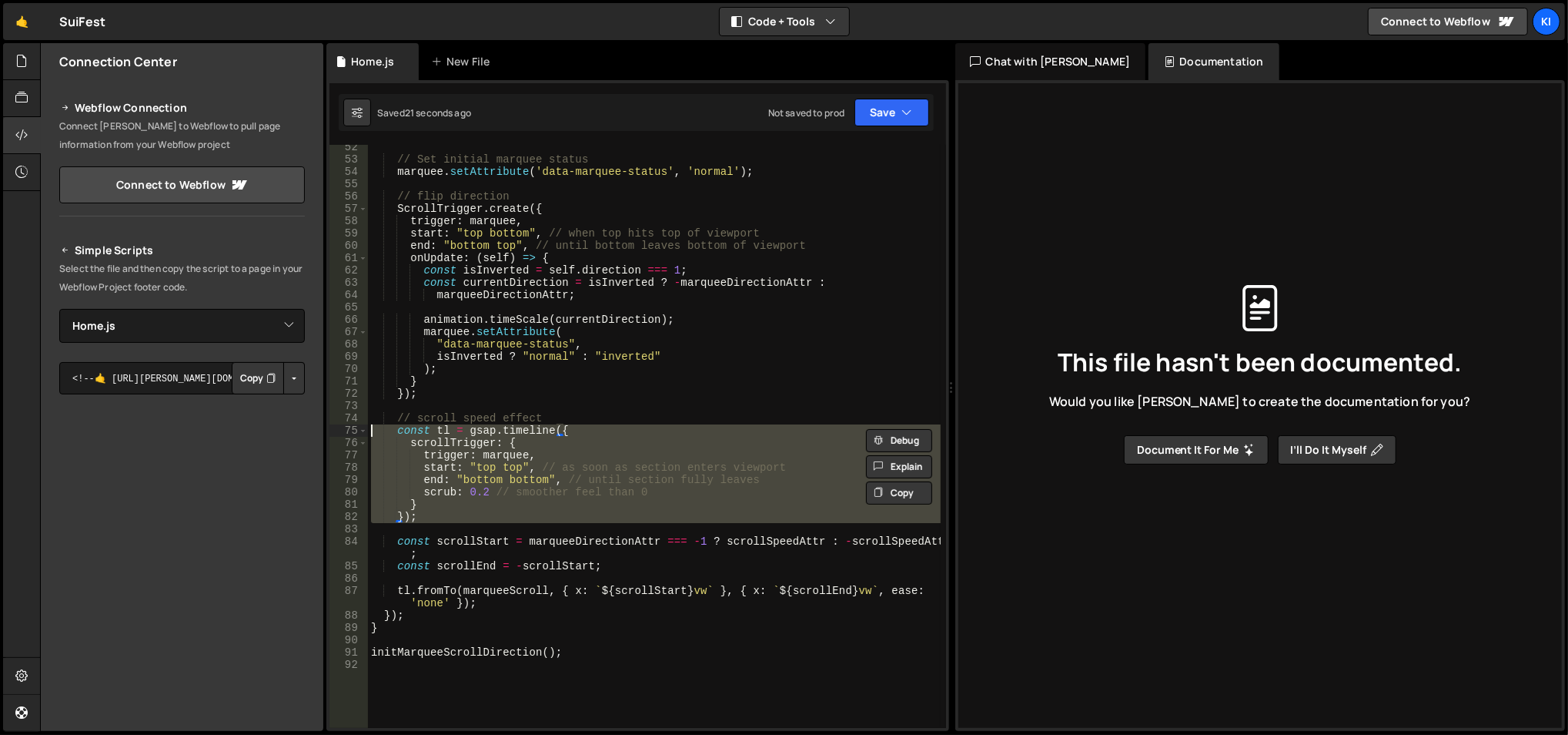
click at [608, 434] on div "// Set initial marquee status marquee . setAttribute ( 'data-marquee-status' , …" at bounding box center [654, 445] width 573 height 609
click at [570, 440] on div "// Set initial marquee status marquee . setAttribute ( 'data-marquee-status' , …" at bounding box center [654, 436] width 573 height 583
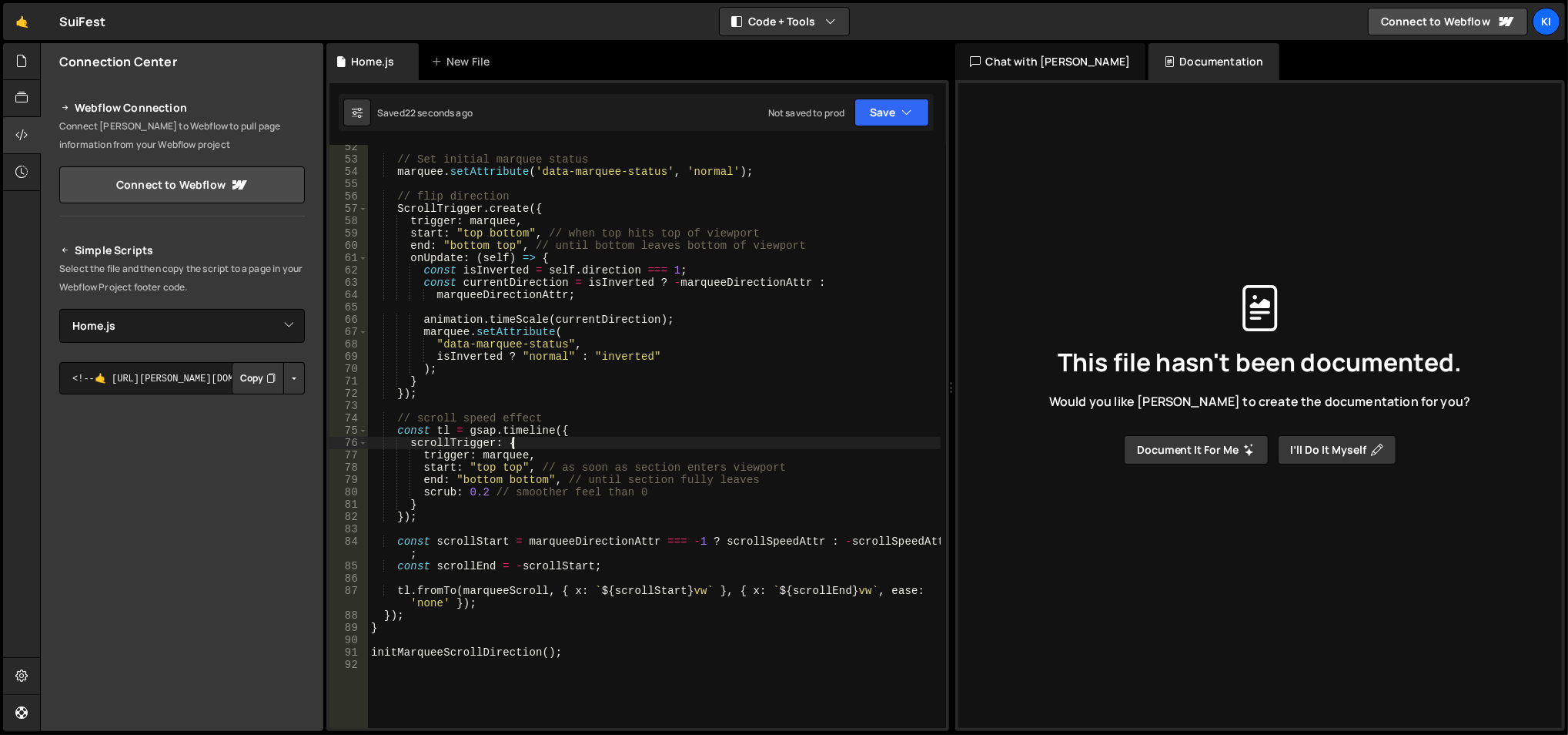
click at [570, 440] on div "// Set initial marquee status marquee . setAttribute ( 'data-marquee-status' , …" at bounding box center [654, 445] width 573 height 609
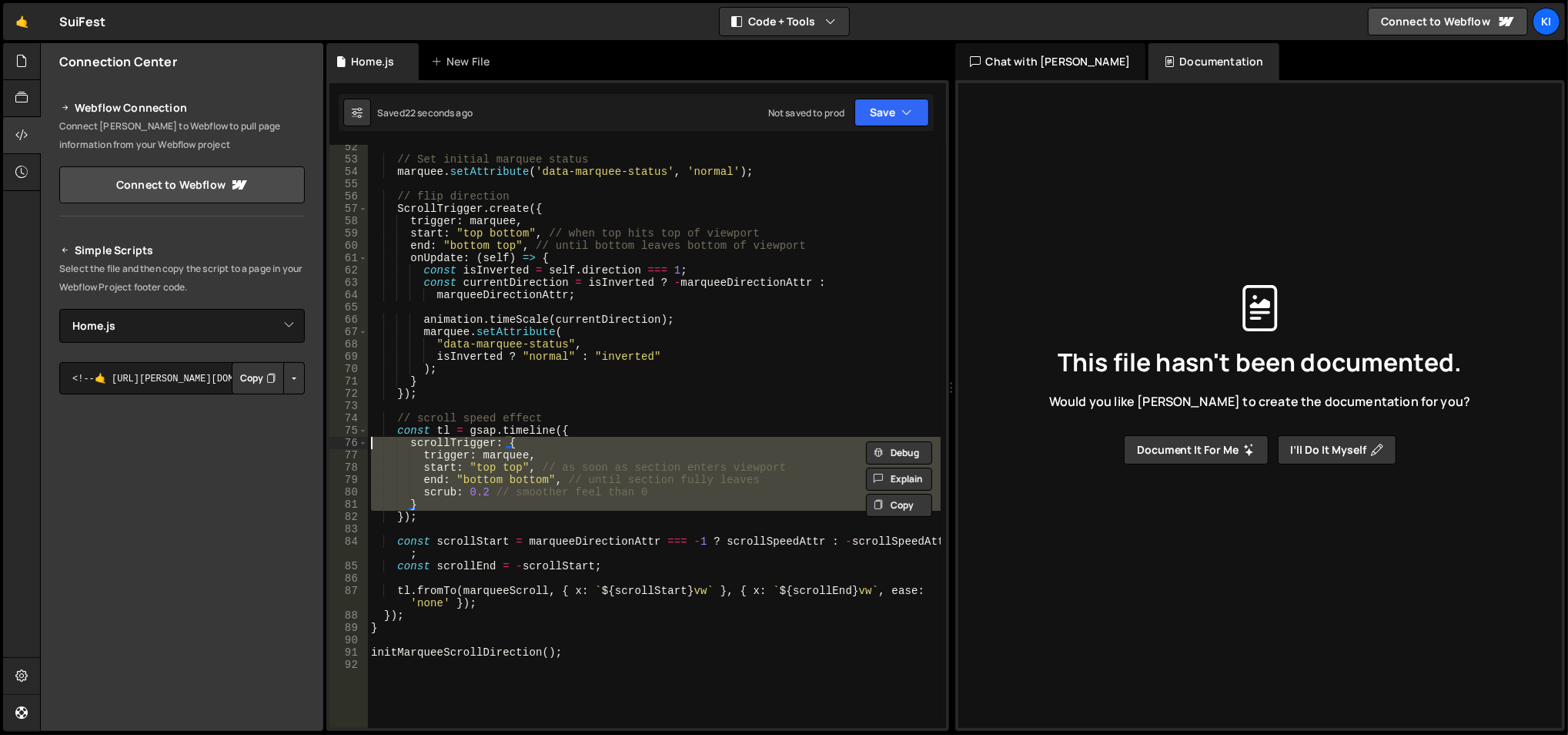
click at [570, 440] on div "// Set initial marquee status marquee . setAttribute ( 'data-marquee-status' , …" at bounding box center [654, 445] width 573 height 609
click at [572, 440] on div "// Set initial marquee status marquee . setAttribute ( 'data-marquee-status' , …" at bounding box center [654, 445] width 573 height 609
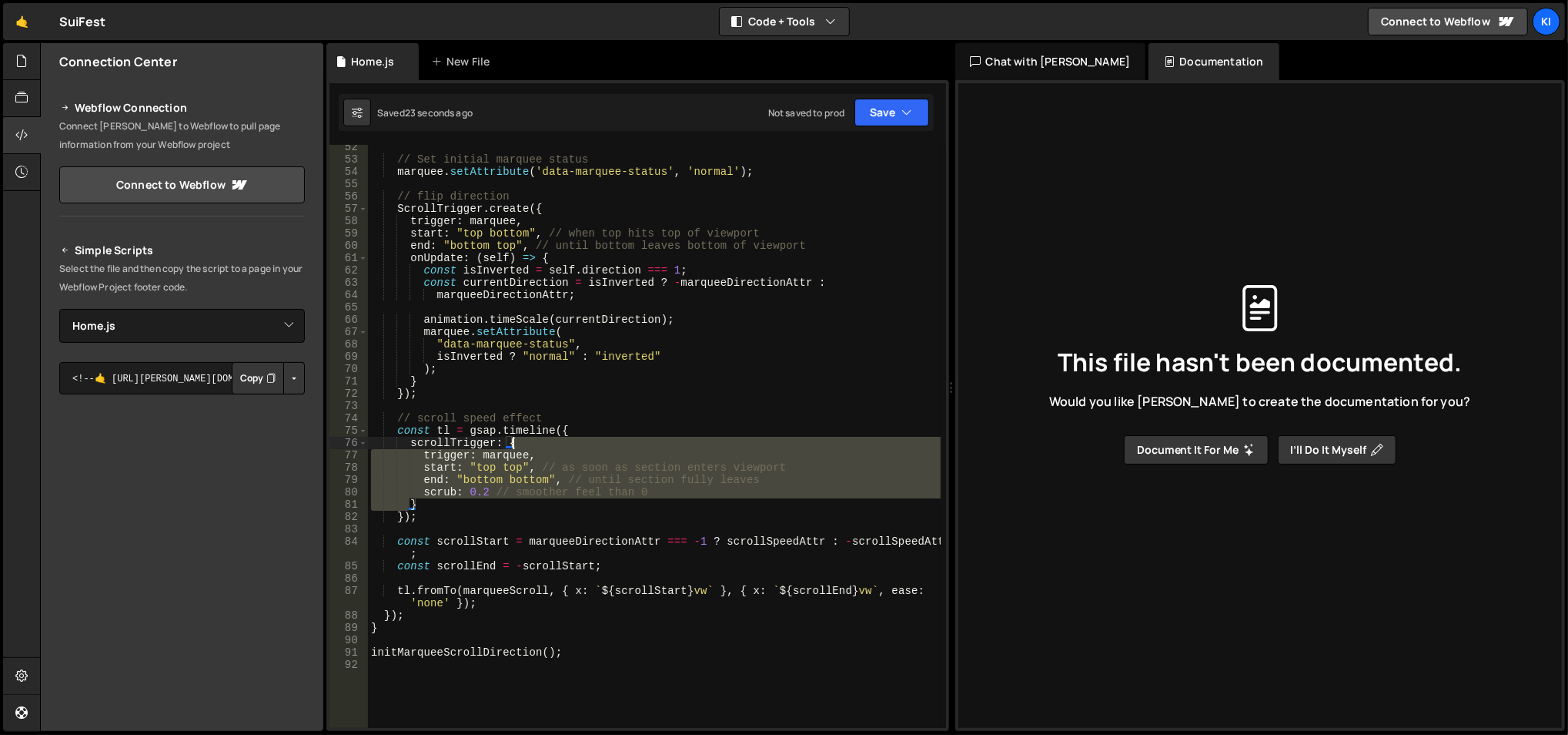
click at [572, 440] on div "// Set initial marquee status marquee . setAttribute ( 'data-marquee-status' , …" at bounding box center [654, 445] width 573 height 609
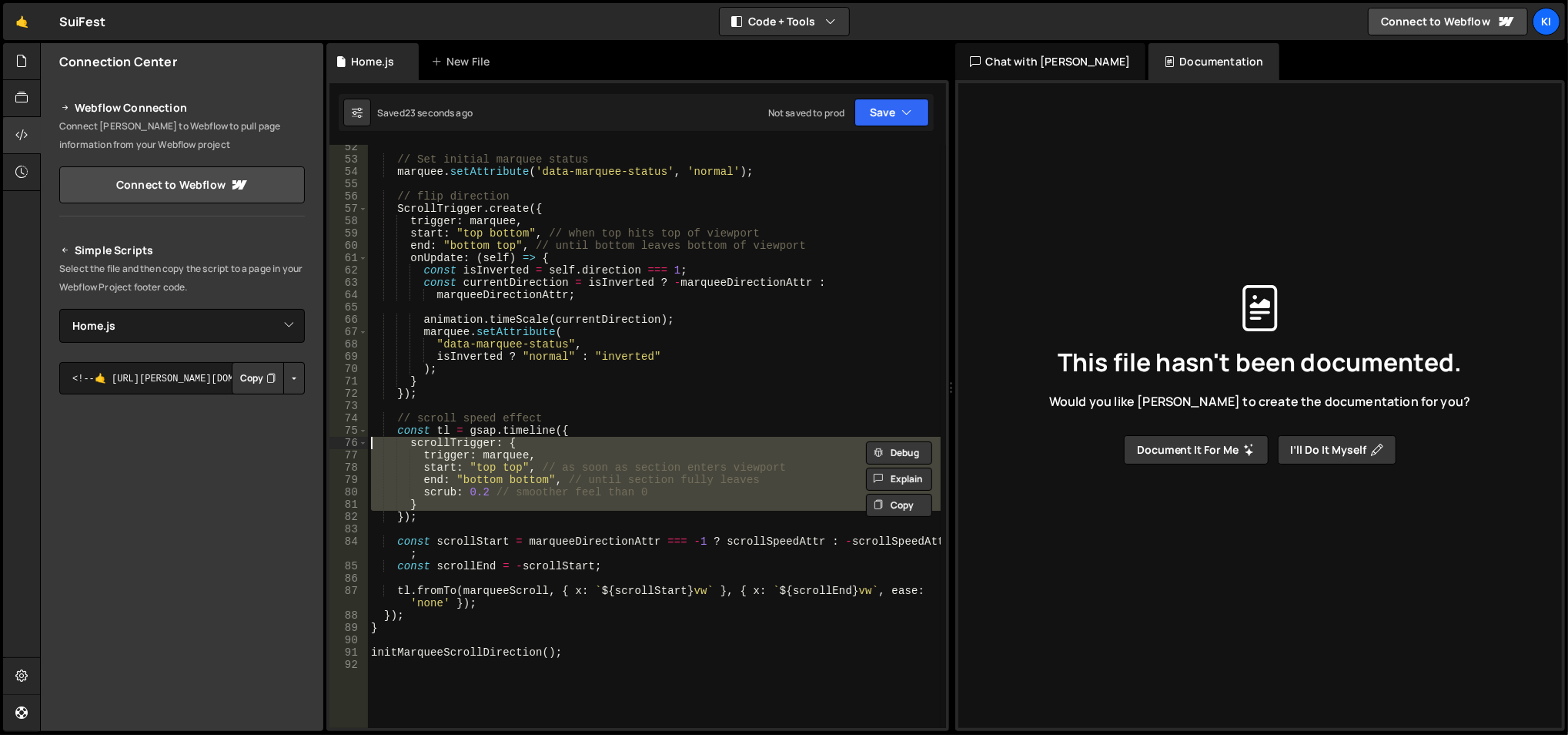
click at [573, 440] on div "// Set initial marquee status marquee . setAttribute ( 'data-marquee-status' , …" at bounding box center [654, 436] width 573 height 583
click at [573, 440] on div "// Set initial marquee status marquee . setAttribute ( 'data-marquee-status' , …" at bounding box center [654, 445] width 573 height 609
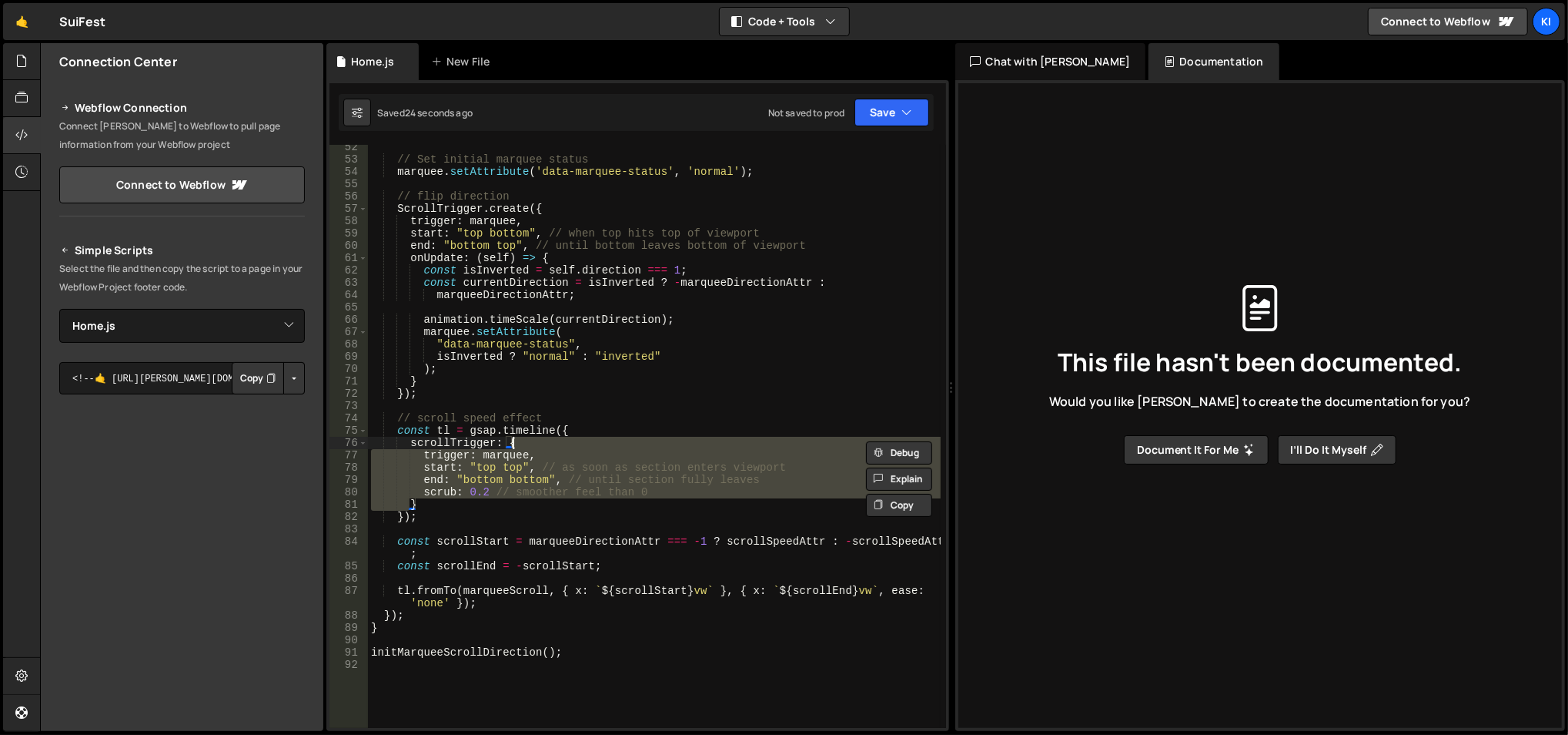
click at [573, 440] on div "// Set initial marquee status marquee . setAttribute ( 'data-marquee-status' , …" at bounding box center [654, 445] width 573 height 609
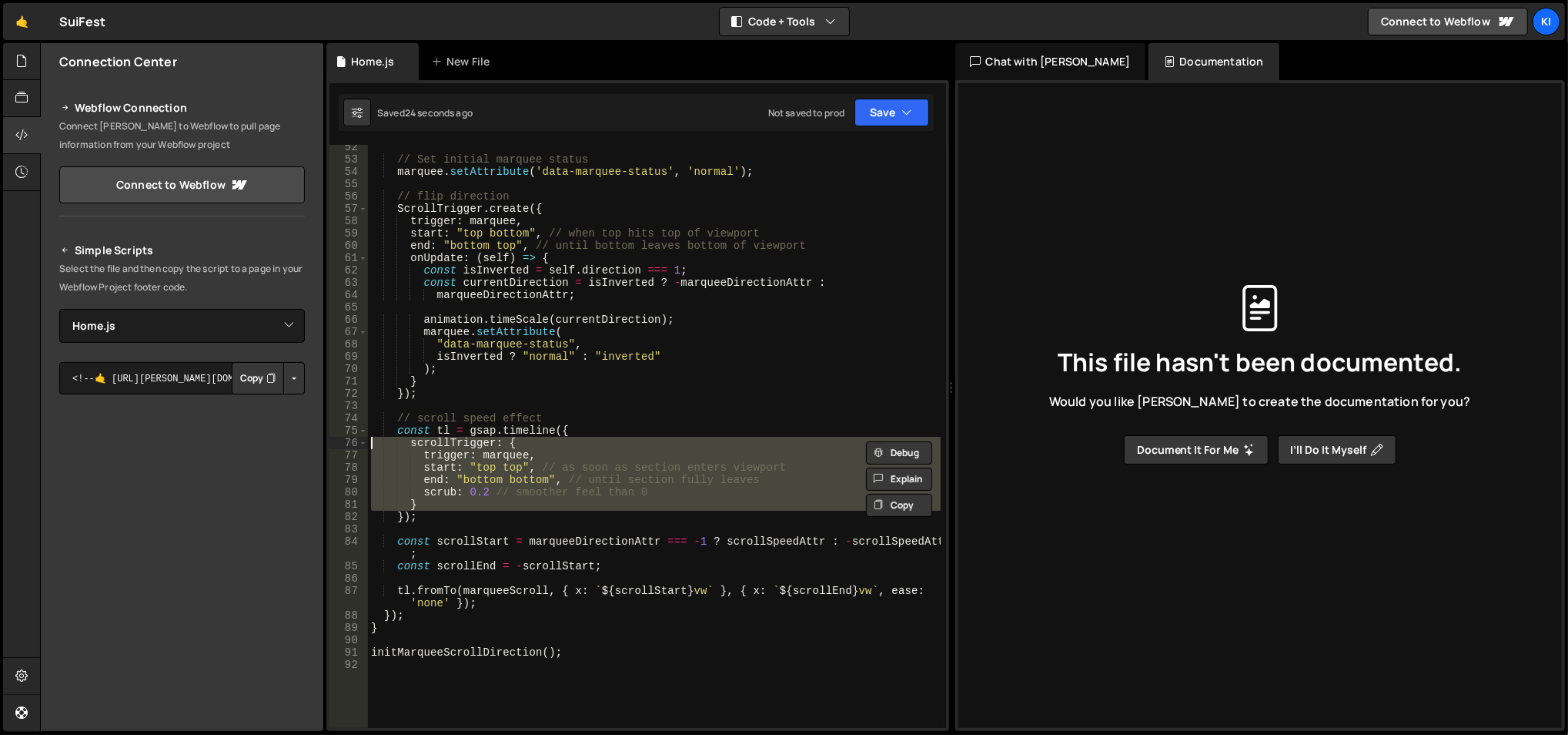
click at [573, 441] on div "// Set initial marquee status marquee . setAttribute ( 'data-marquee-status' , …" at bounding box center [654, 436] width 573 height 583
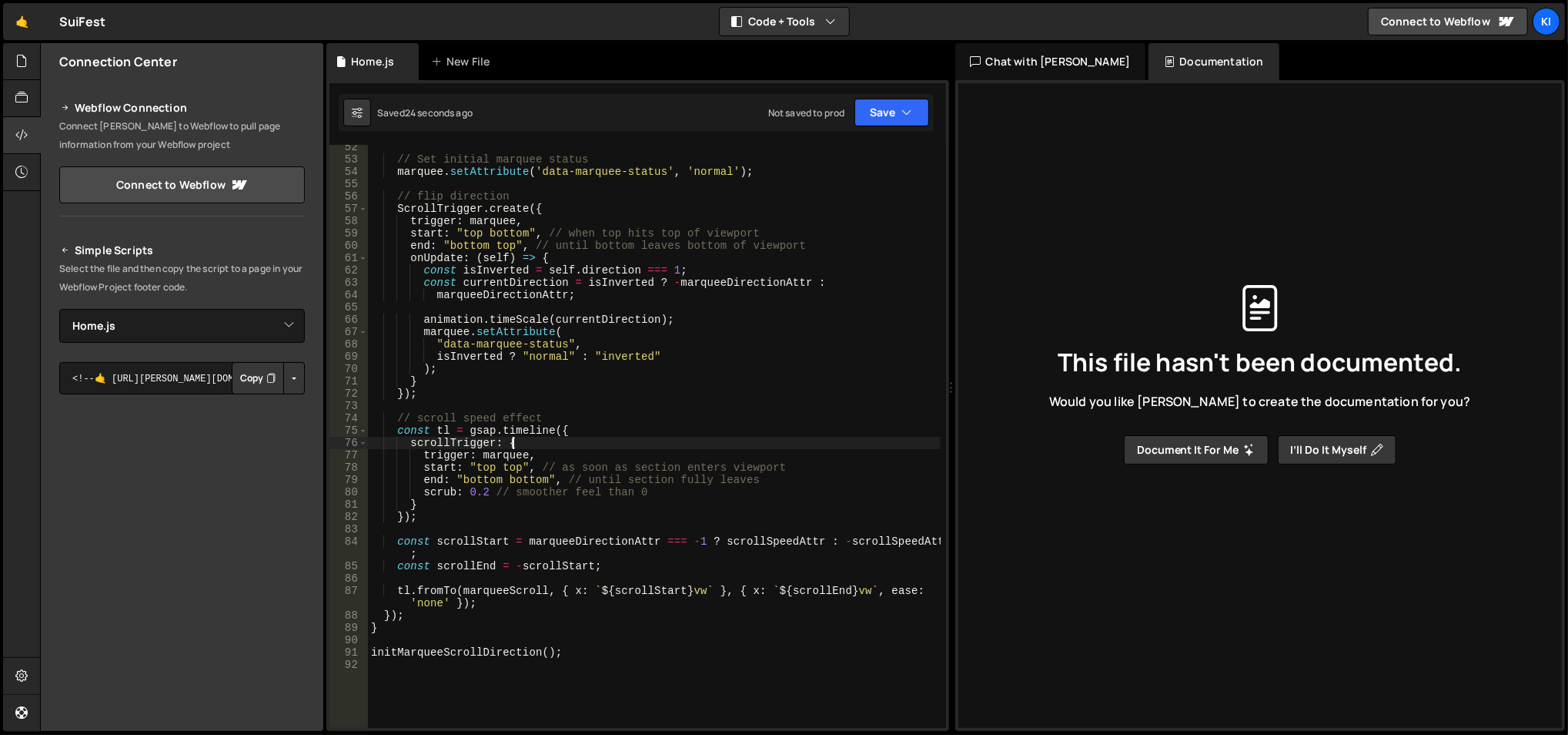
click at [573, 441] on div "// Set initial marquee status marquee . setAttribute ( 'data-marquee-status' , …" at bounding box center [654, 445] width 573 height 609
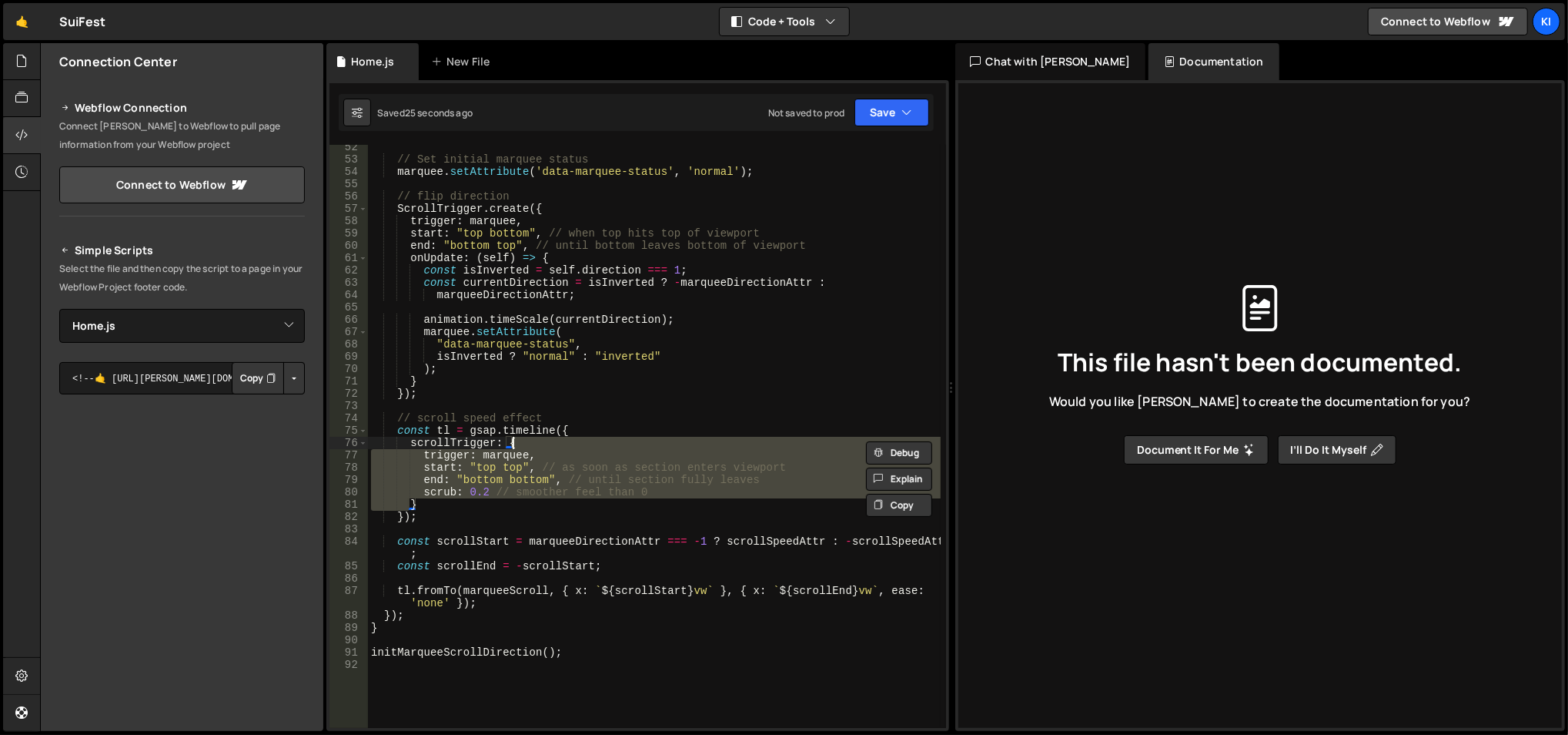
click at [573, 442] on div "// Set initial marquee status marquee . setAttribute ( 'data-marquee-status' , …" at bounding box center [654, 436] width 573 height 583
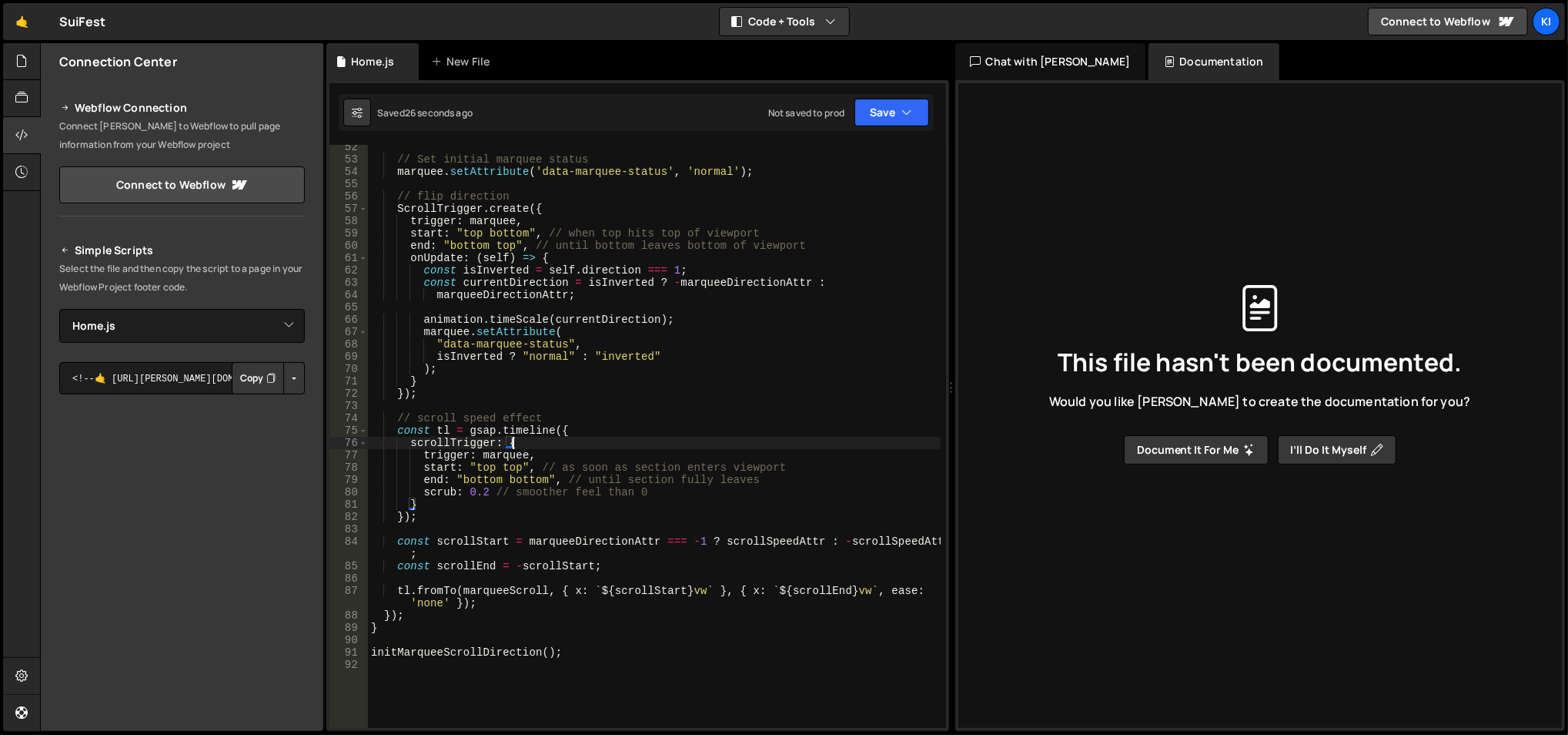
click at [440, 426] on div "// Set initial marquee status marquee . setAttribute ( 'data-marquee-status' , …" at bounding box center [654, 445] width 573 height 609
type textarea "const tl = gsap.timeline({"
click at [440, 426] on div "// Set initial marquee status marquee . setAttribute ( 'data-marquee-status' , …" at bounding box center [654, 445] width 573 height 609
click at [632, 407] on div "// Set initial marquee status marquee . setAttribute ( 'data-marquee-status' , …" at bounding box center [654, 445] width 573 height 609
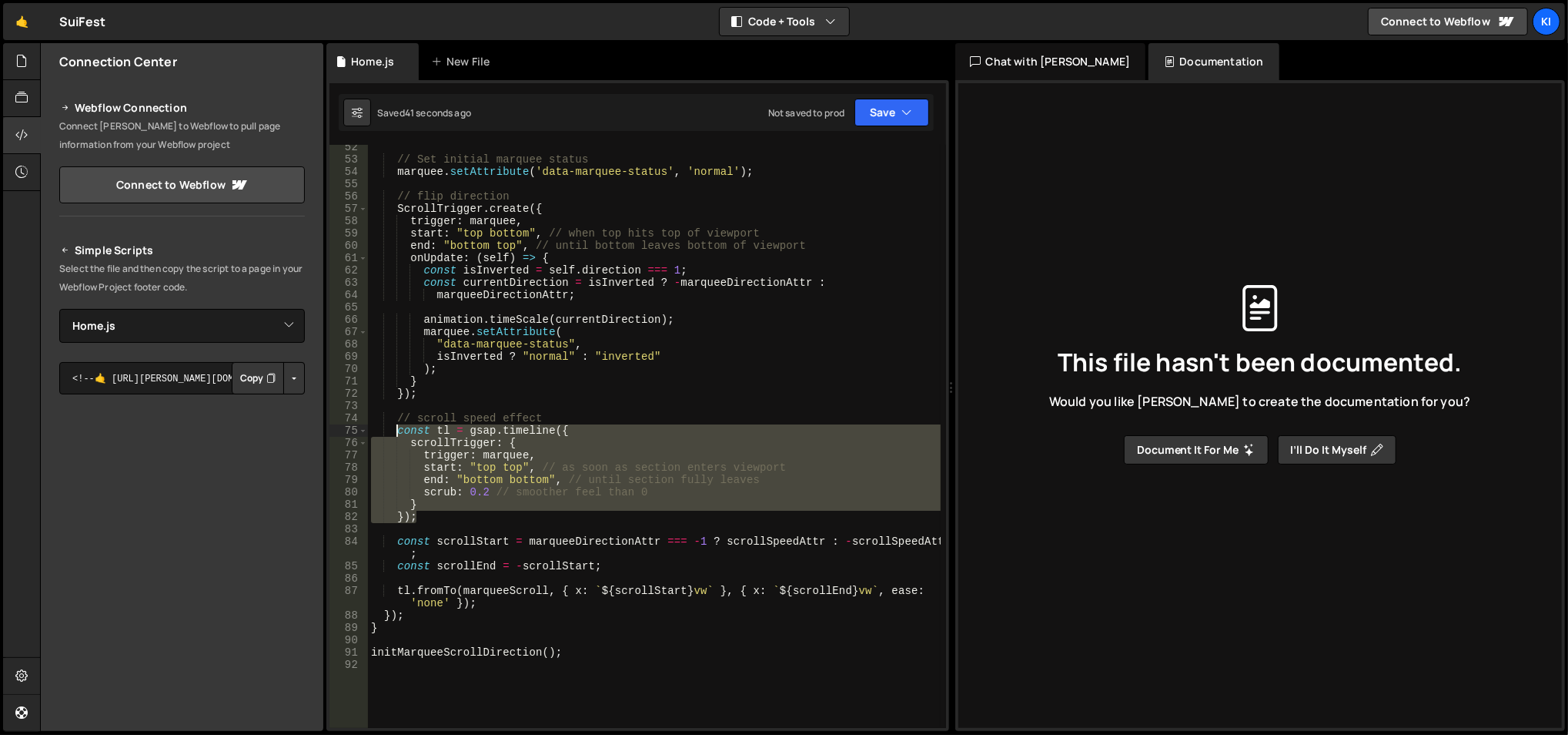
drag, startPoint x: 432, startPoint y: 502, endPoint x: 397, endPoint y: 432, distance: 78.3
click at [397, 432] on div "// Set initial marquee status marquee . setAttribute ( 'data-marquee-status' , …" at bounding box center [654, 445] width 573 height 609
click at [468, 478] on div "// Set initial marquee status marquee . setAttribute ( 'data-marquee-status' , …" at bounding box center [654, 436] width 573 height 583
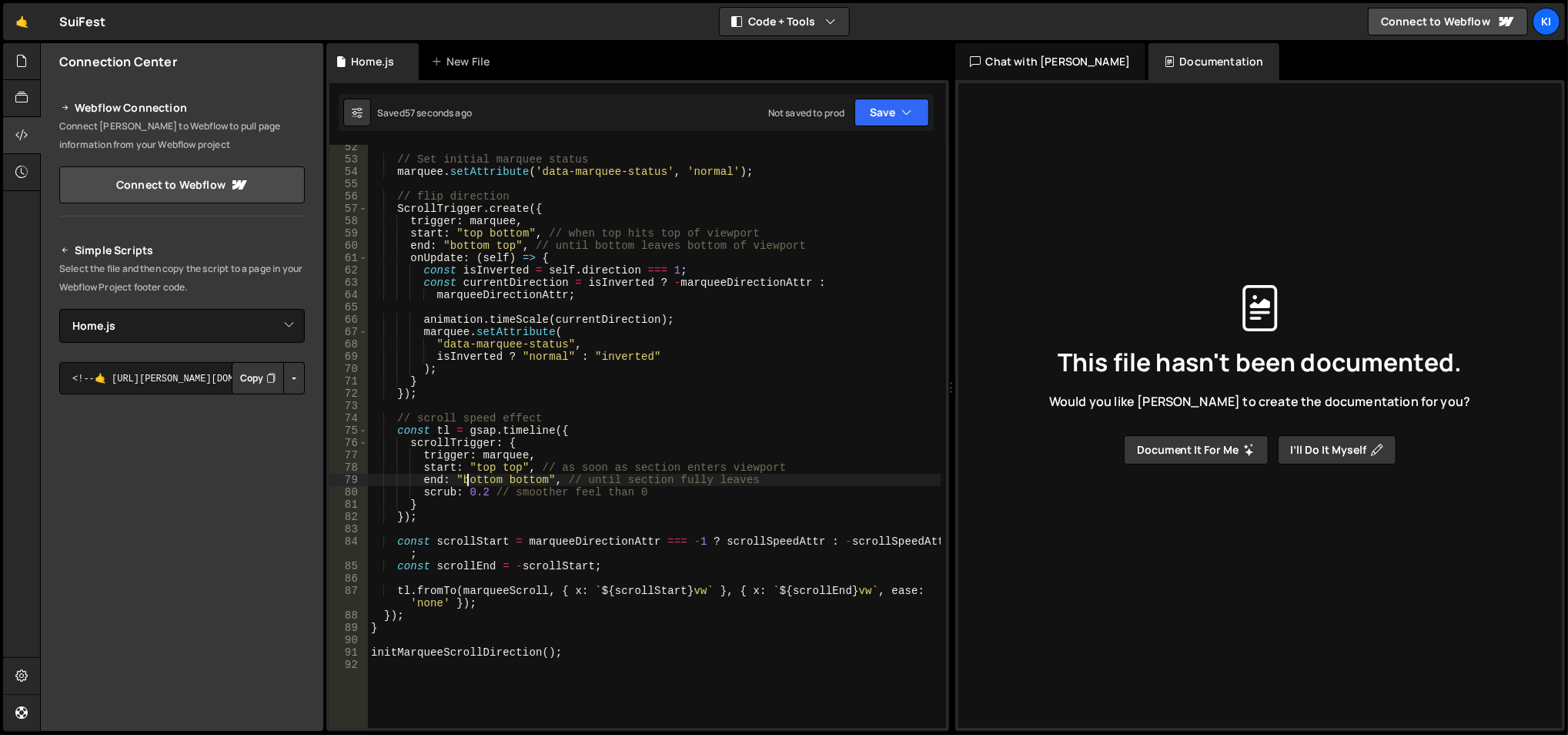
click at [468, 478] on div "// Set initial marquee status marquee . setAttribute ( 'data-marquee-status' , …" at bounding box center [654, 445] width 573 height 609
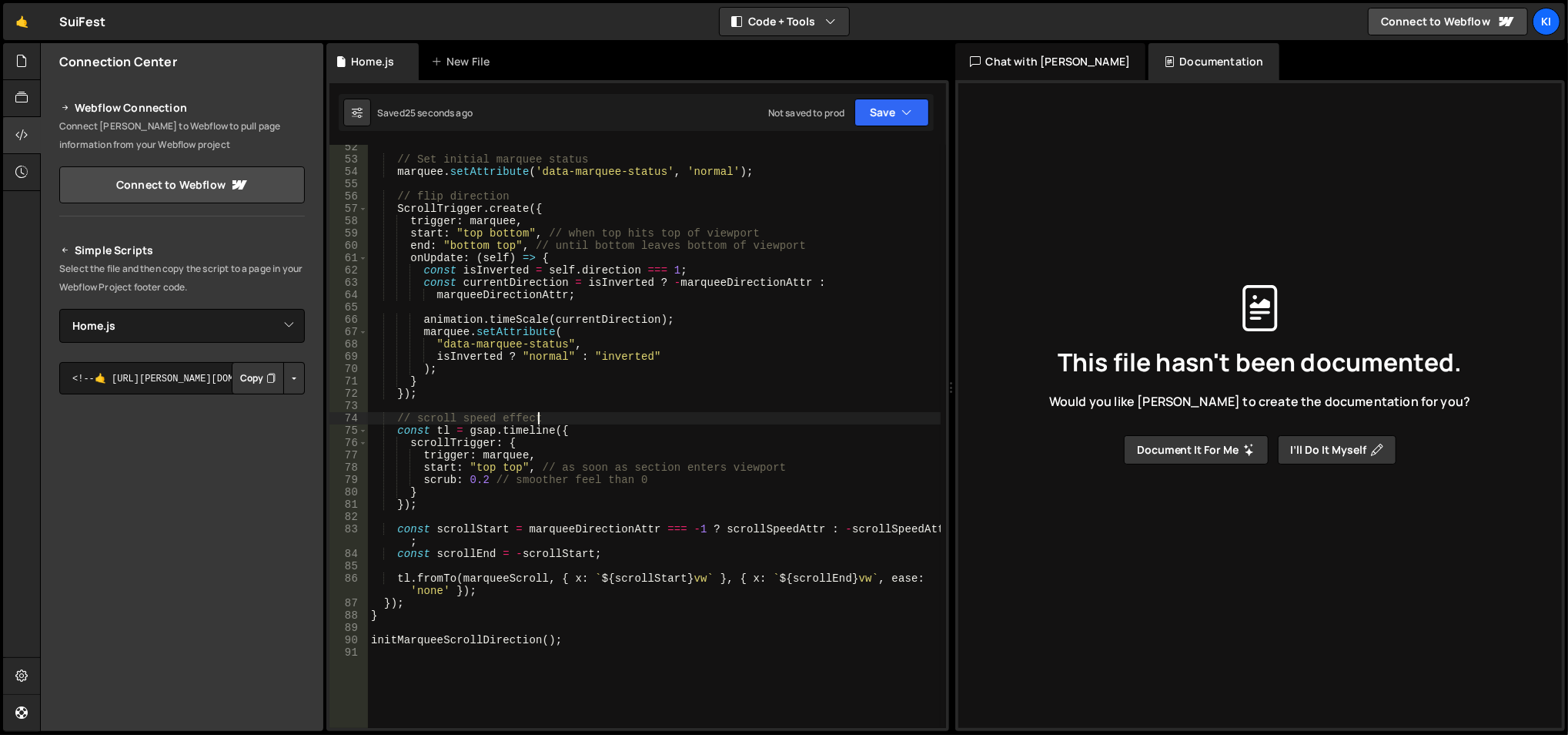
click at [598, 413] on div "// Set initial marquee status marquee . setAttribute ( 'data-marquee-status' , …" at bounding box center [654, 445] width 573 height 609
click at [598, 413] on div "// Set initial marquee status marquee . setAttribute ( 'data-marquee-status' , …" at bounding box center [654, 436] width 573 height 583
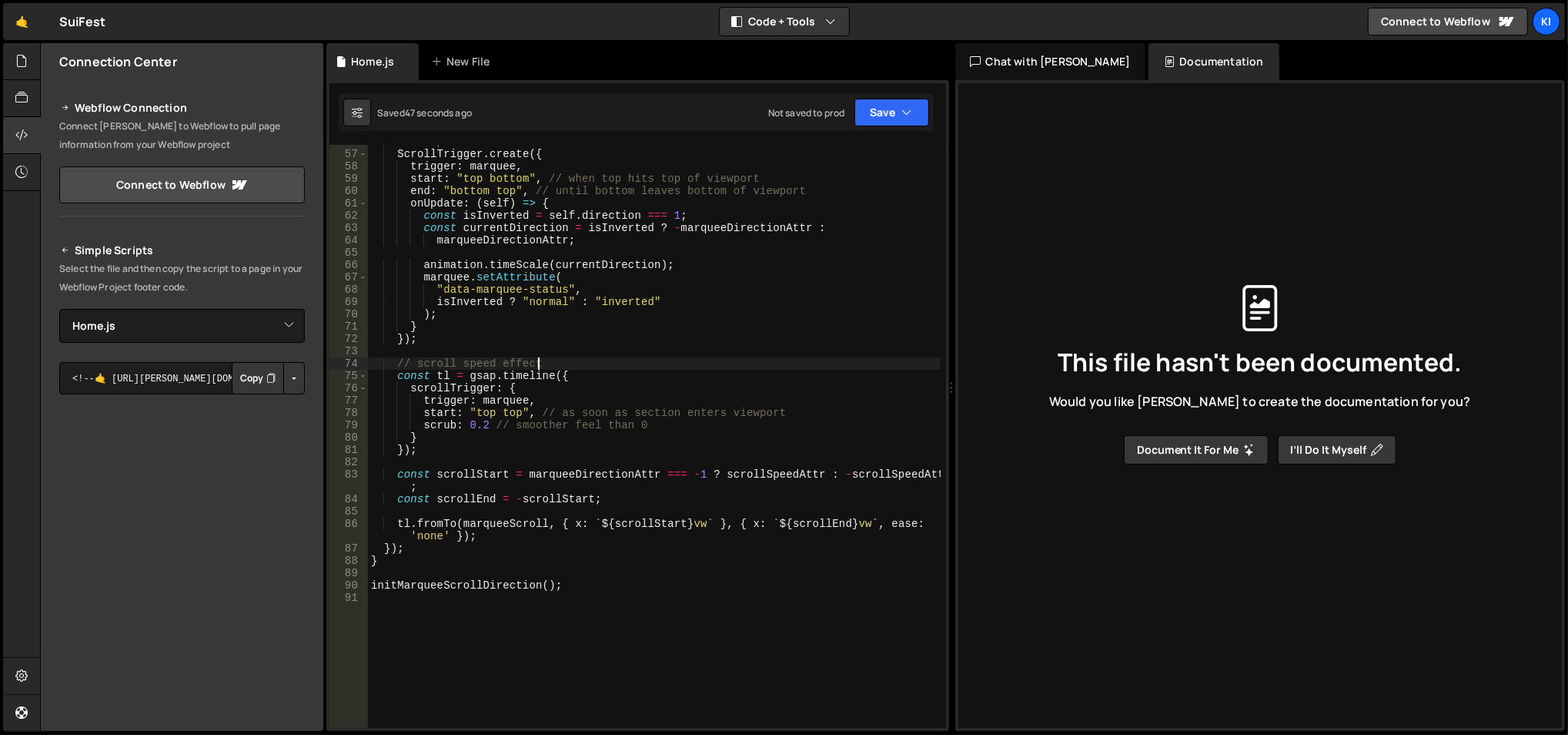
scroll to position [741, 0]
click at [529, 428] on div "ScrollTrigger . create ({ trigger : marquee , start : "top bottom" , // when to…" at bounding box center [654, 447] width 573 height 609
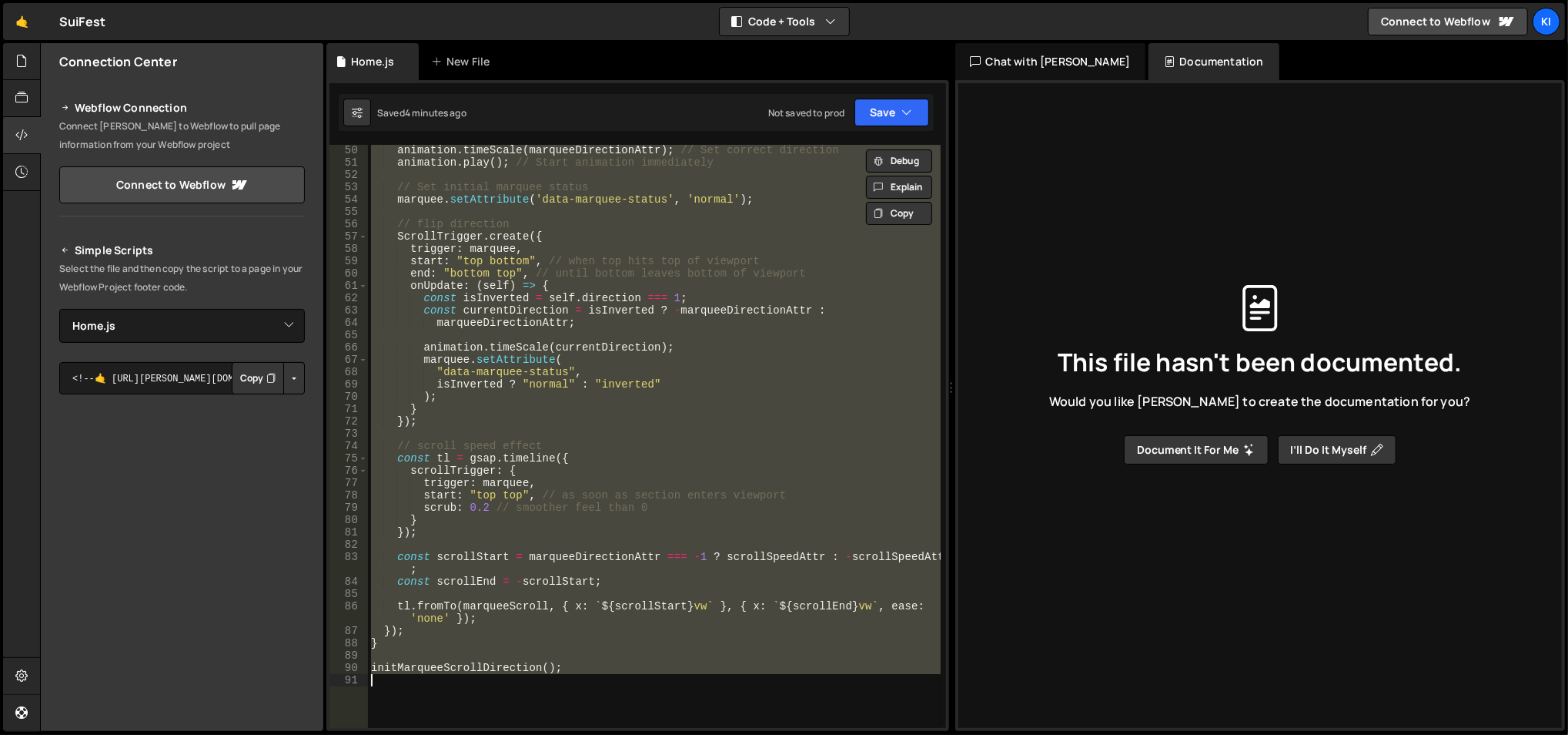
scroll to position [652, 0]
click at [516, 350] on div "gsap . set ( marqueeItems , { xPercent : marqueeDirectionAttr === 1 ? 100 : - 1…" at bounding box center [654, 436] width 573 height 583
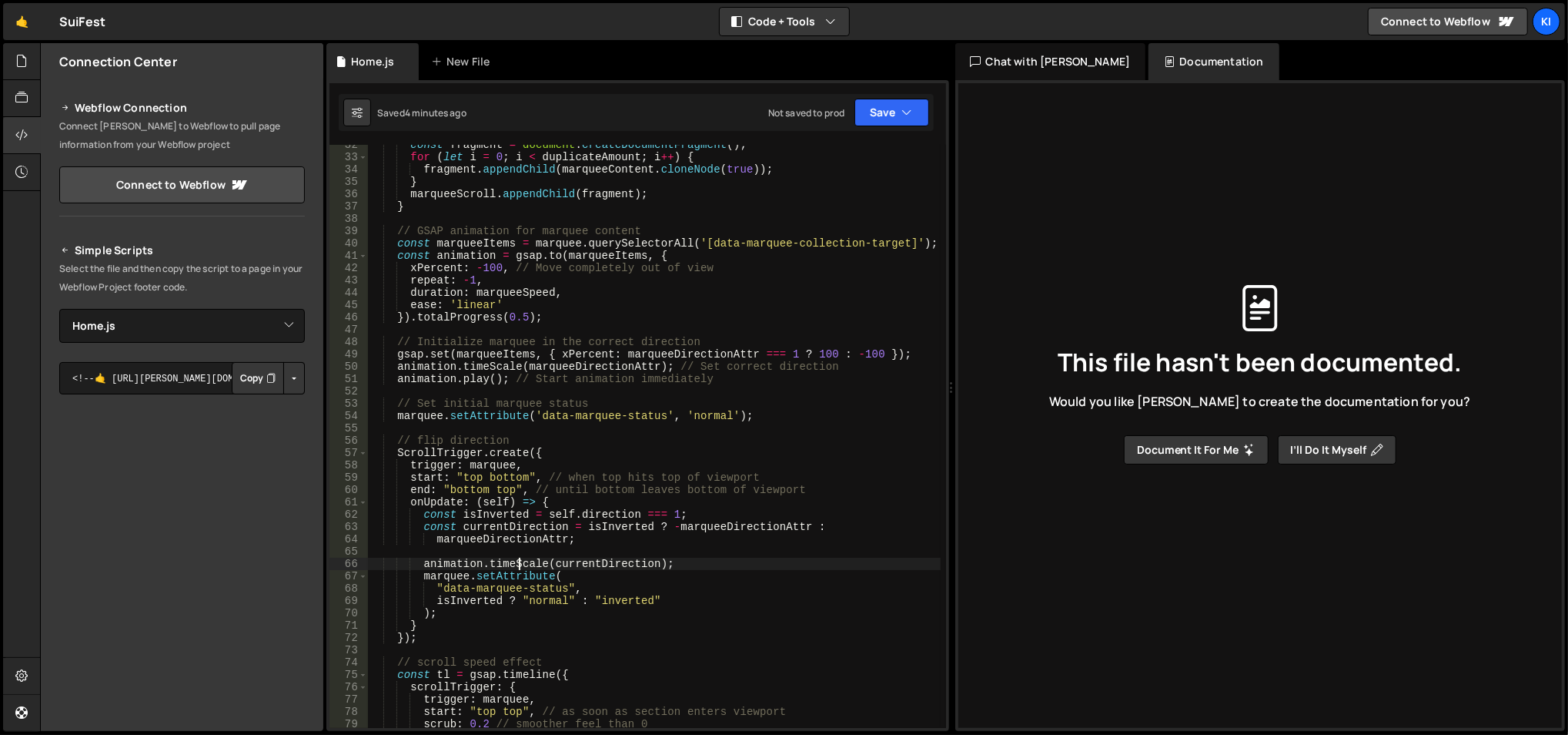
scroll to position [568, 0]
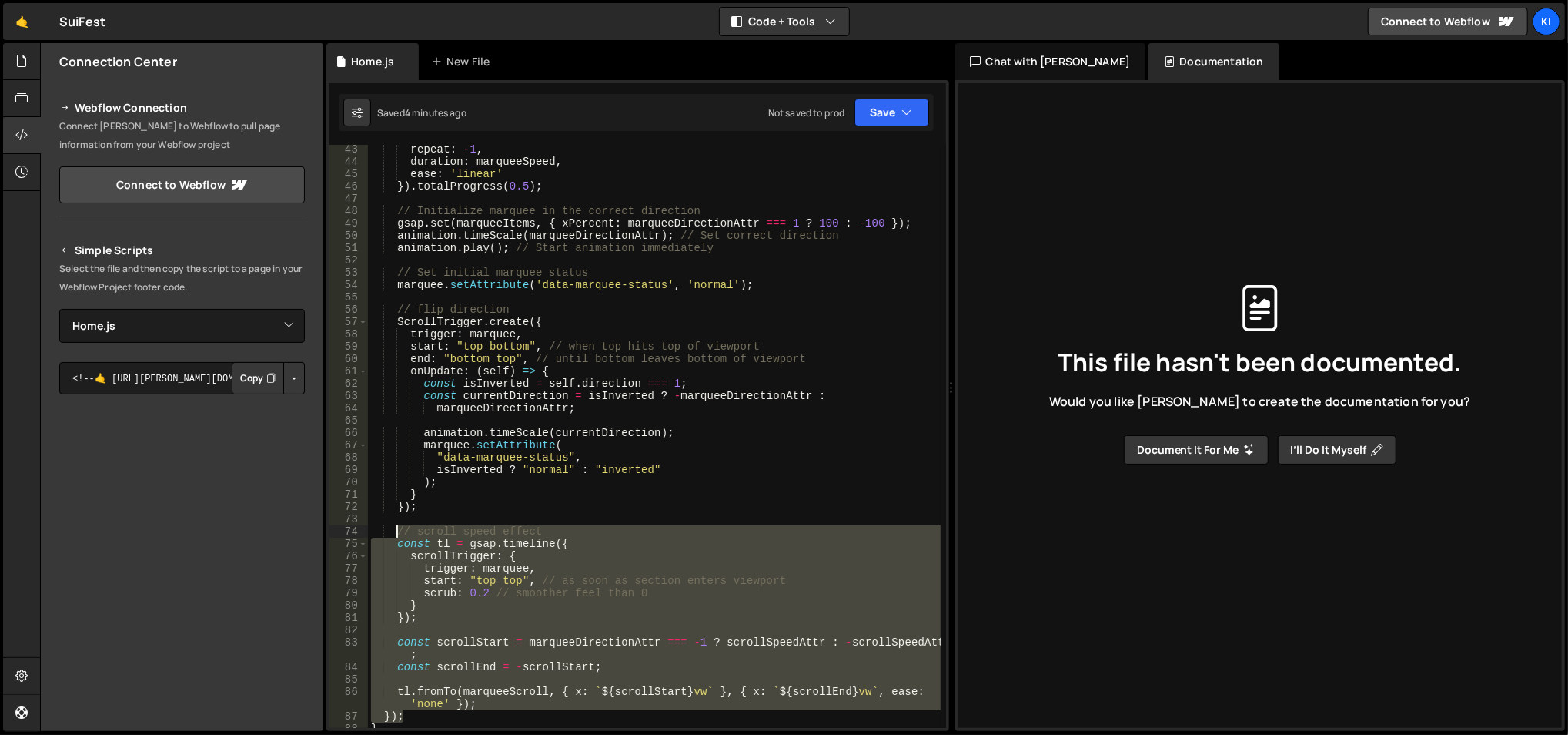
drag, startPoint x: 425, startPoint y: 699, endPoint x: 397, endPoint y: 536, distance: 165.4
click at [397, 536] on div "repeat : - 1 , duration : marqueeSpeed , ease : 'linear' }) . totalProgress ( 0…" at bounding box center [654, 448] width 573 height 609
type textarea "// scroll speed effect const tl = gsap.timeline({"
paste textarea
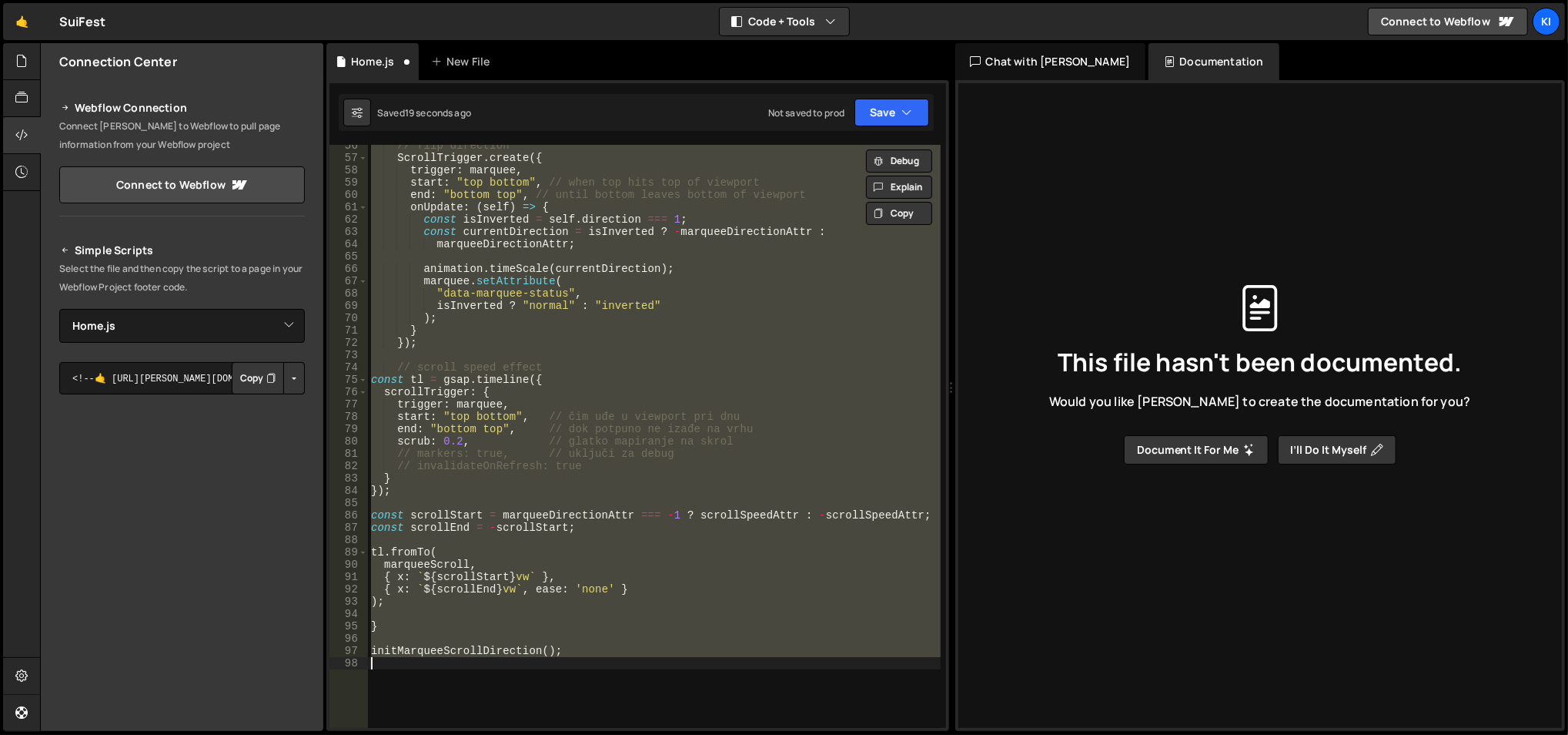
scroll to position [732, 0]
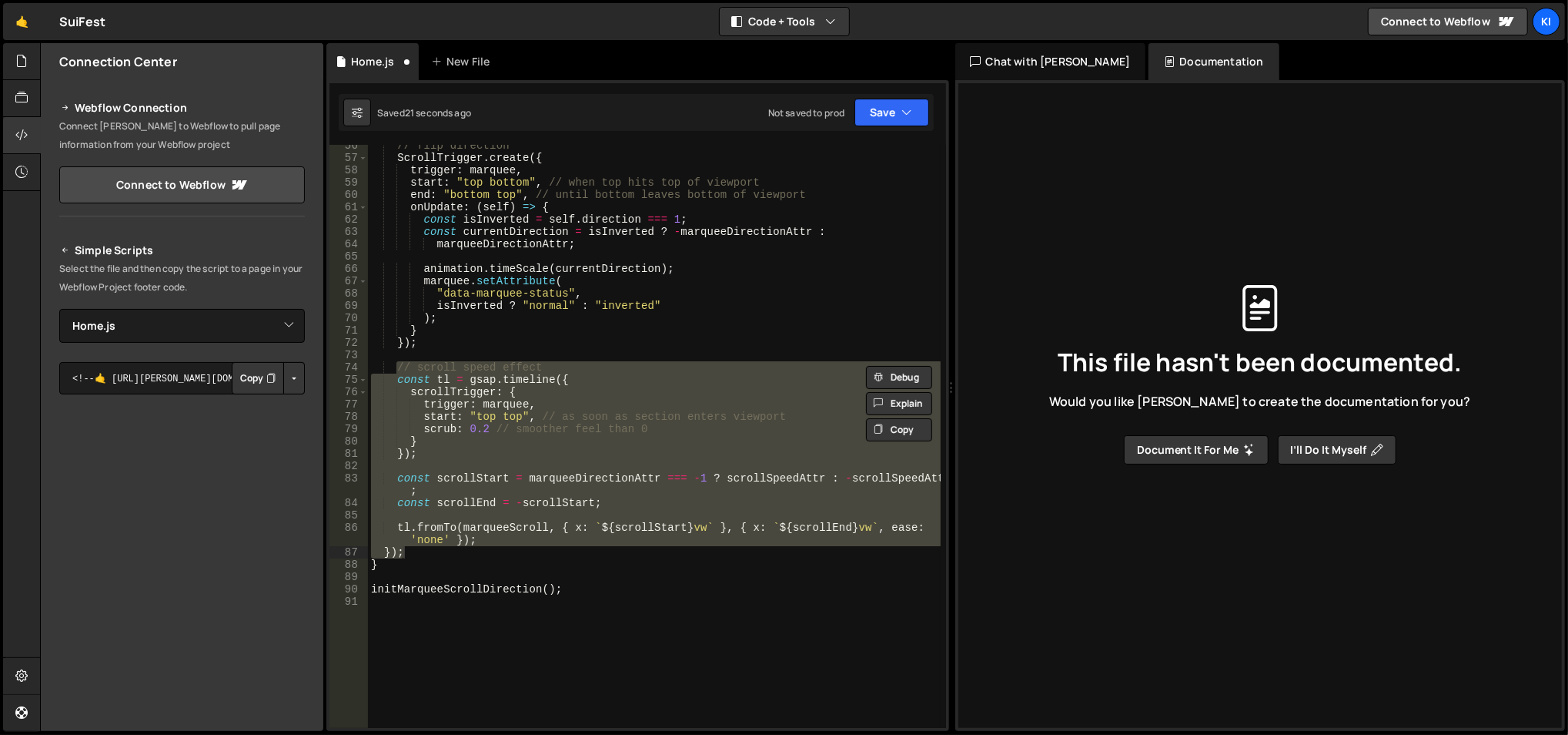
click at [517, 446] on div "// flip direction ScrollTrigger . create ({ trigger : marquee , start : "top bo…" at bounding box center [654, 444] width 573 height 609
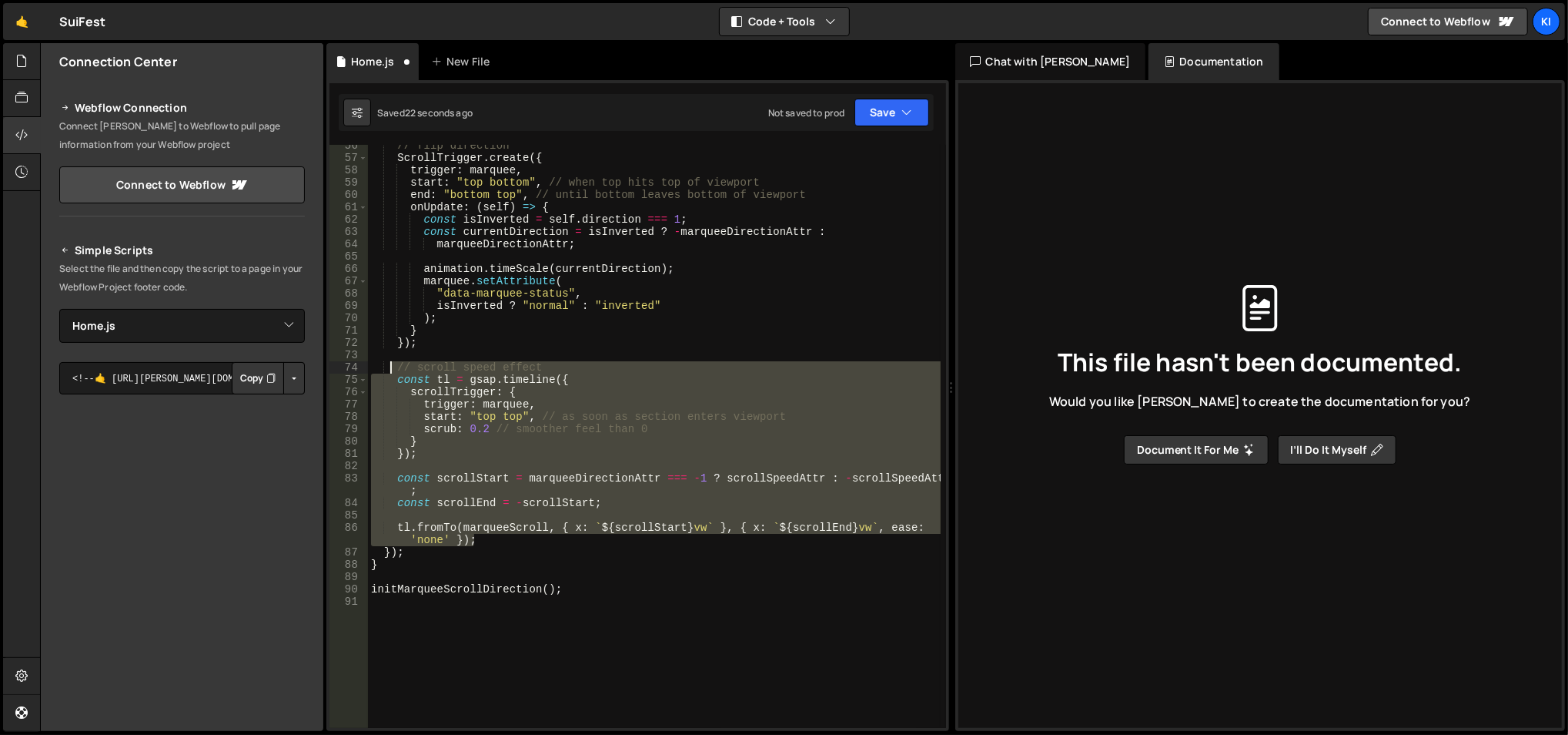
drag, startPoint x: 476, startPoint y: 538, endPoint x: 393, endPoint y: 373, distance: 184.7
click at [393, 373] on div "// flip direction ScrollTrigger . create ({ trigger : marquee , start : "top bo…" at bounding box center [654, 444] width 573 height 609
type textarea "// scroll speed effect const tl = gsap.timeline({"
paste textarea
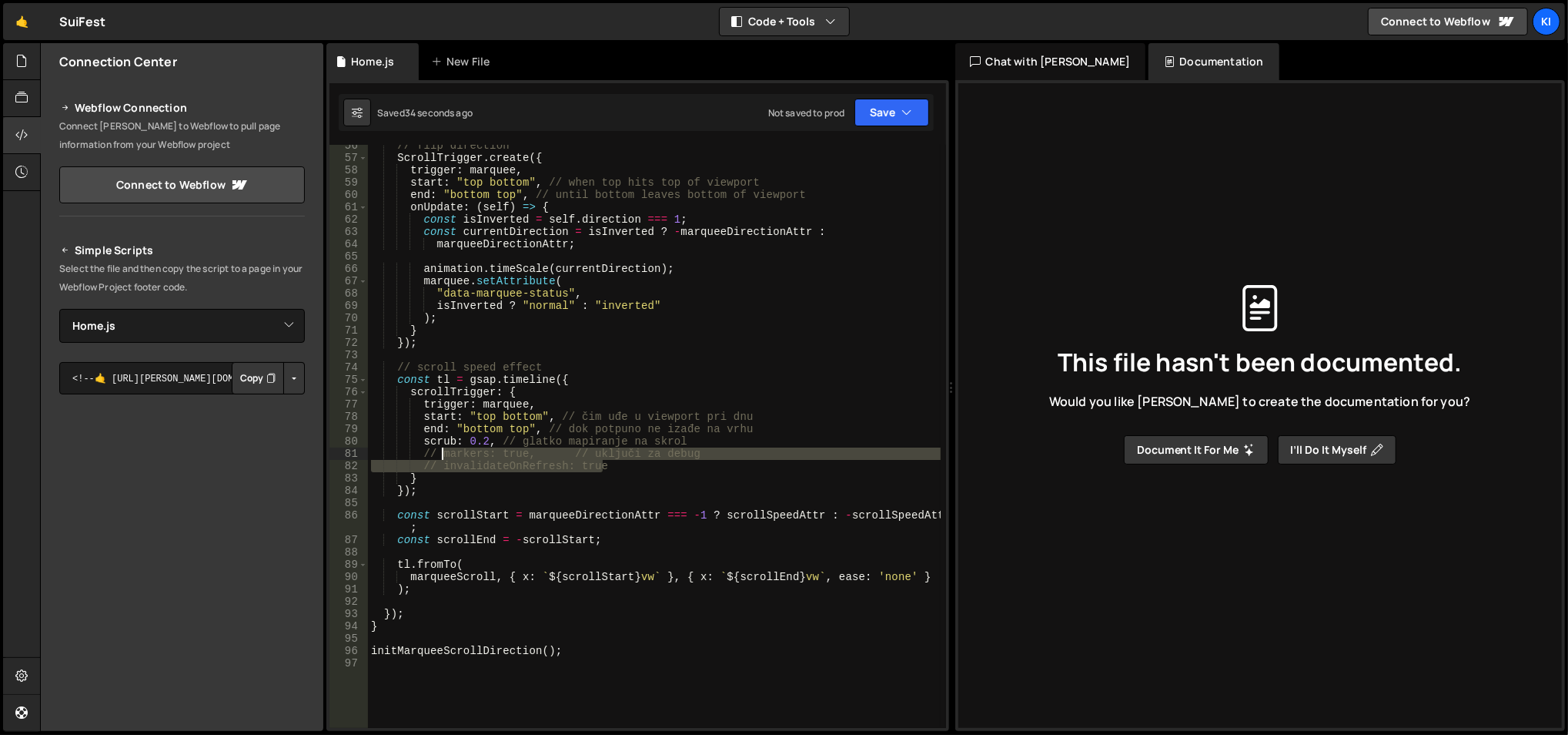
drag, startPoint x: 599, startPoint y: 469, endPoint x: 581, endPoint y: 445, distance: 30.0
click at [447, 458] on div "// flip direction ScrollTrigger . create ({ trigger : marquee , start : "top bo…" at bounding box center [654, 444] width 573 height 609
click at [637, 446] on div "// flip direction ScrollTrigger . create ({ trigger : marquee , start : "top bo…" at bounding box center [654, 444] width 573 height 609
drag, startPoint x: 625, startPoint y: 469, endPoint x: 371, endPoint y: 453, distance: 254.5
click at [371, 453] on div "// flip direction ScrollTrigger . create ({ trigger : marquee , start : "top bo…" at bounding box center [654, 444] width 573 height 609
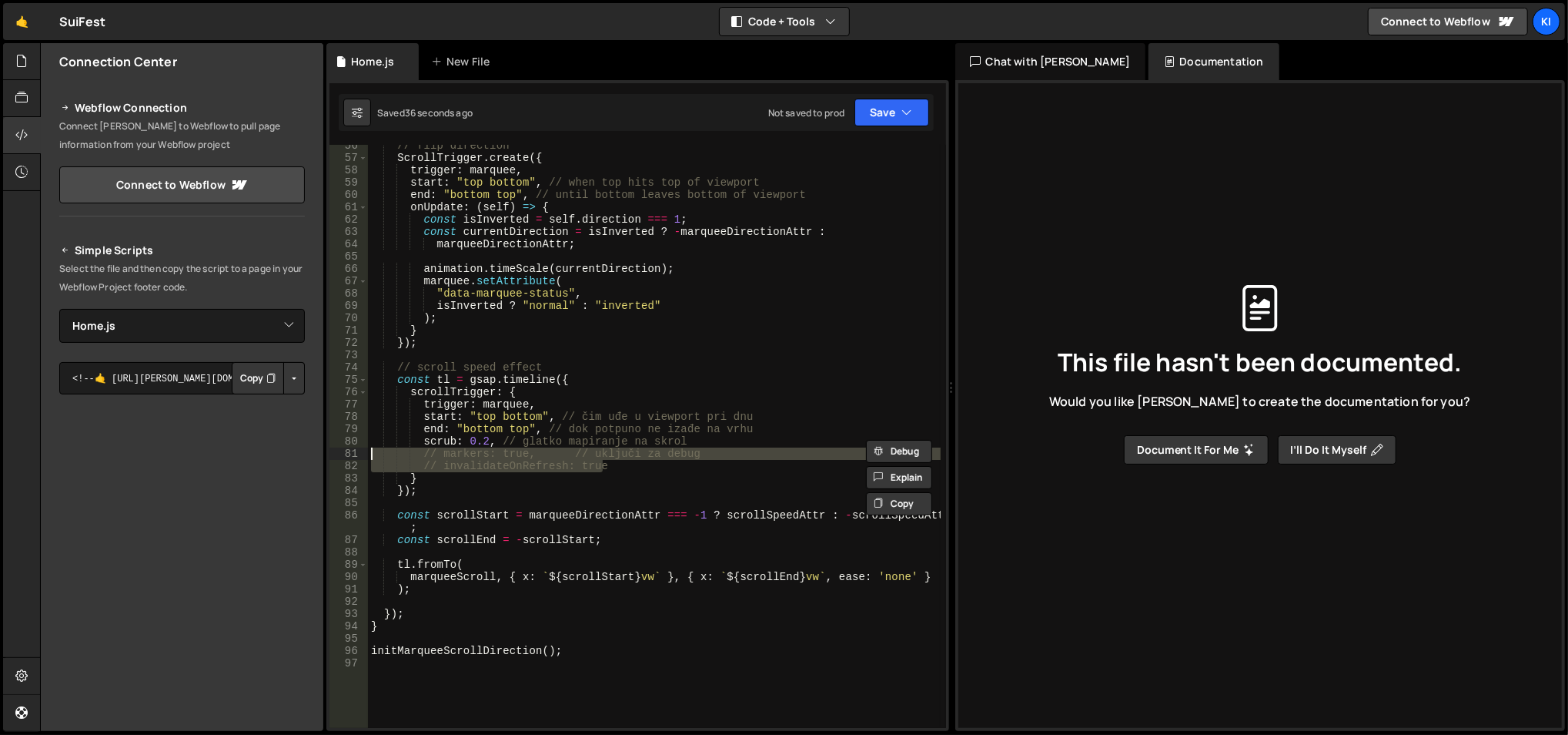
type textarea "// markers: true, // uključi za debug // invalidateOnRefresh: true"
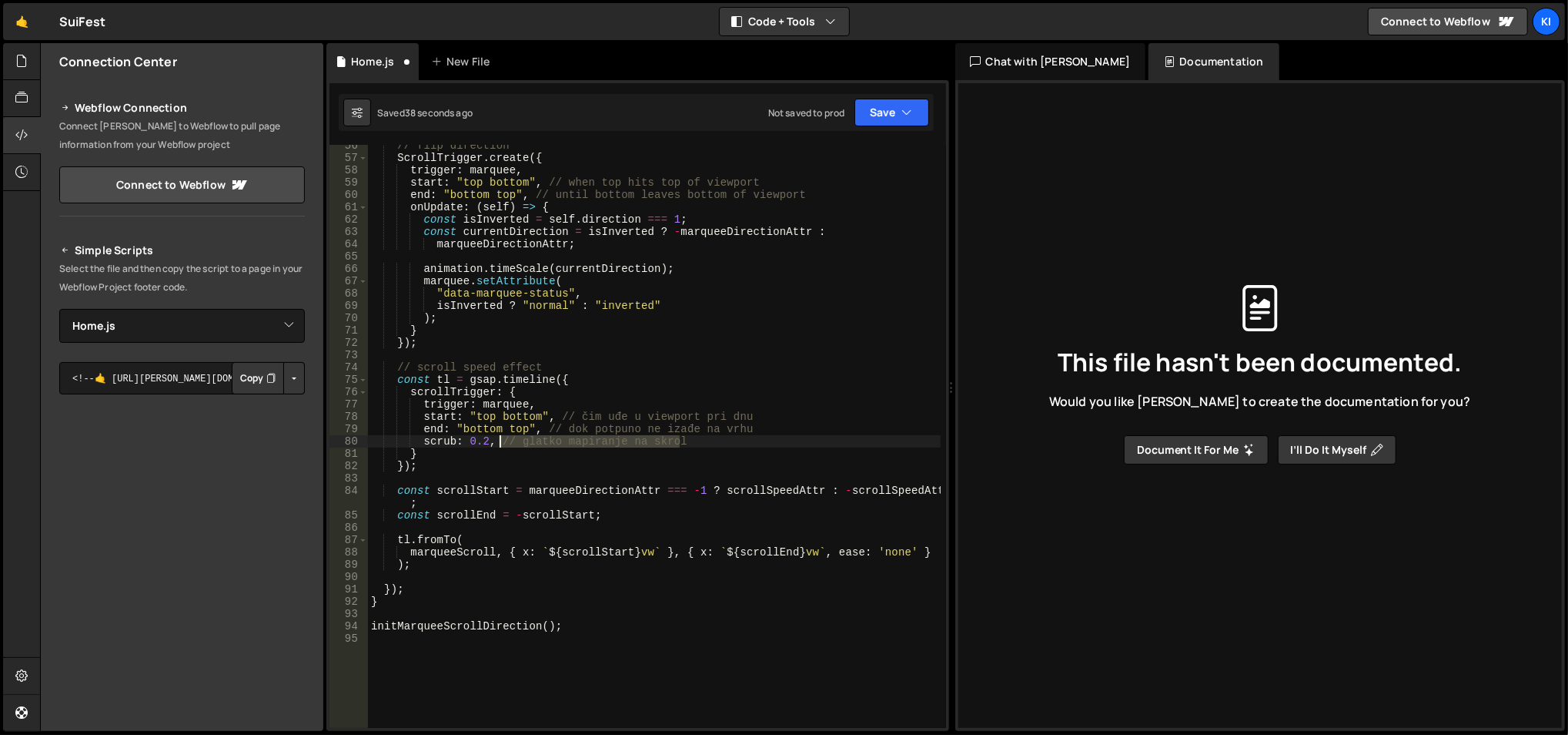
drag, startPoint x: 707, startPoint y: 442, endPoint x: 499, endPoint y: 440, distance: 208.0
click at [499, 440] on div "// flip direction ScrollTrigger . create ({ trigger : marquee , start : "top bo…" at bounding box center [654, 444] width 573 height 609
click at [749, 426] on div "// flip direction ScrollTrigger . create ({ trigger : marquee , start : "top bo…" at bounding box center [654, 444] width 573 height 609
click at [754, 414] on div "// flip direction ScrollTrigger . create ({ trigger : marquee , start : "top bo…" at bounding box center [654, 444] width 573 height 609
click at [612, 428] on div "// flip direction ScrollTrigger . create ({ trigger : marquee , start : "top bo…" at bounding box center [654, 444] width 573 height 609
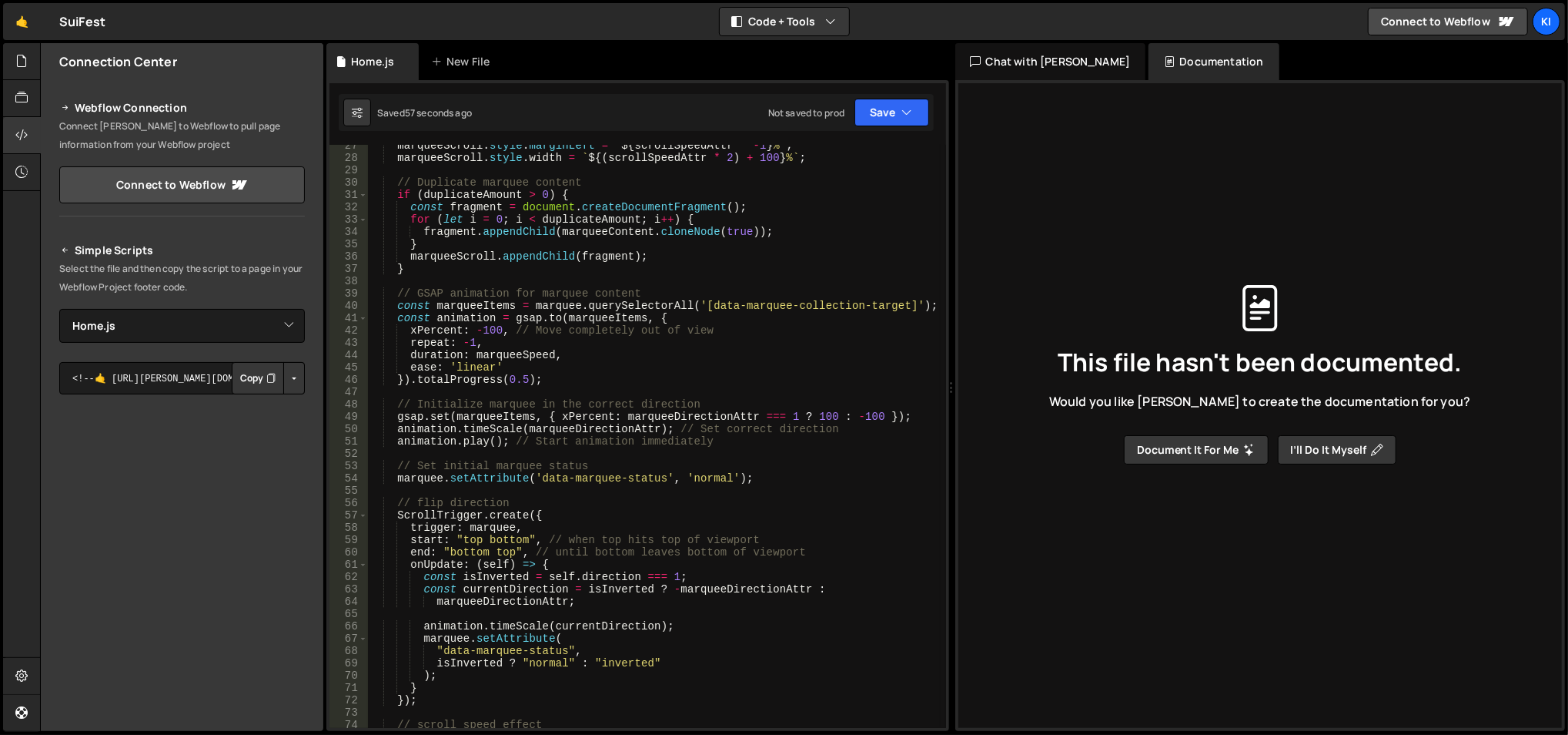
scroll to position [368, 0]
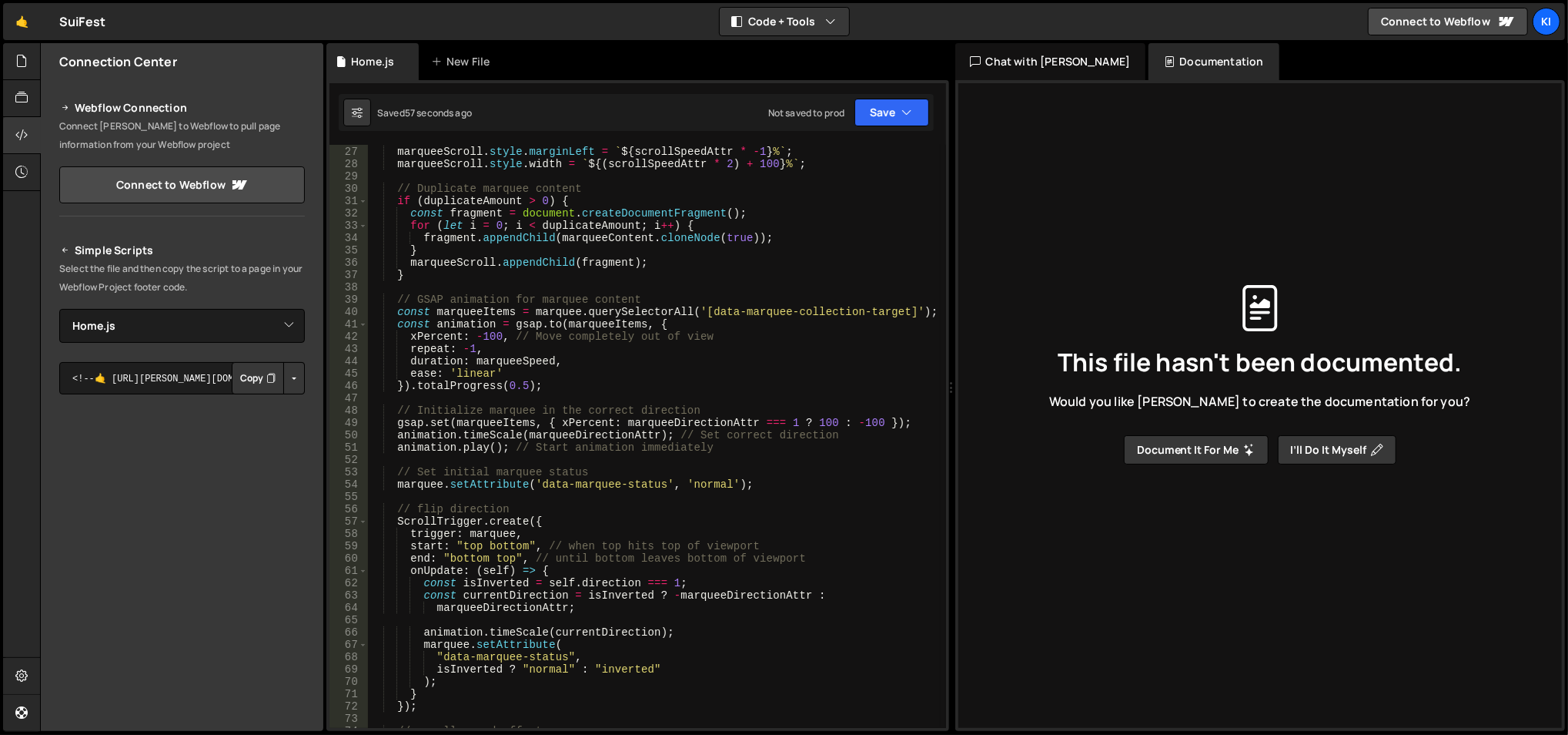
click at [530, 220] on div "// Precompute styles for the scroll container marqueeScroll . style . marginLef…" at bounding box center [654, 438] width 573 height 609
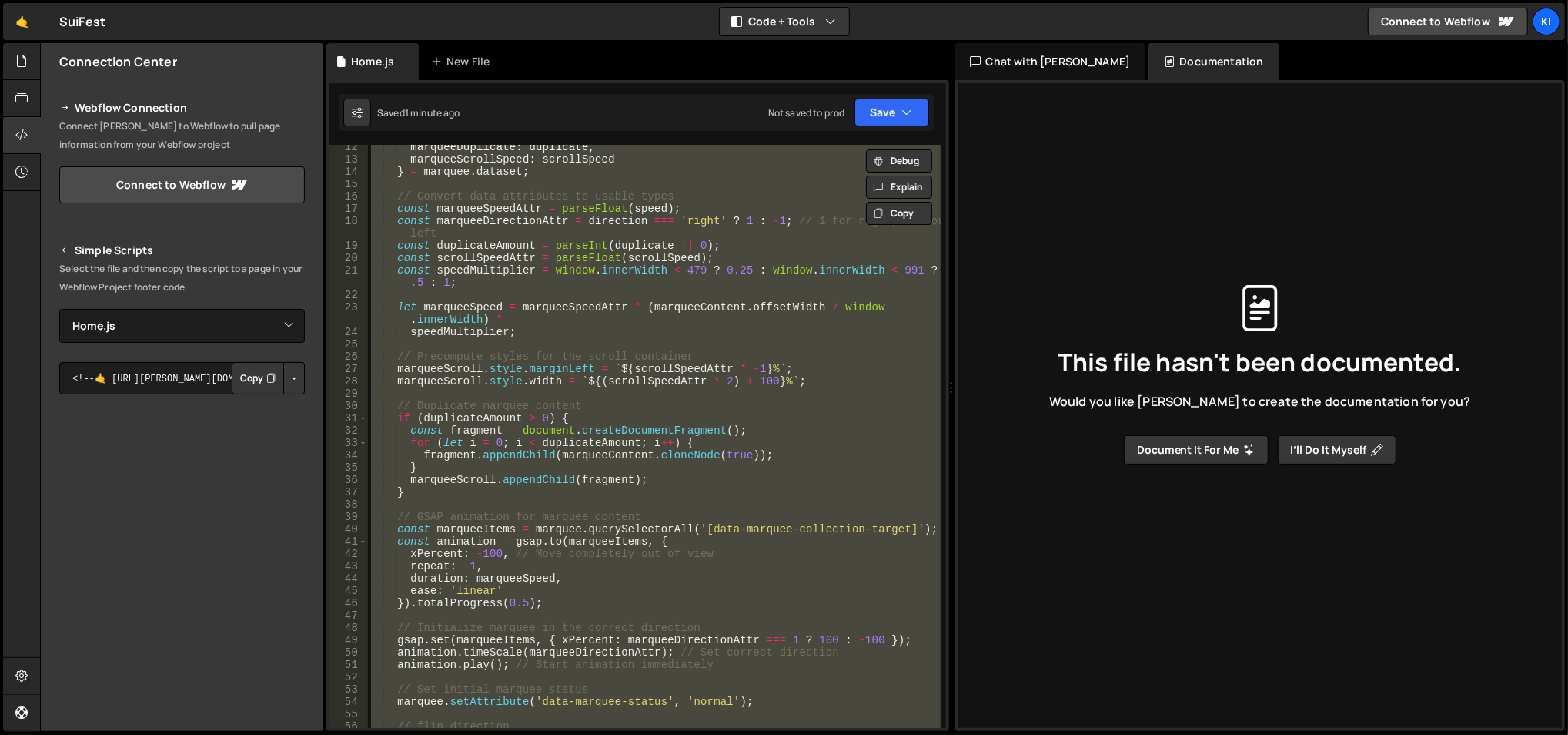
scroll to position [0, 0]
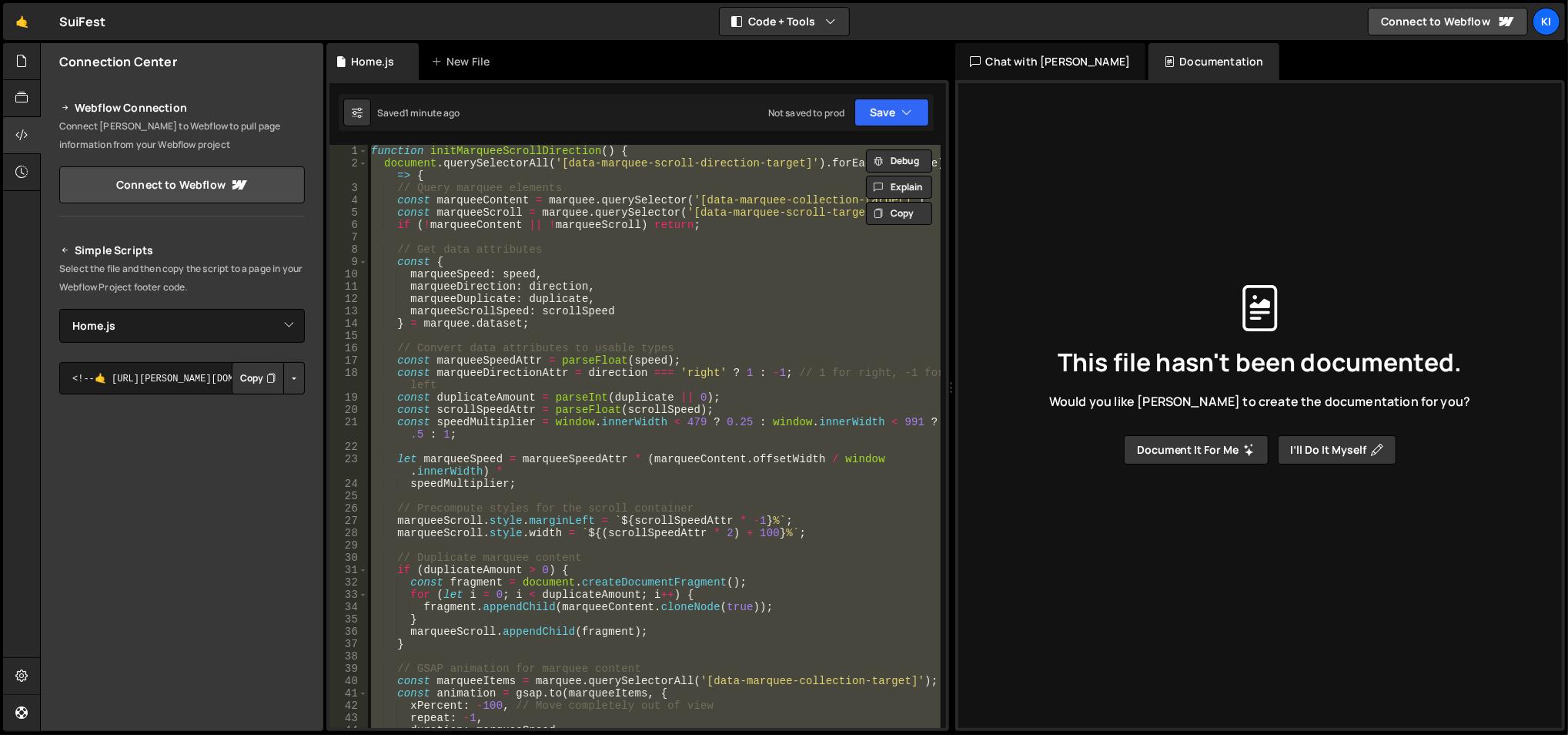
click at [602, 288] on div "function initMarqueeScrollDirection ( ) { document . querySelectorAll ( '[data-…" at bounding box center [654, 436] width 573 height 583
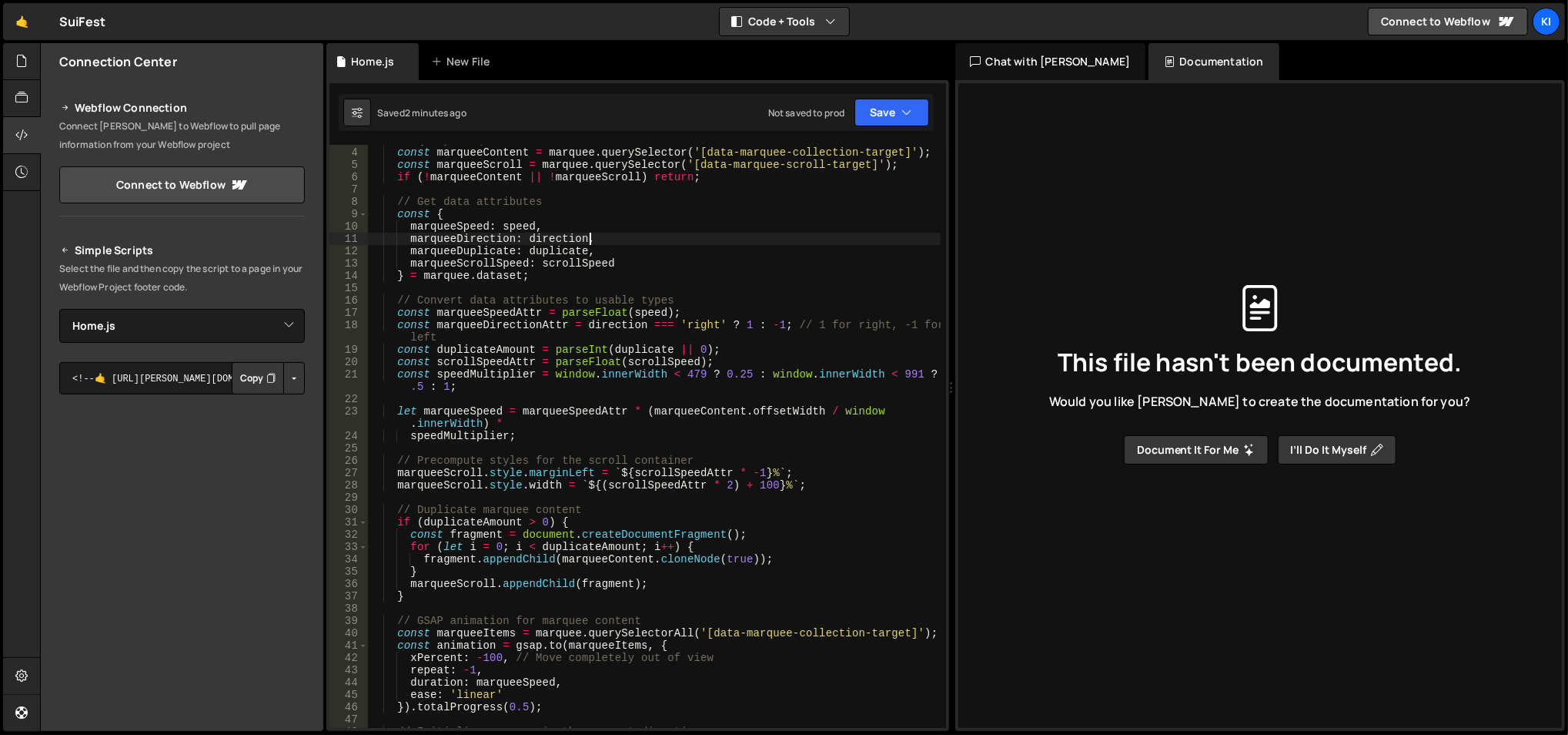
scroll to position [47, 0]
click at [624, 359] on div "// Query marquee elements const marqueeContent = marquee . querySelector ( '[da…" at bounding box center [654, 438] width 573 height 609
click at [619, 358] on div "// Query marquee elements const marqueeContent = marquee . querySelector ( '[da…" at bounding box center [654, 438] width 573 height 609
click at [619, 358] on div "// Query marquee elements const marqueeContent = marquee . querySelector ( '[da…" at bounding box center [654, 438] width 573 height 609
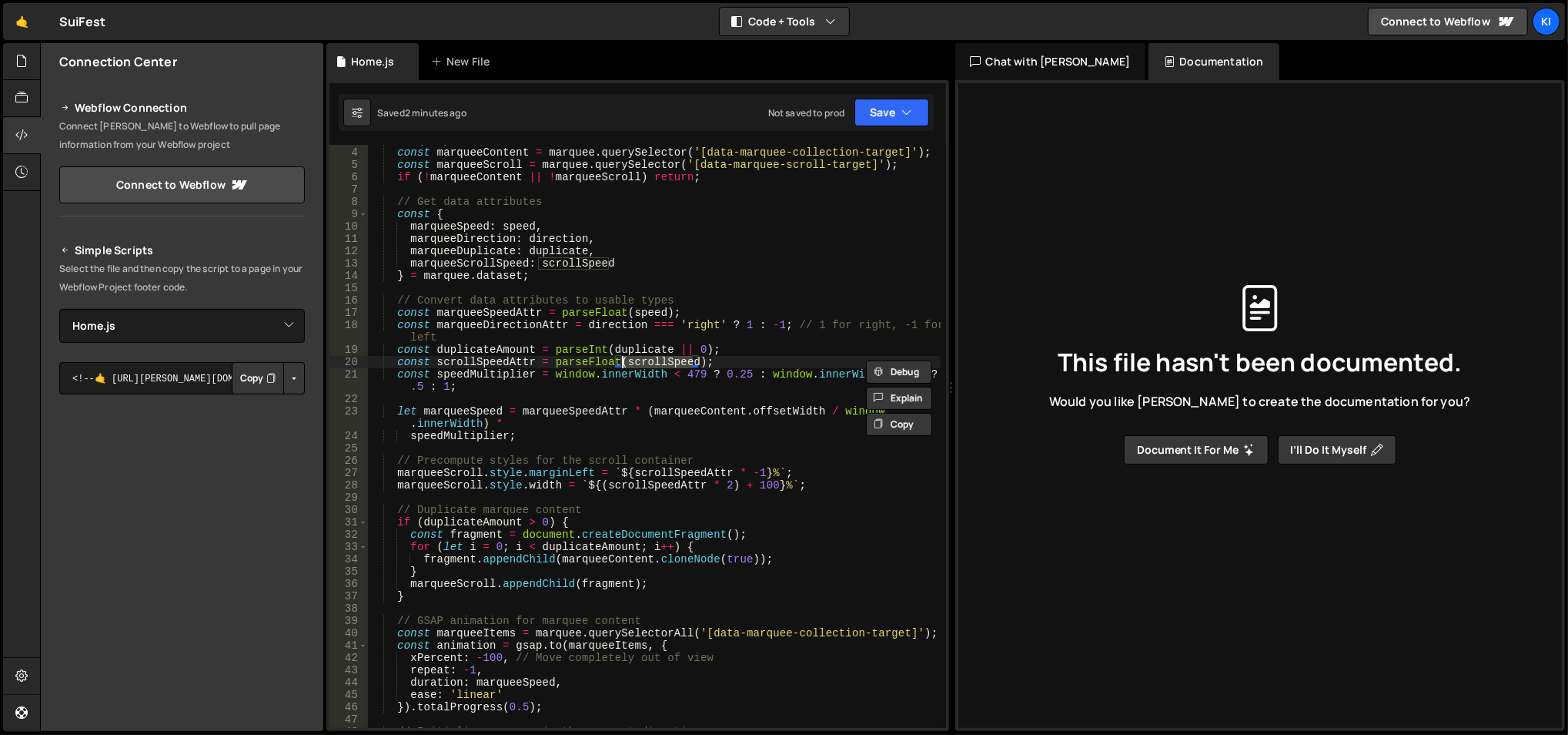
click at [619, 358] on div "// Query marquee elements const marqueeContent = marquee . querySelector ( '[da…" at bounding box center [654, 438] width 573 height 609
click at [619, 358] on div "// Query marquee elements const marqueeContent = marquee . querySelector ( '[da…" at bounding box center [654, 436] width 573 height 583
type textarea "const scrollSpeedAttr = parseFloat(scrollSpeed);"
